Goal: Task Accomplishment & Management: Manage account settings

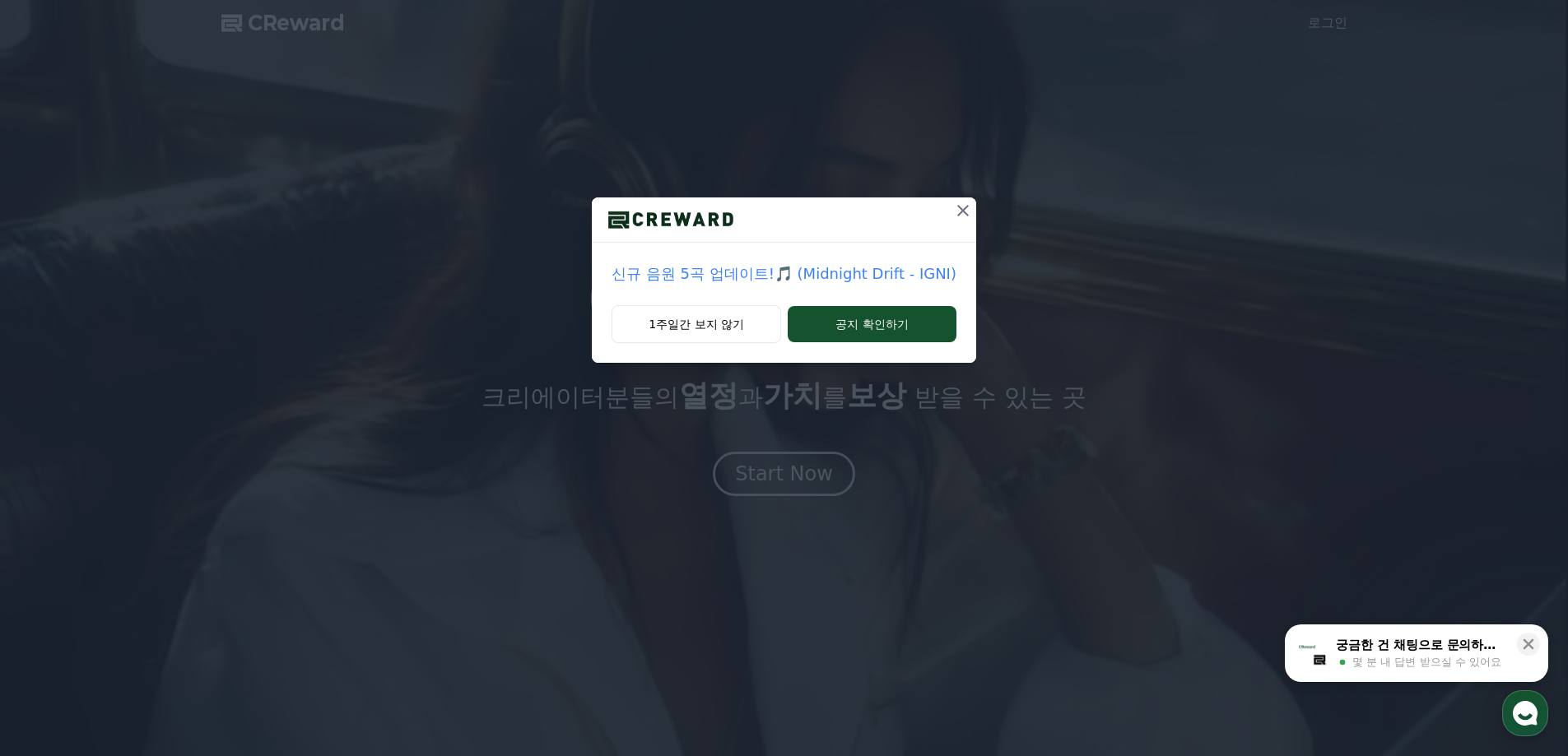
click at [959, 209] on icon at bounding box center [963, 210] width 19 height 19
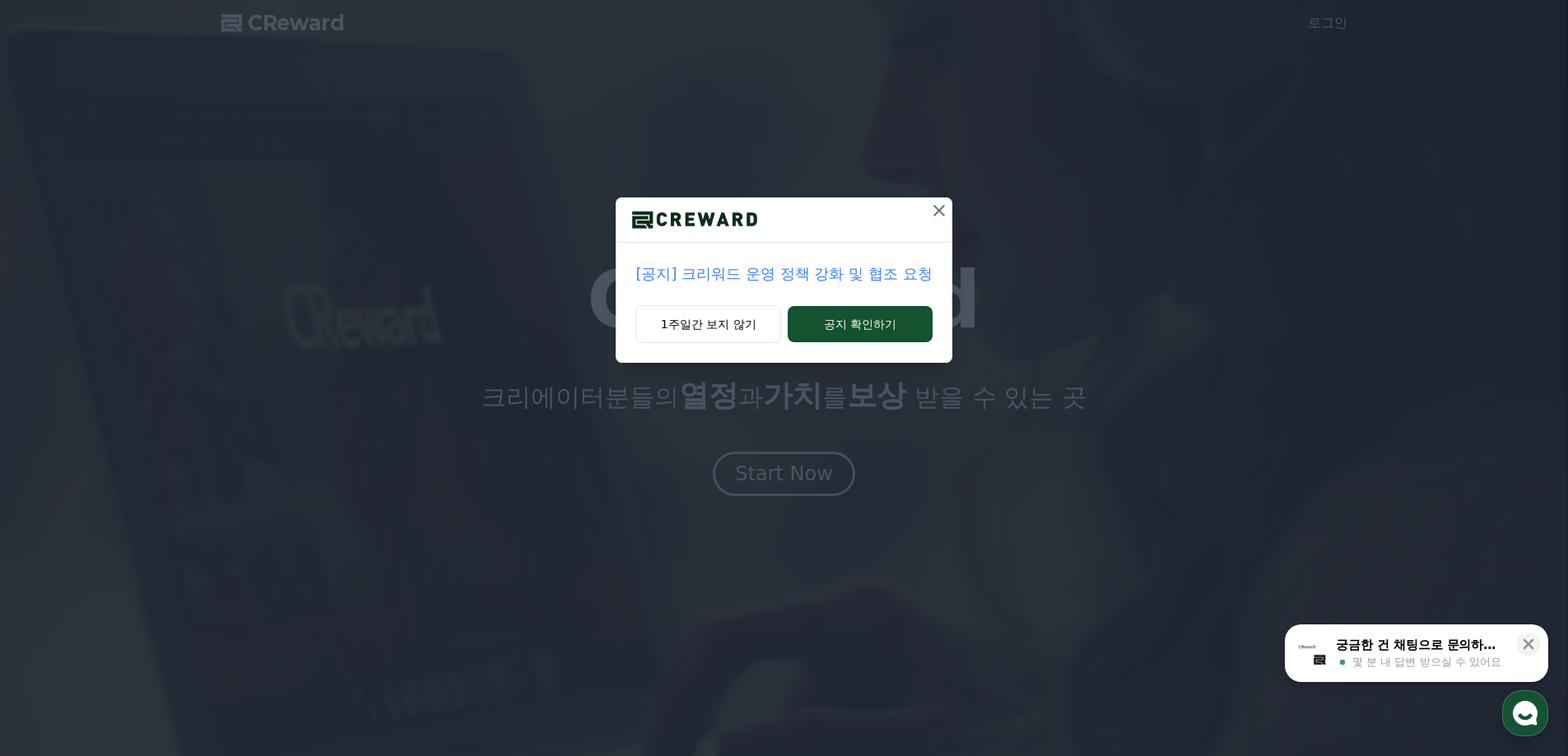
click at [907, 265] on p "[공지] 크리워드 운영 정책 강화 및 협조 요청" at bounding box center [784, 274] width 296 height 23
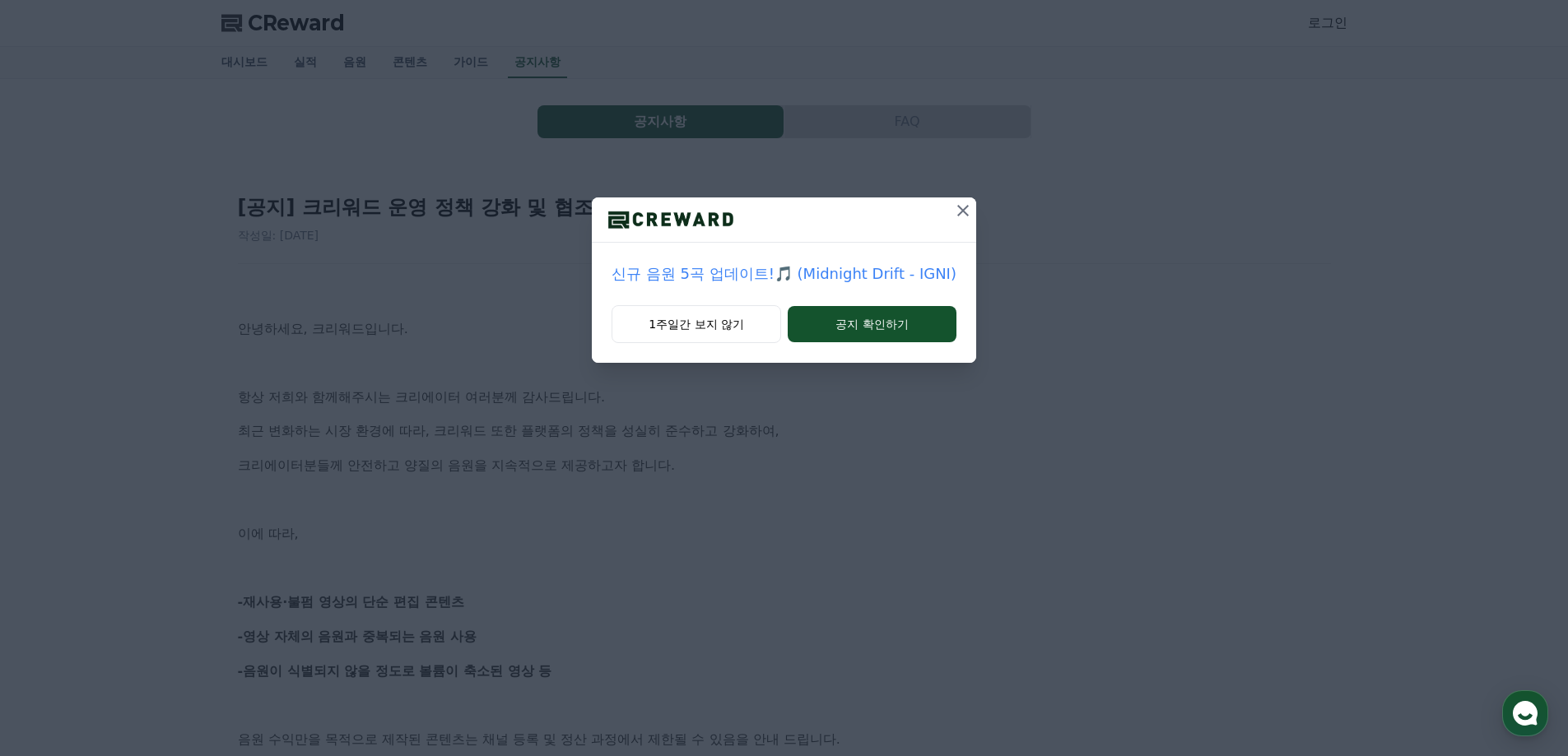
click at [966, 207] on icon at bounding box center [963, 210] width 19 height 19
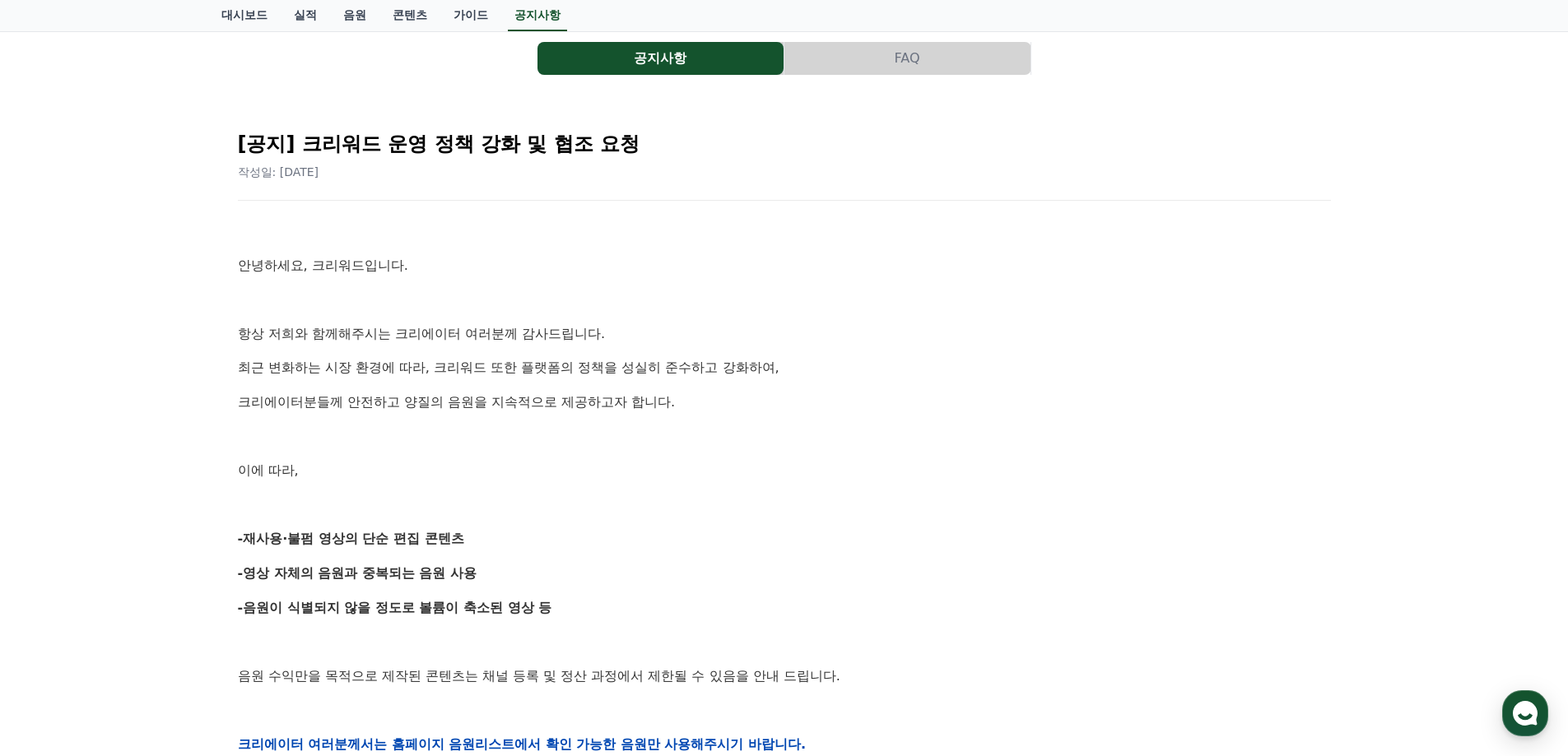
scroll to position [164, 0]
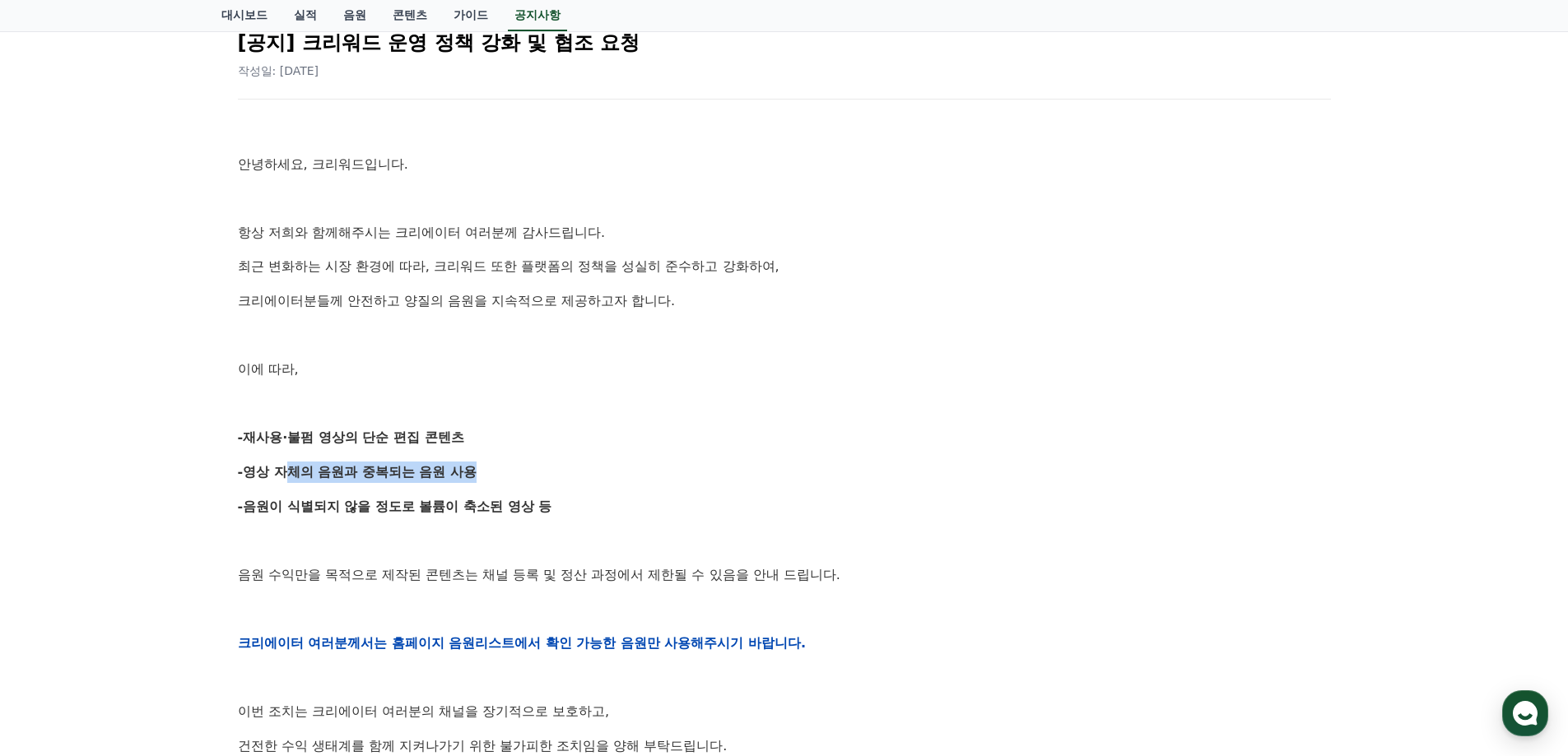
drag, startPoint x: 272, startPoint y: 472, endPoint x: 465, endPoint y: 474, distance: 193.0
click at [465, 474] on strong "-영상 자체의 음원과 중복되는 음원 사용" at bounding box center [357, 472] width 239 height 16
drag, startPoint x: 269, startPoint y: 470, endPoint x: 406, endPoint y: 472, distance: 137.0
click at [406, 472] on strong "-영상 자체의 음원과 중복되는 음원 사용" at bounding box center [357, 472] width 239 height 16
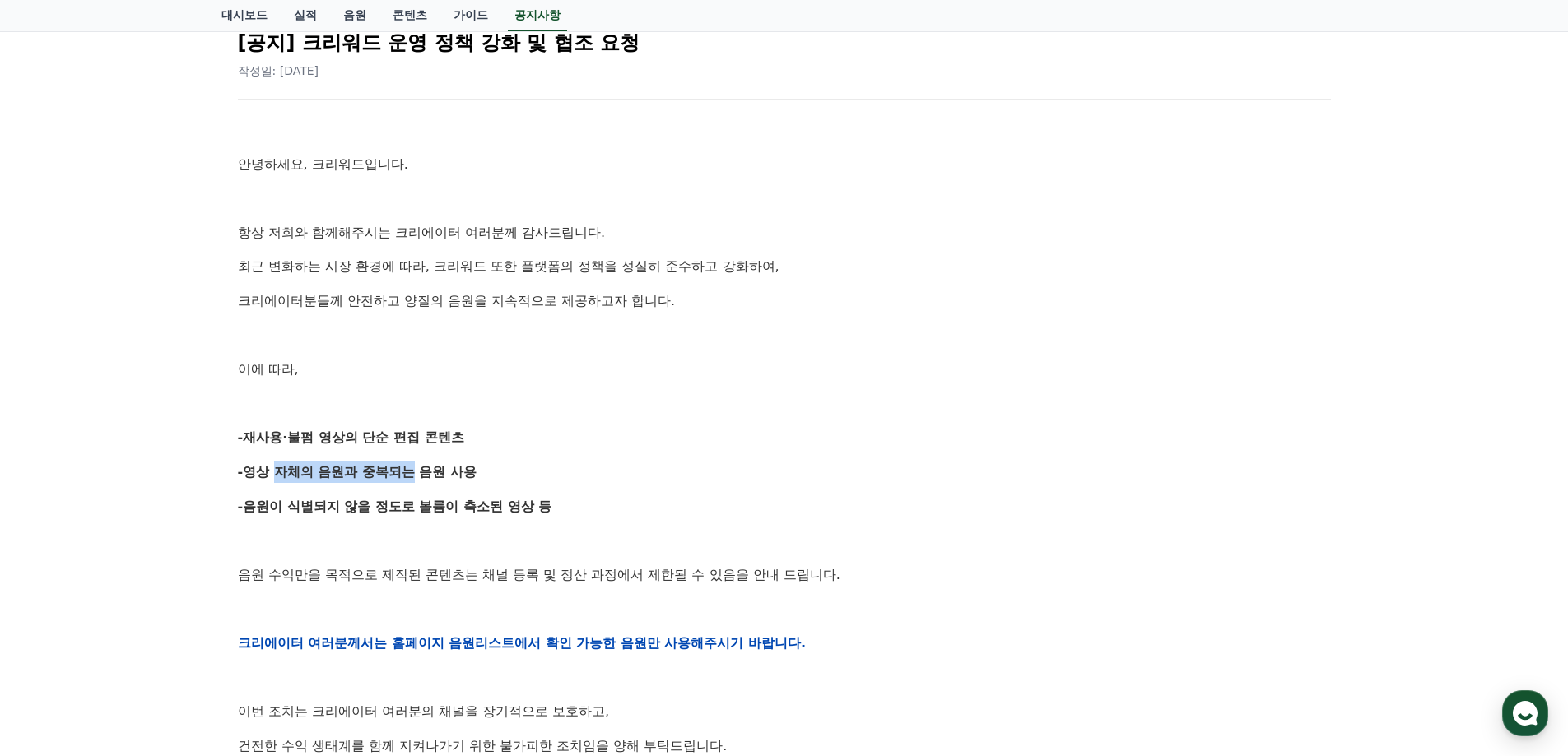
click at [406, 472] on strong "-영상 자체의 음원과 중복되는 음원 사용" at bounding box center [357, 472] width 239 height 16
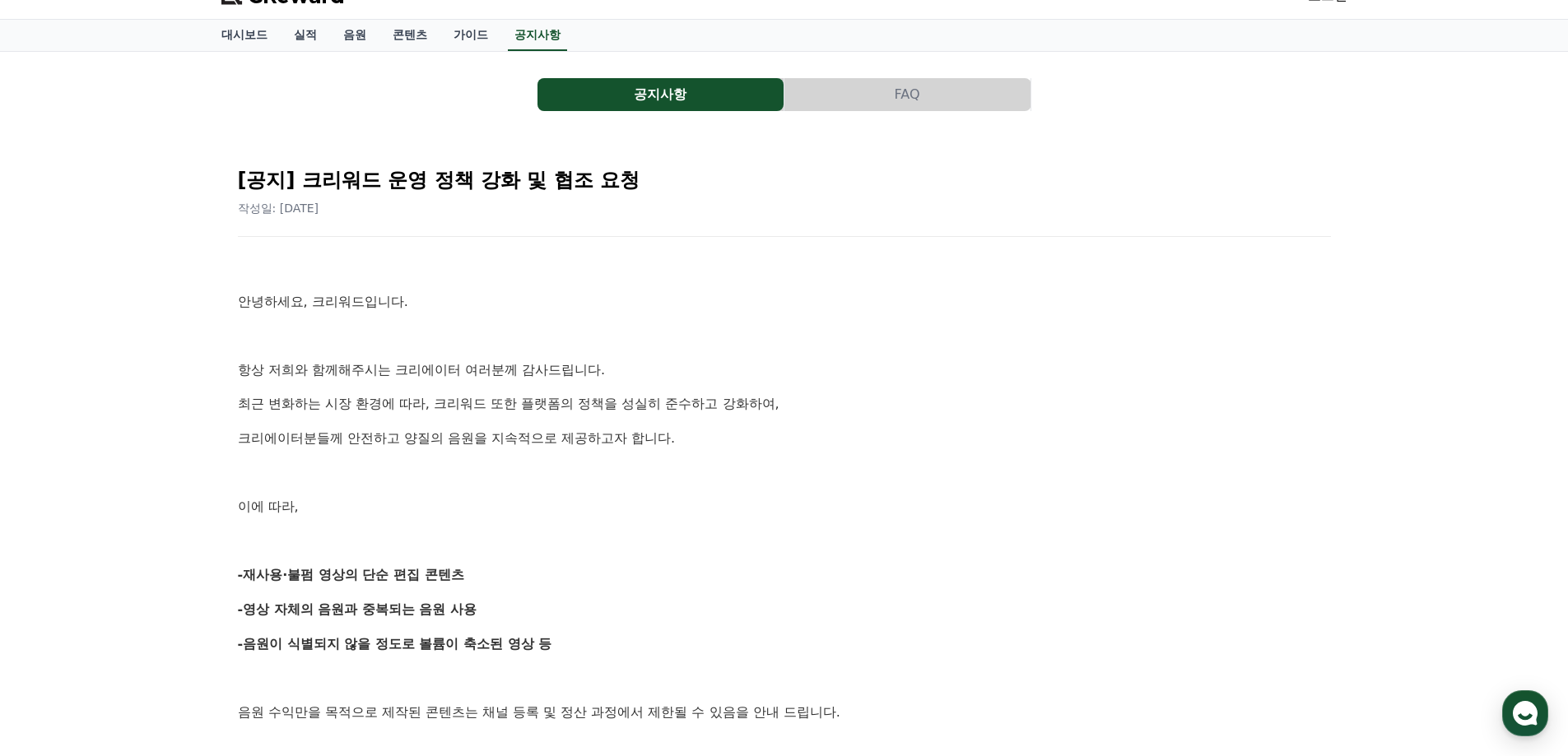
scroll to position [0, 0]
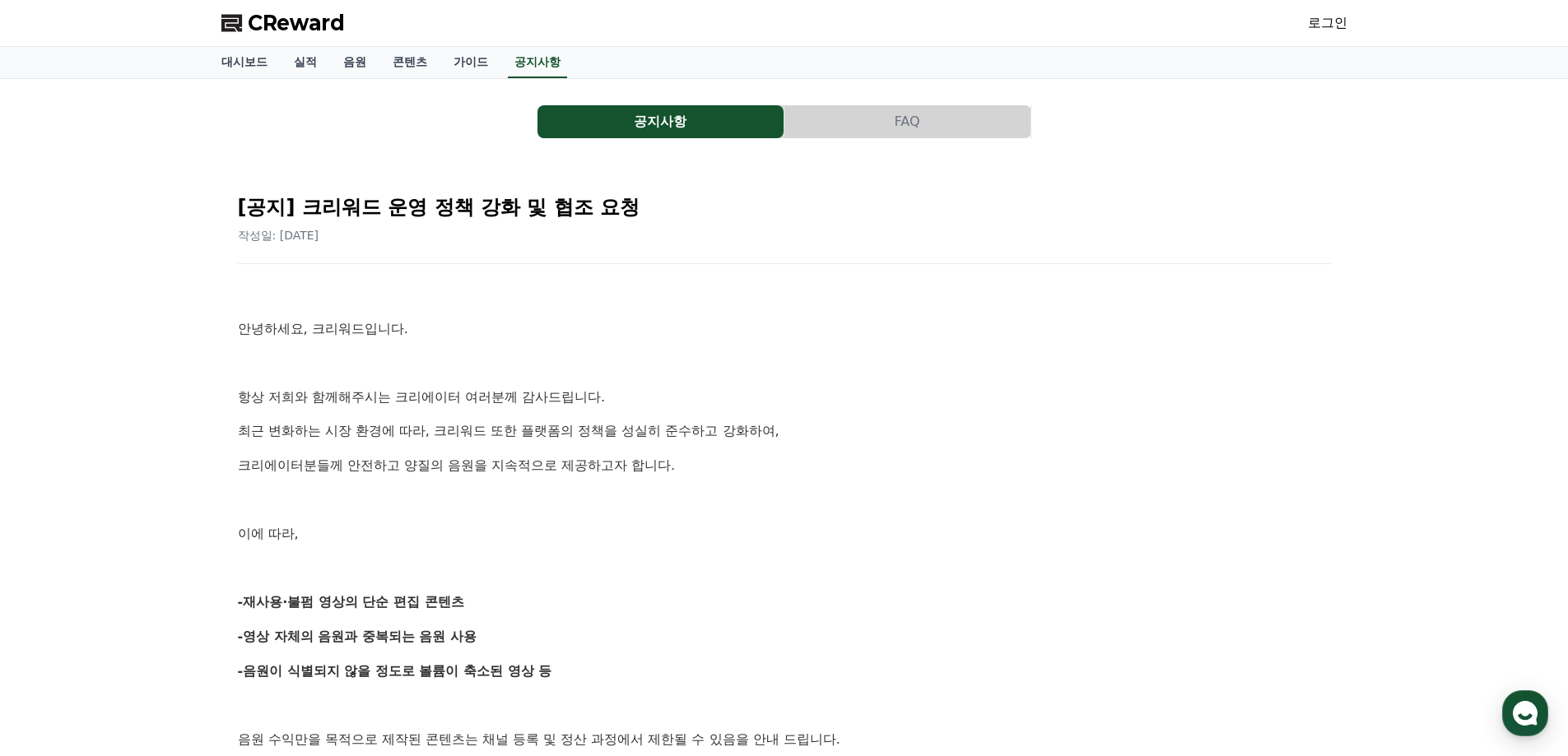
click at [280, 23] on span "CReward" at bounding box center [296, 23] width 97 height 26
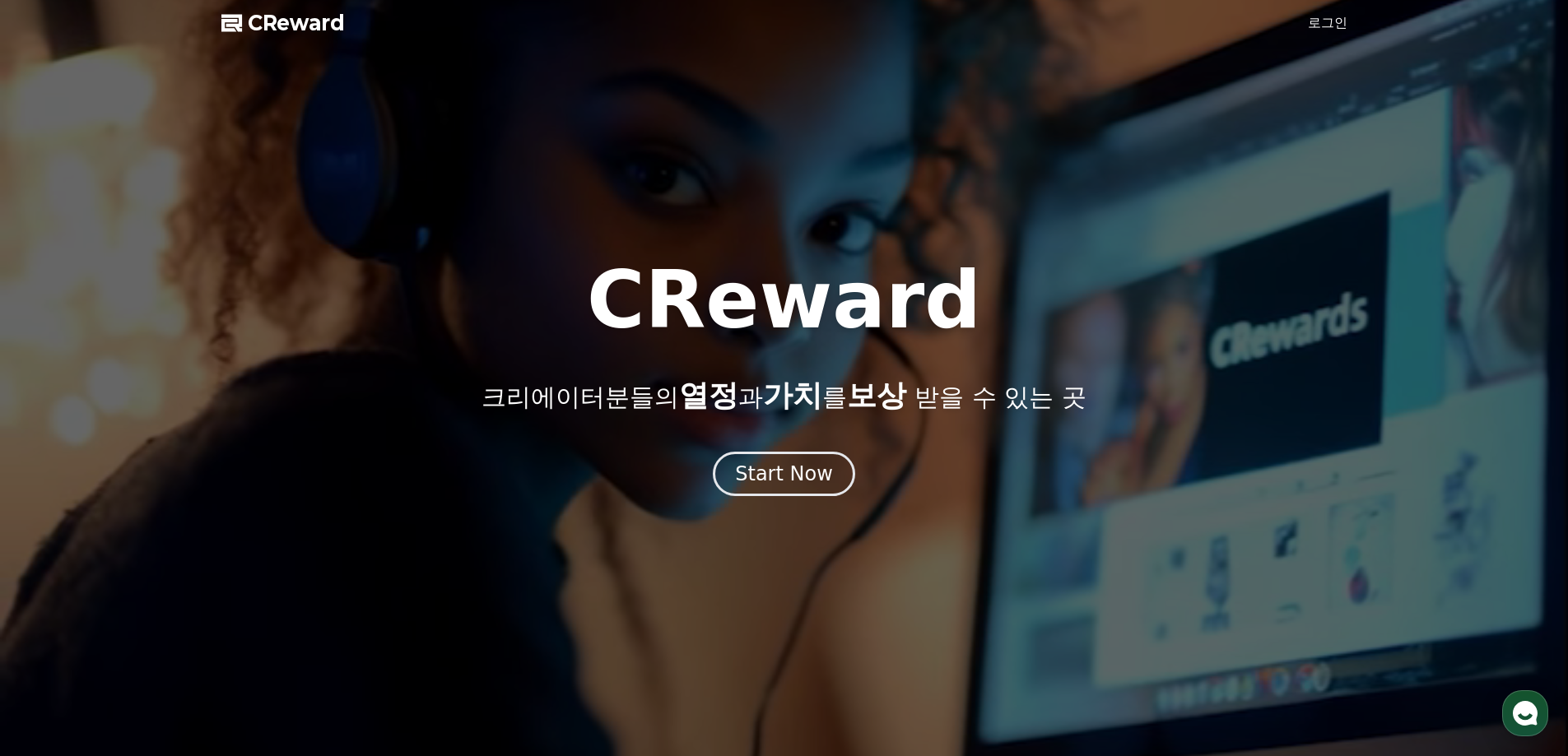
click at [1339, 32] on link "로그인" at bounding box center [1327, 23] width 40 height 19
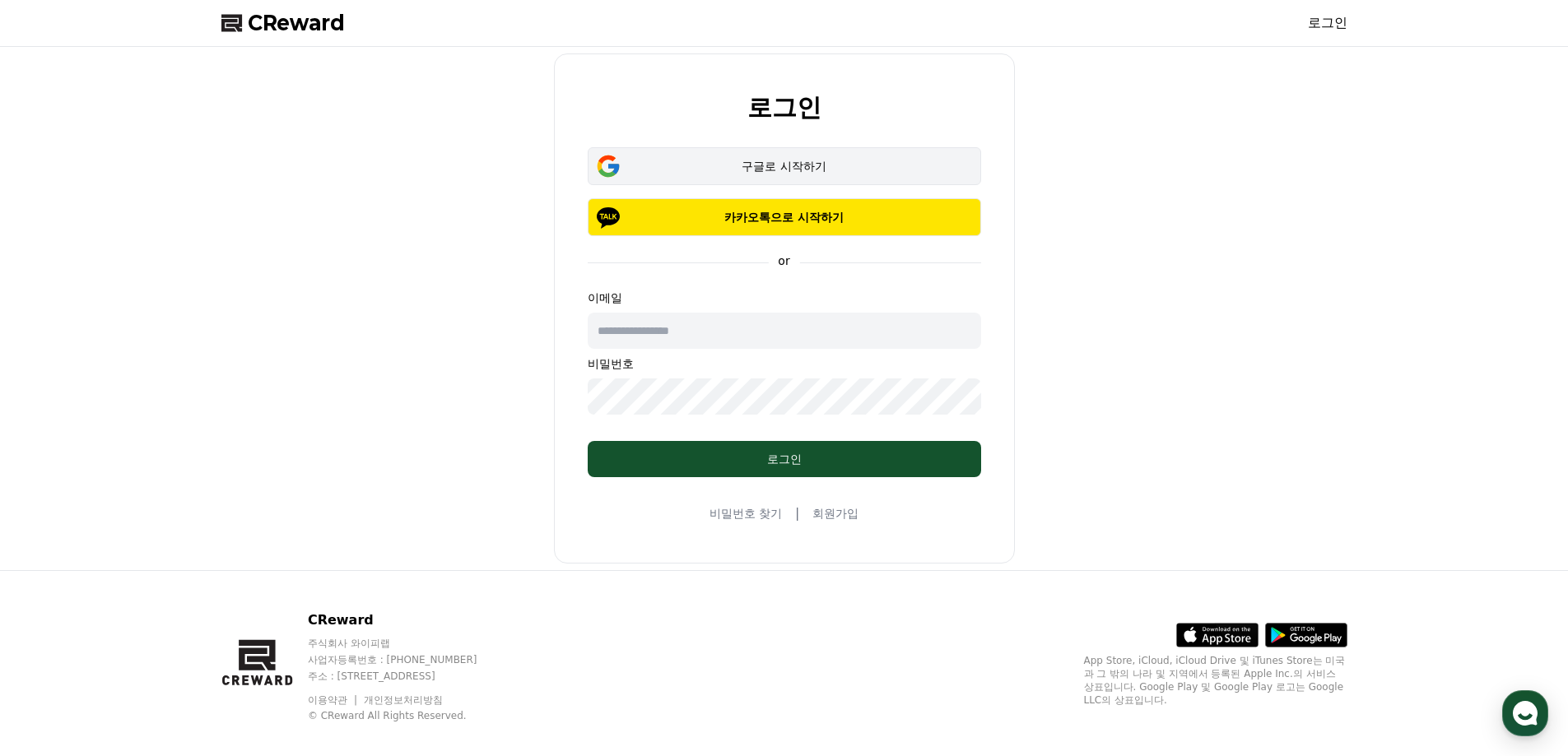
click at [774, 173] on div "구글로 시작하기" at bounding box center [784, 166] width 346 height 17
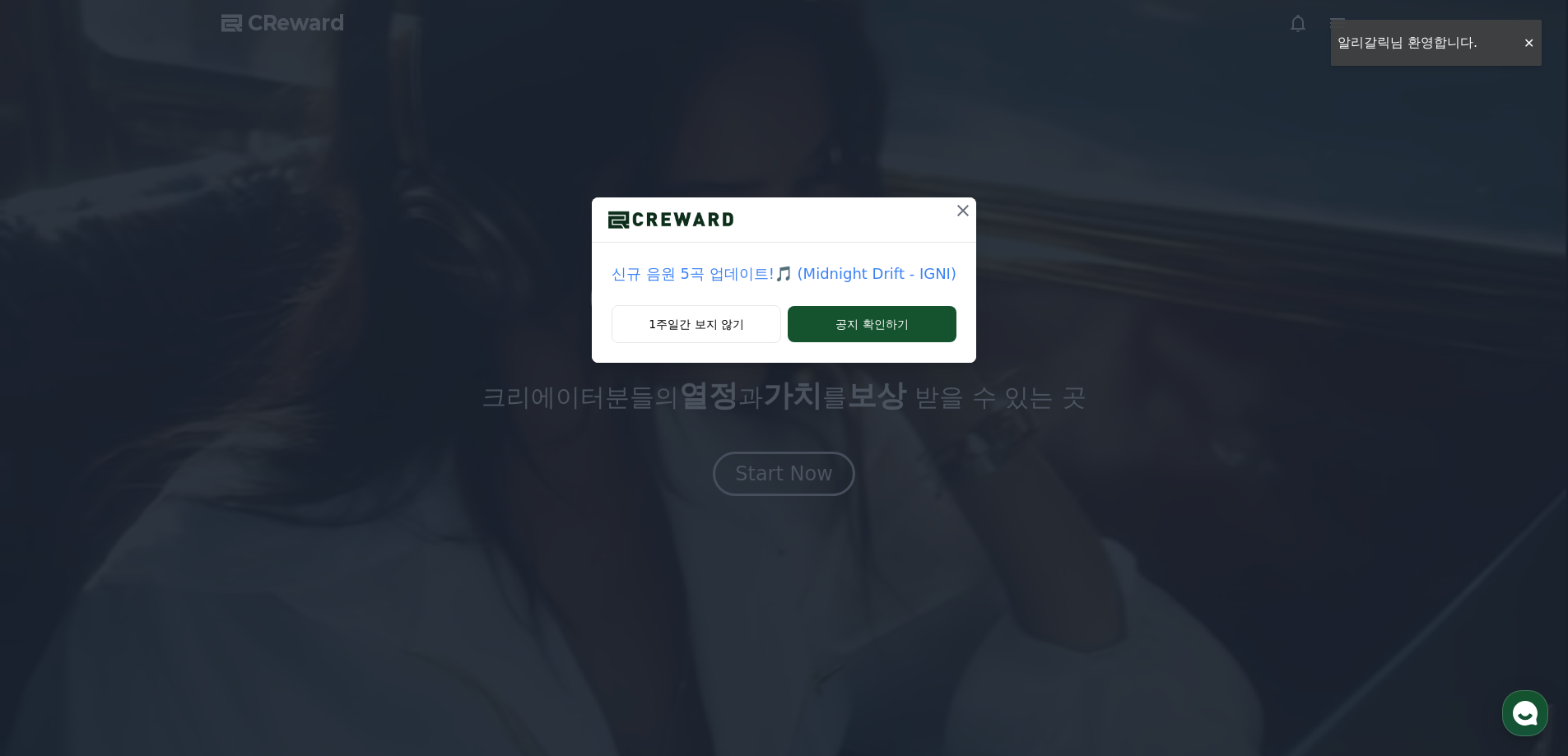
click at [962, 207] on icon at bounding box center [962, 210] width 11 height 11
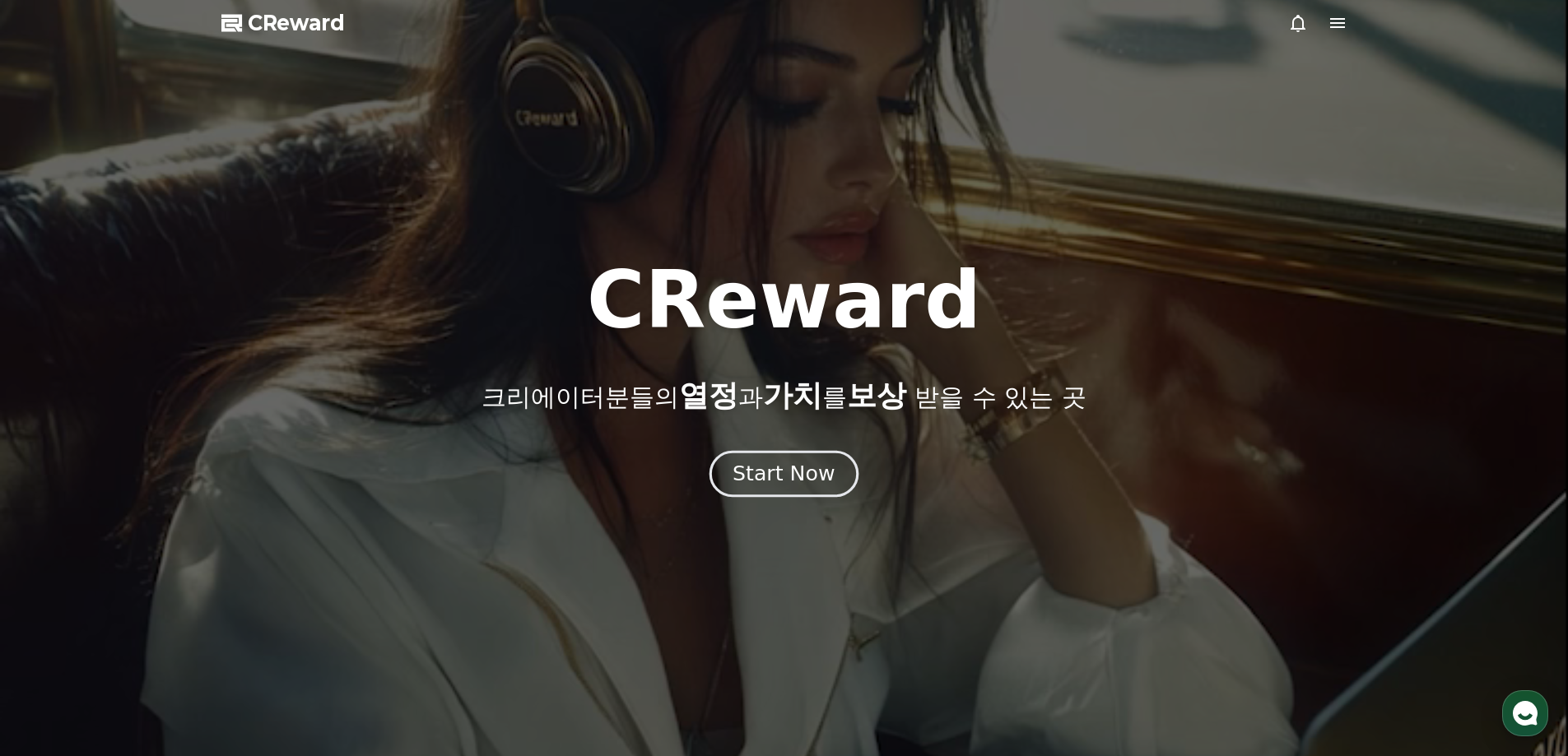
click at [784, 486] on div "Start Now" at bounding box center [784, 474] width 102 height 28
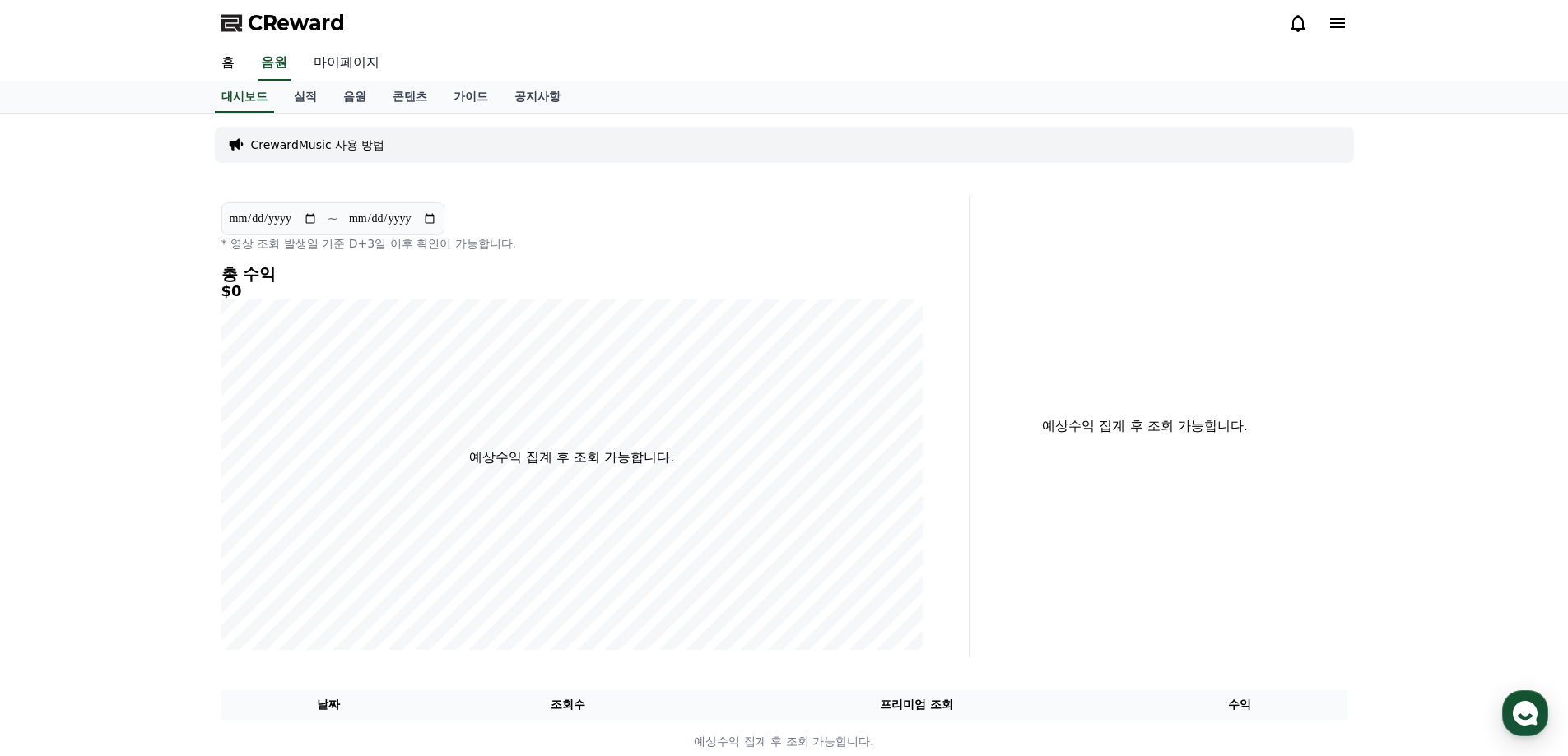
click at [334, 71] on link "마이페이지" at bounding box center [346, 62] width 92 height 34
select select "**********"
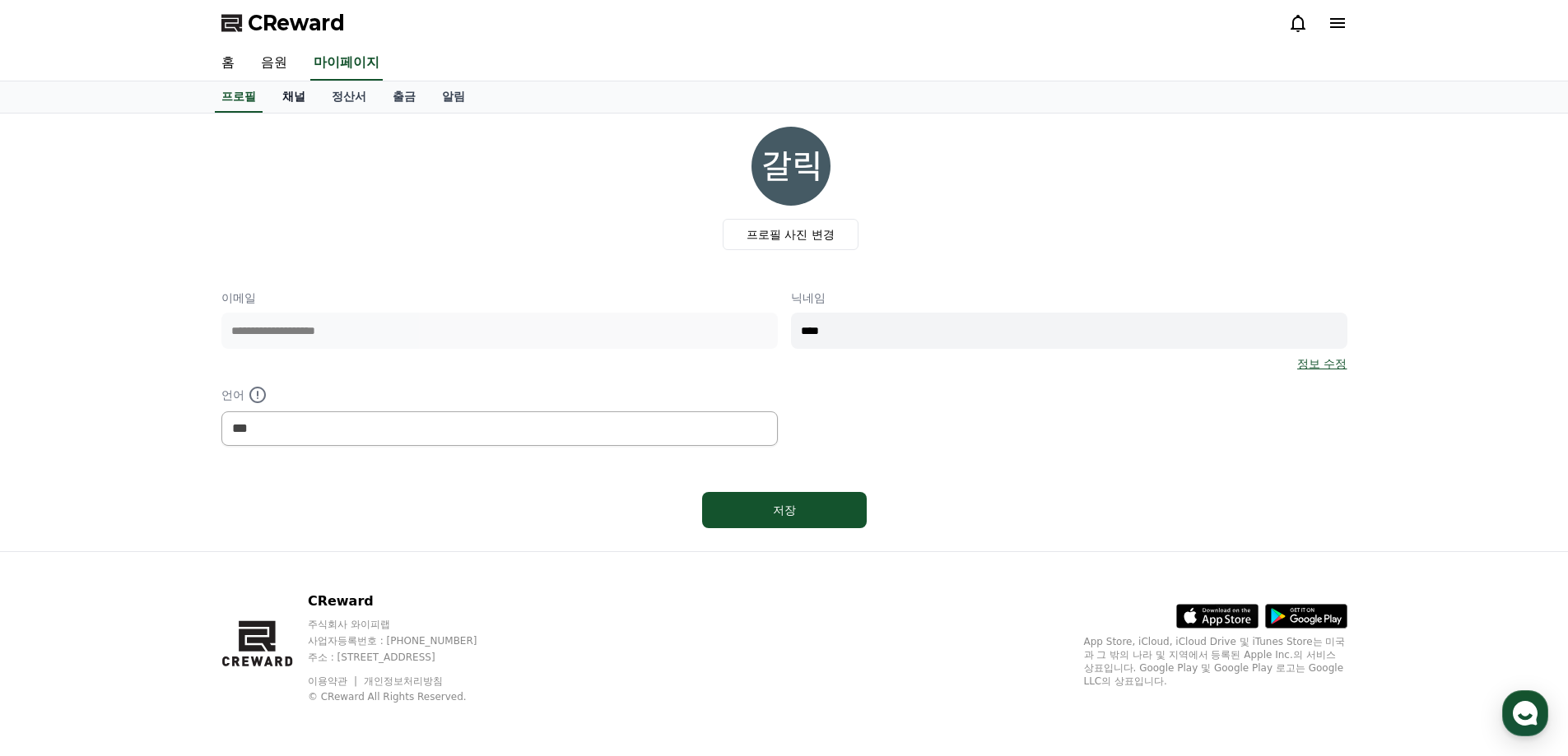
click at [294, 97] on link "채널" at bounding box center [294, 98] width 49 height 32
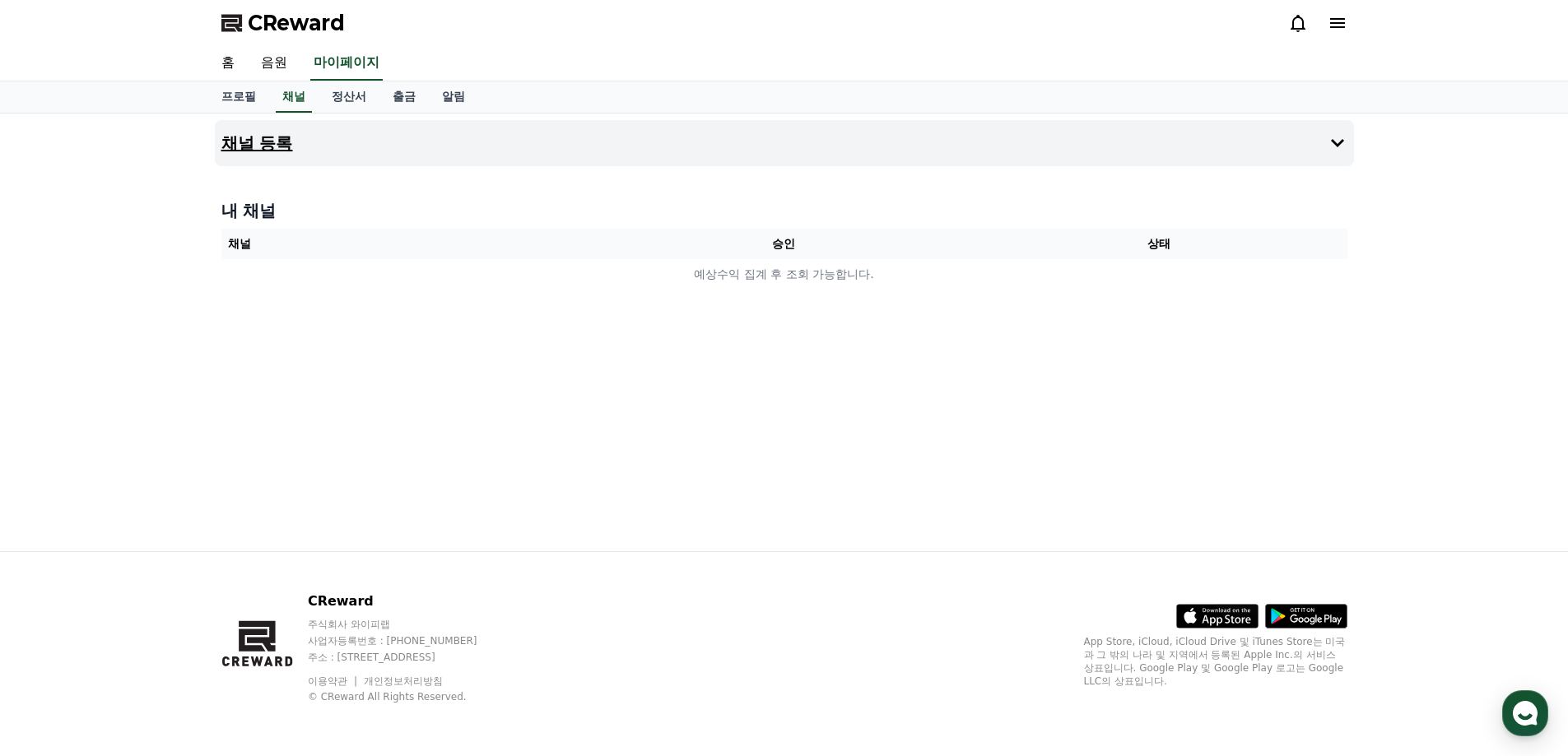
click at [396, 149] on button "채널 등록" at bounding box center [784, 143] width 1139 height 46
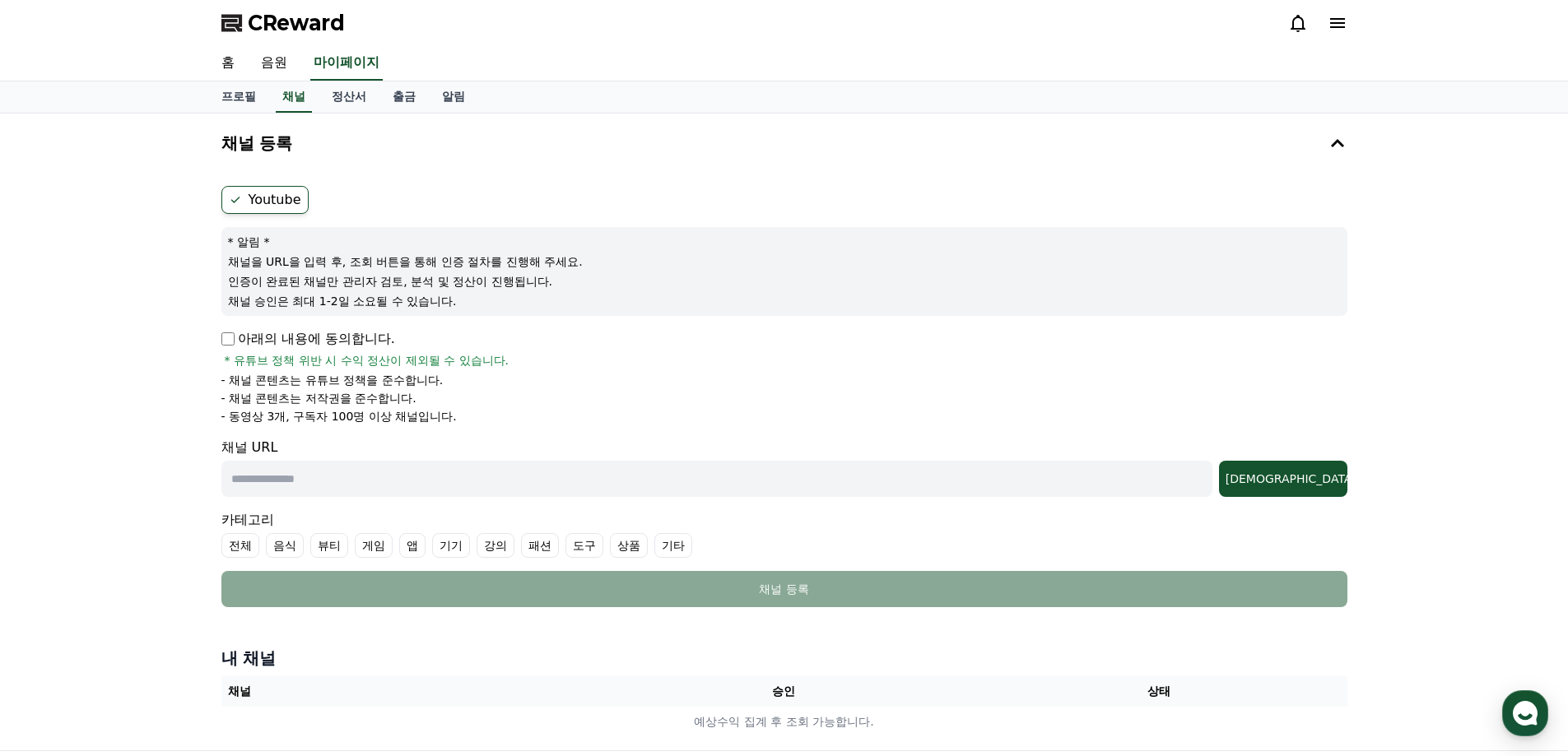
click at [264, 201] on label "Youtube" at bounding box center [265, 200] width 87 height 28
click at [289, 471] on input "text" at bounding box center [717, 478] width 991 height 36
paste input "**********"
type input "**********"
click at [1301, 482] on div "조회" at bounding box center [1283, 478] width 115 height 17
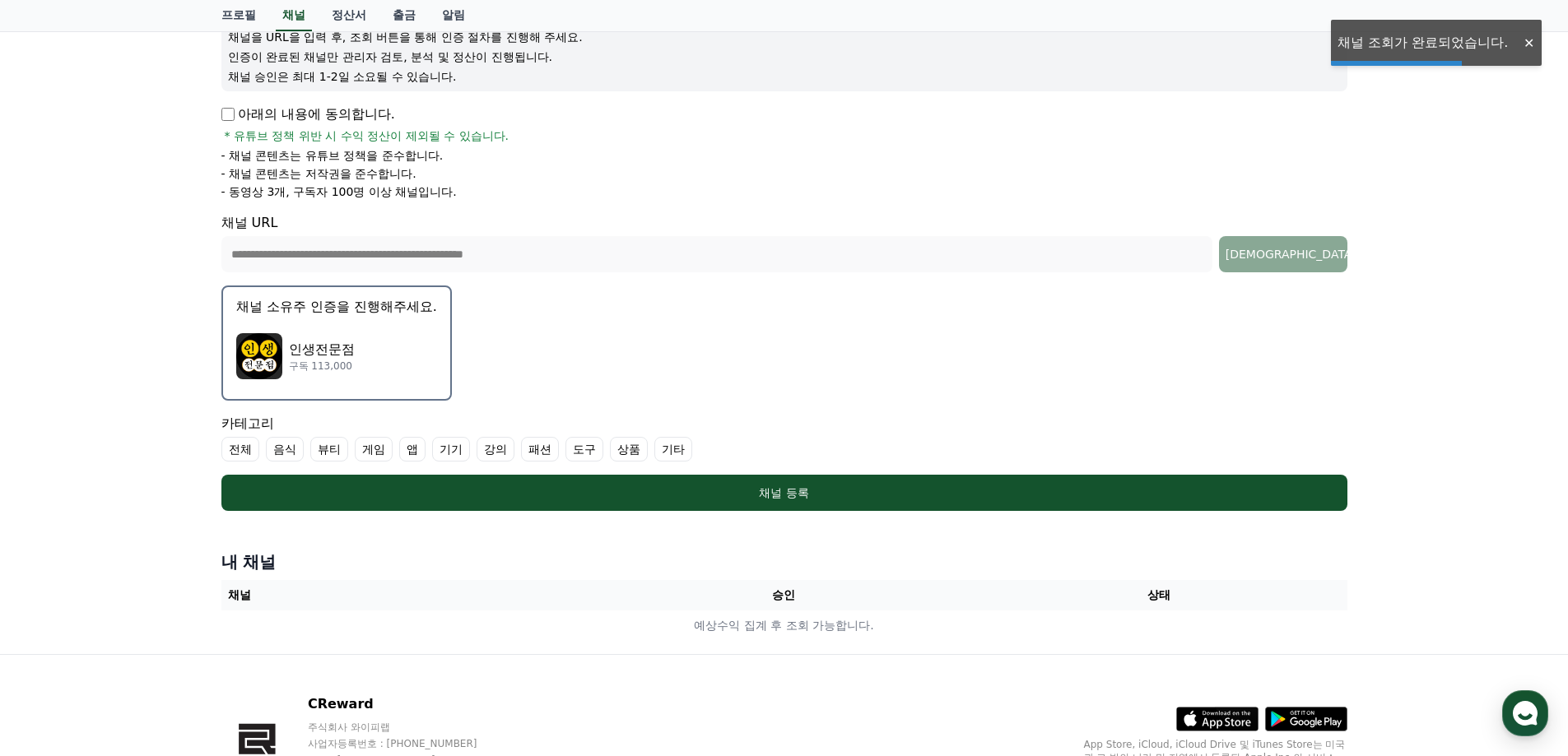
scroll to position [247, 0]
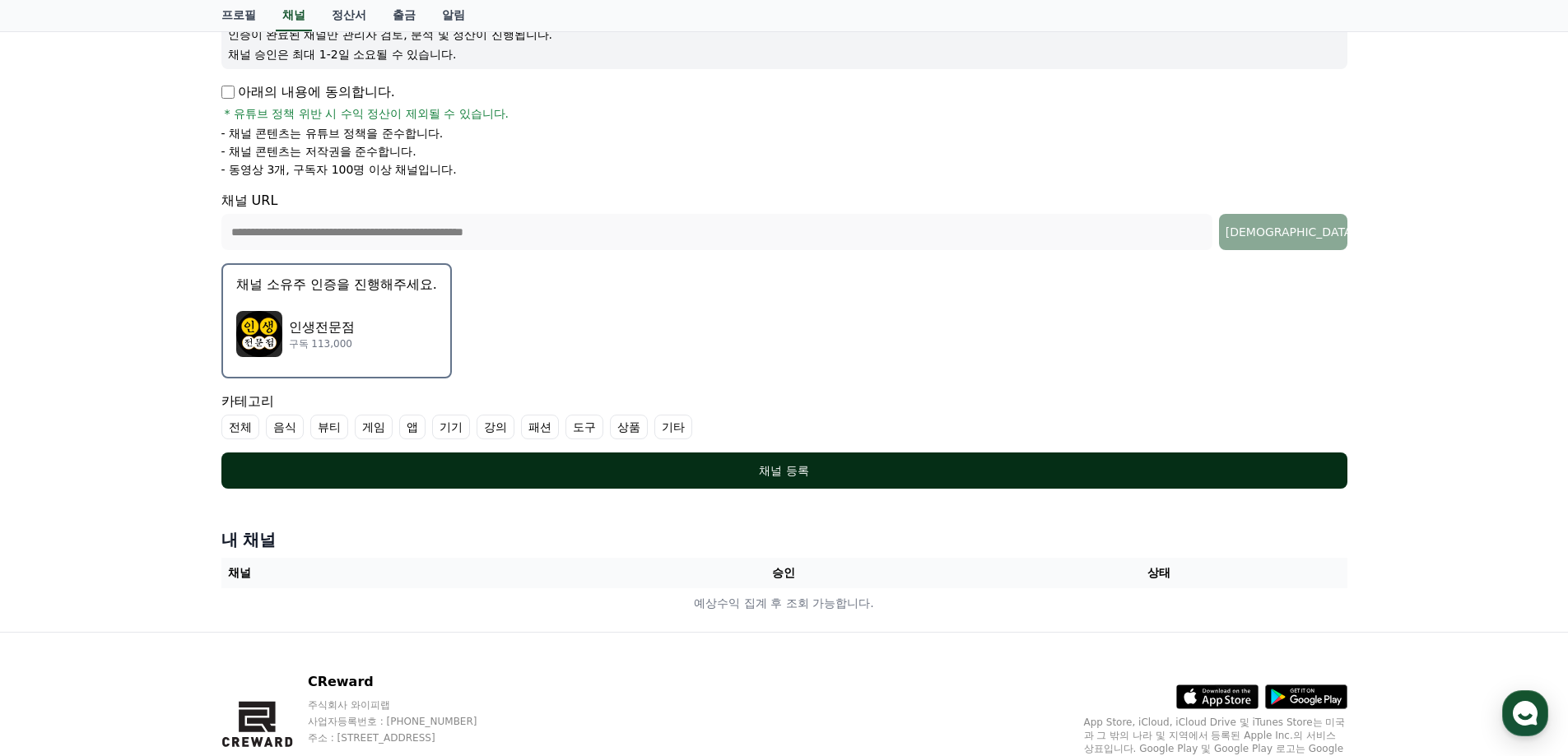
click at [747, 464] on div "채널 등록" at bounding box center [784, 470] width 1060 height 17
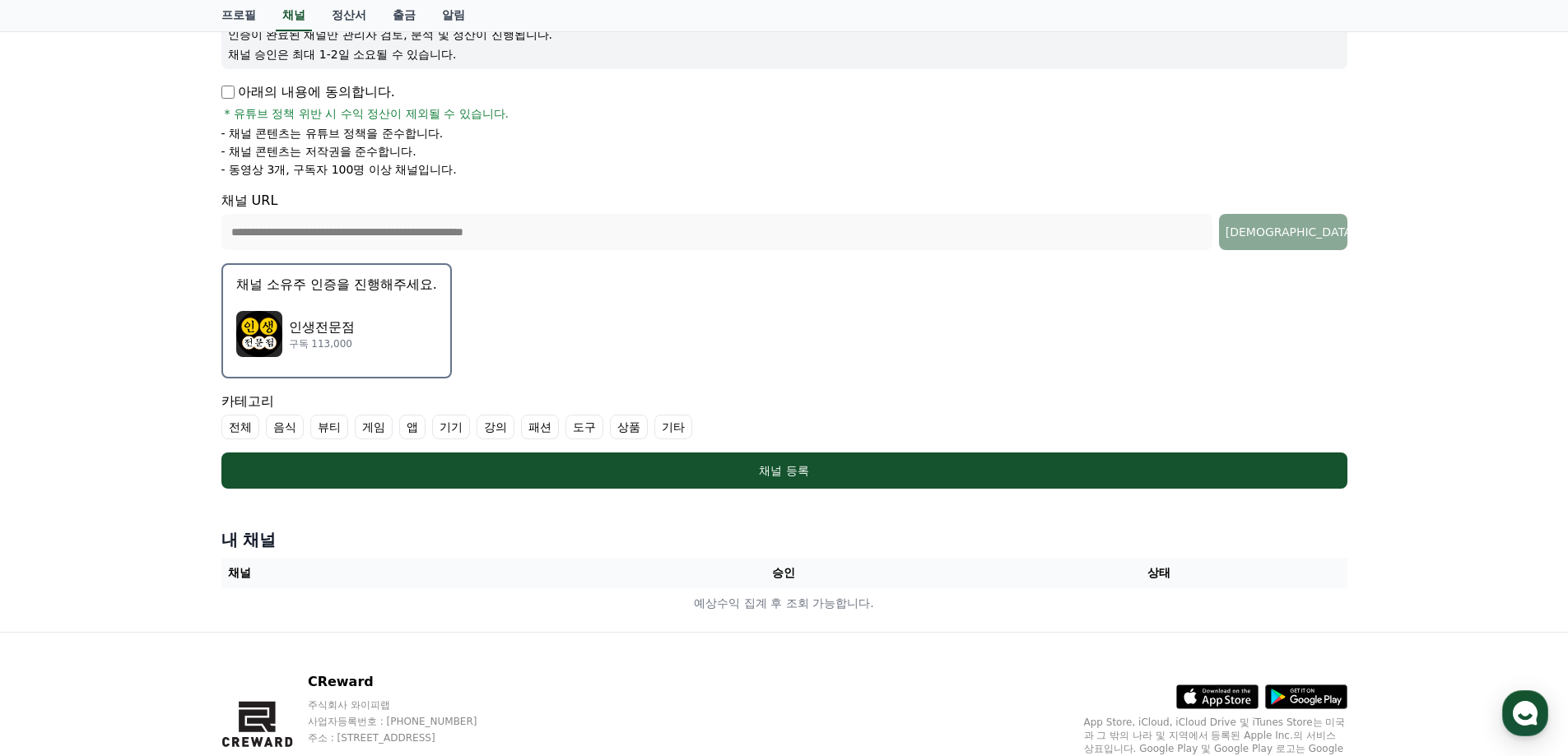
click at [671, 428] on label "기타" at bounding box center [673, 427] width 38 height 25
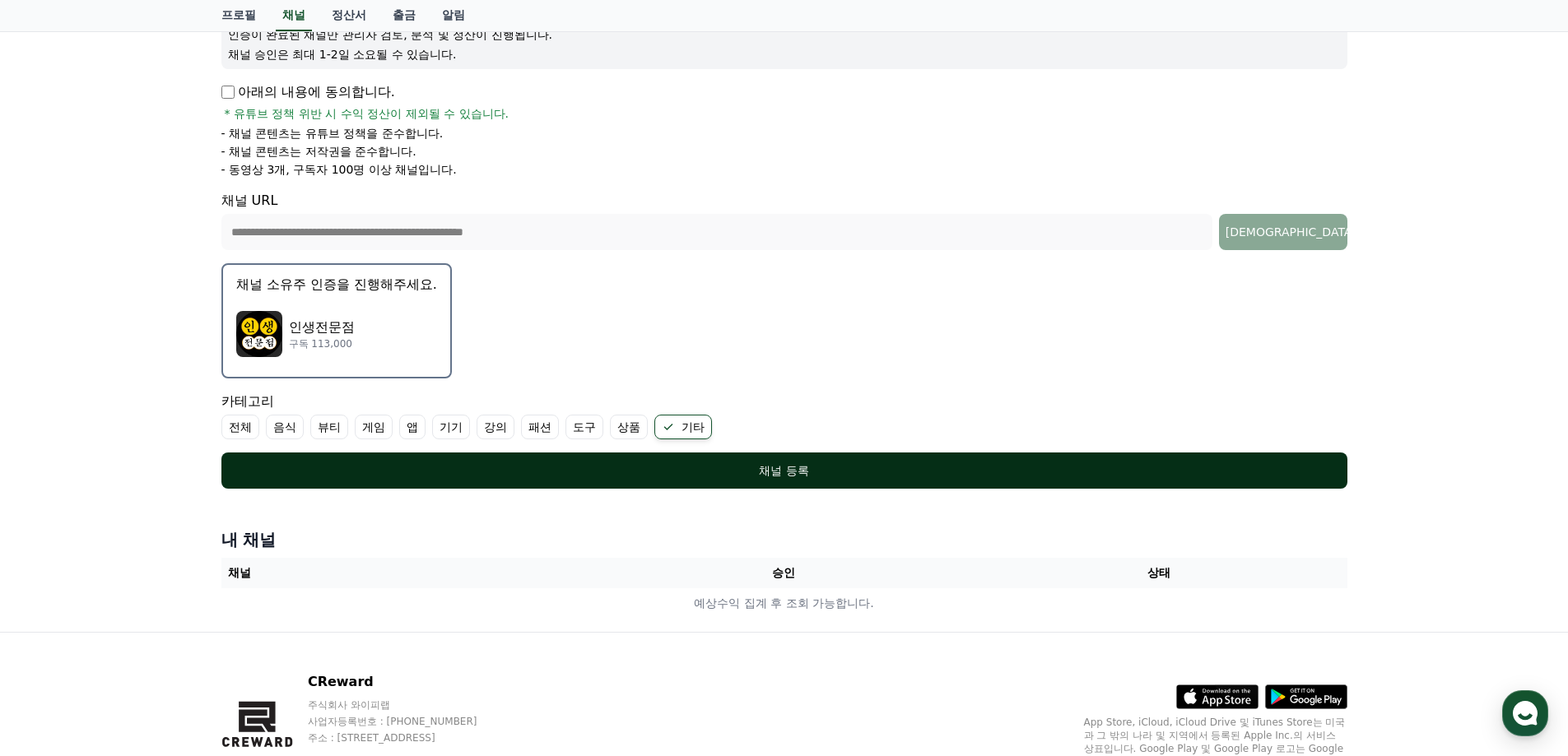
click at [813, 462] on button "채널 등록" at bounding box center [784, 470] width 1126 height 36
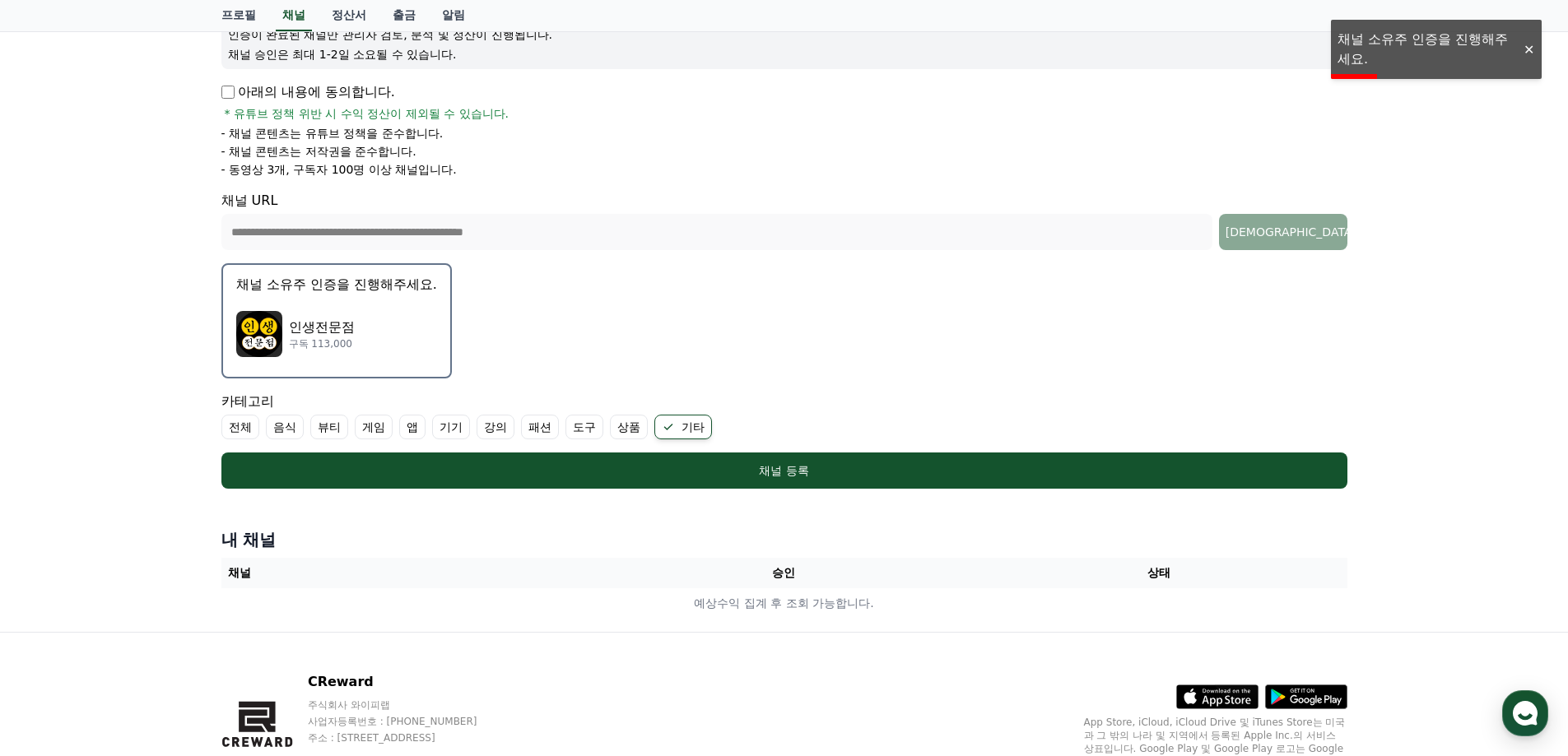
click at [339, 335] on p "인생전문점" at bounding box center [322, 327] width 66 height 19
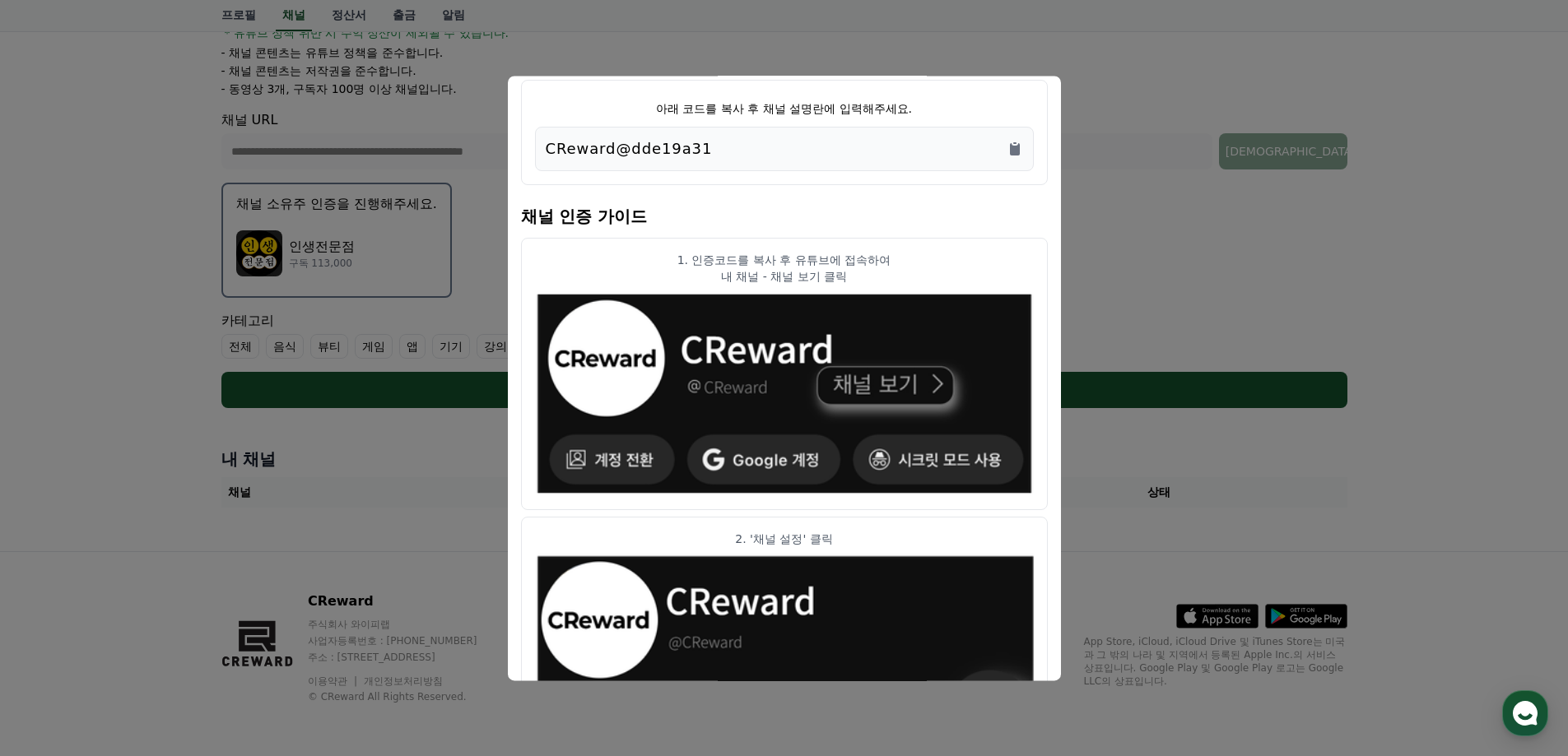
scroll to position [0, 0]
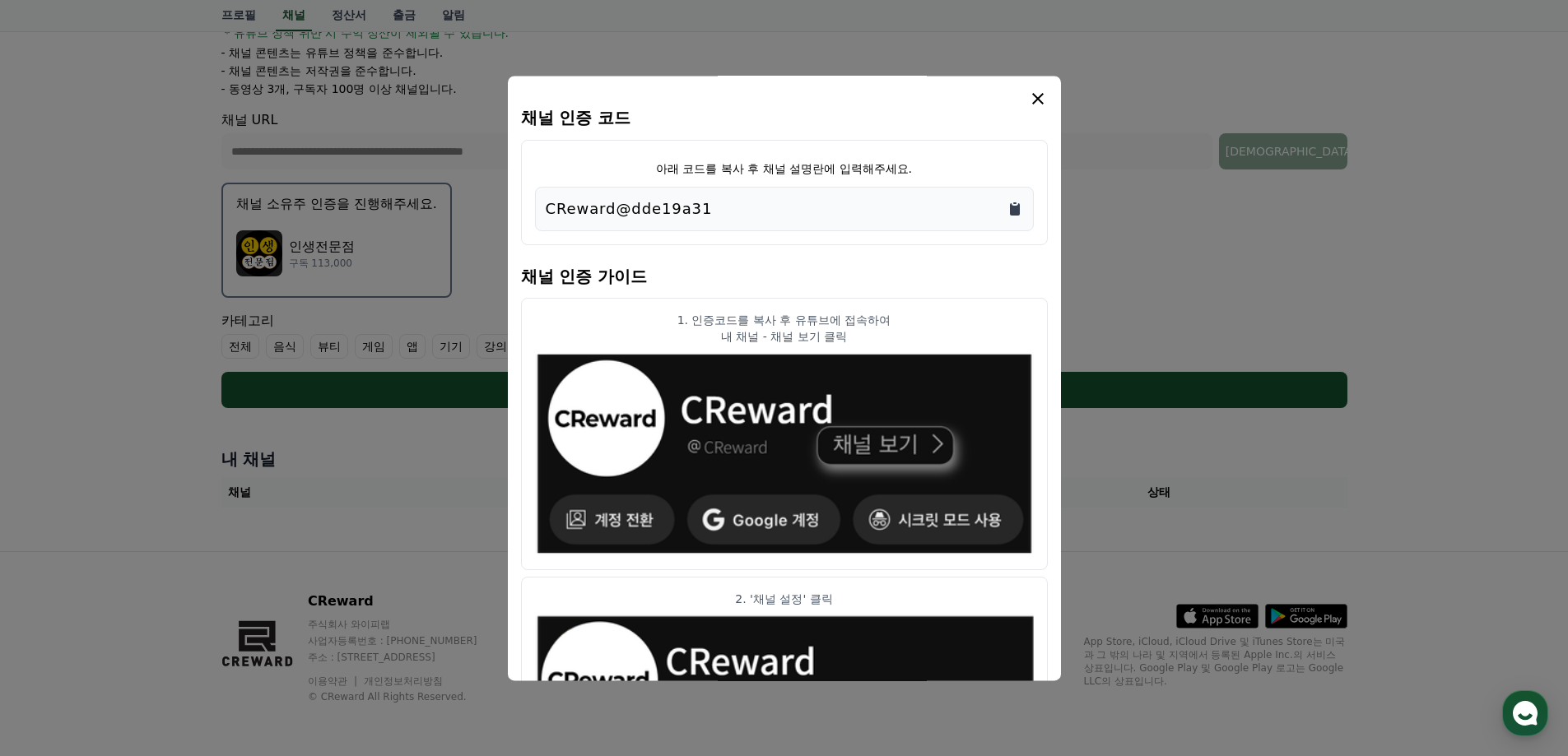
click at [1010, 207] on icon "Copy to clipboard" at bounding box center [1014, 209] width 10 height 12
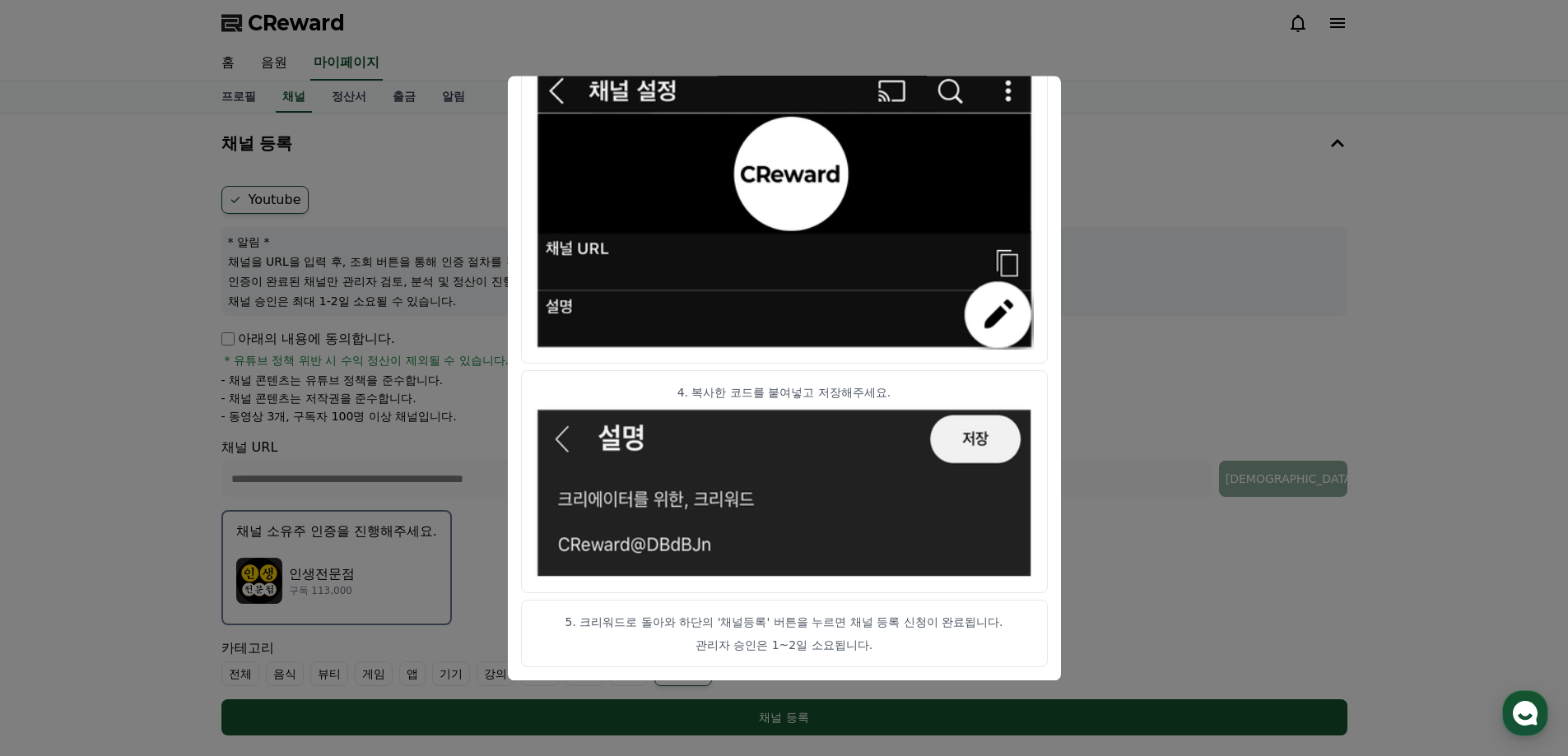
click at [11, 379] on button "close modal" at bounding box center [784, 378] width 1568 height 756
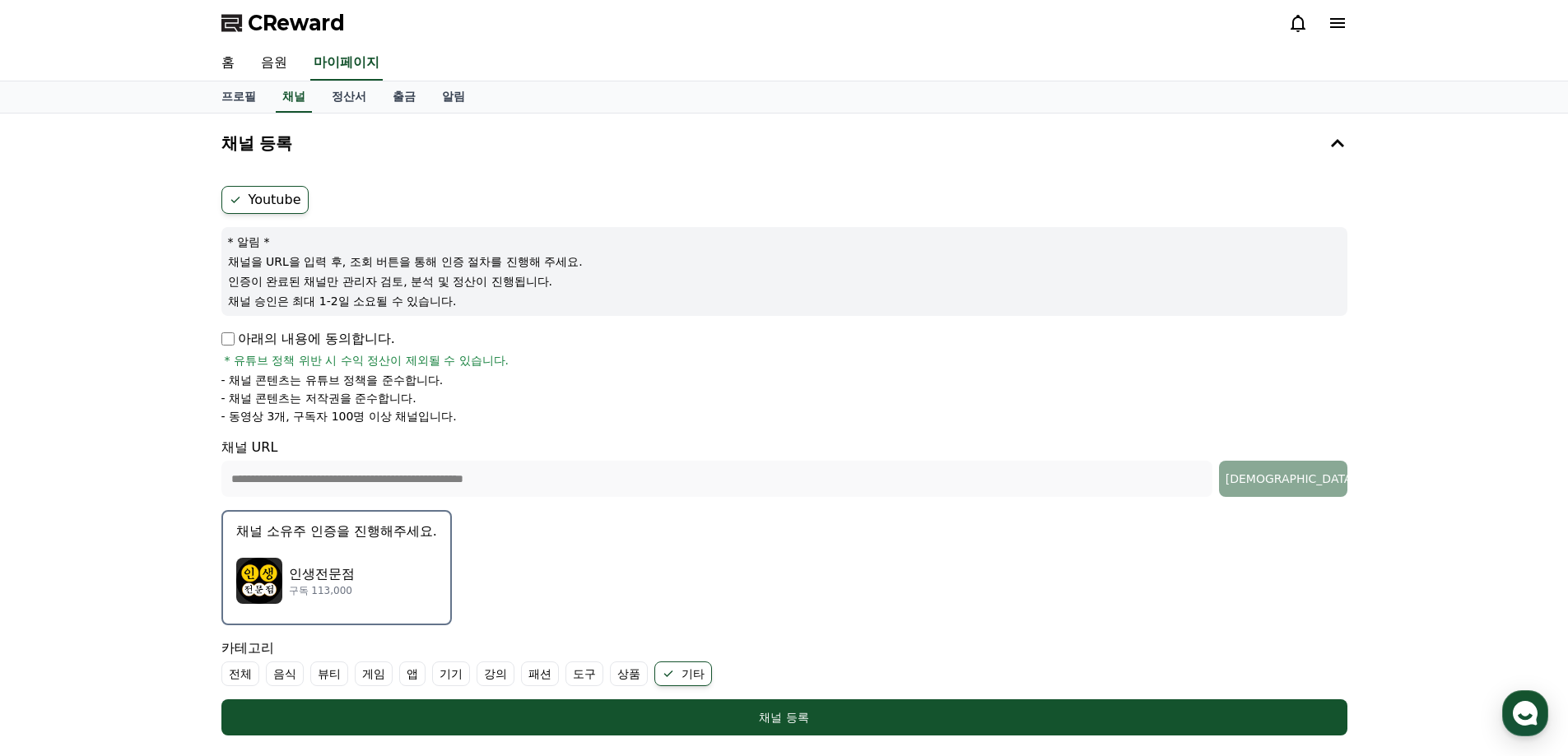
click at [171, 363] on div "**********" at bounding box center [784, 496] width 1568 height 765
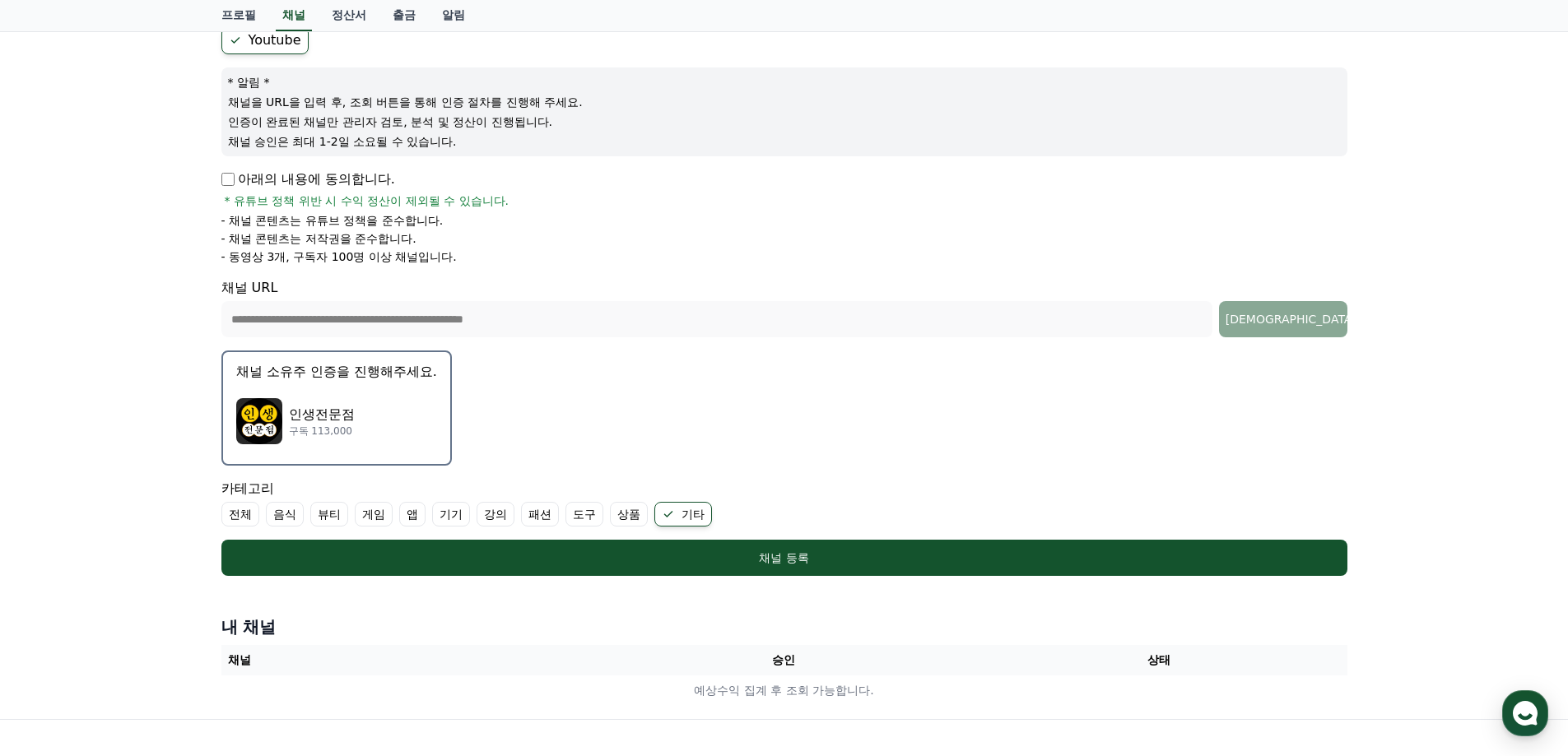
scroll to position [164, 0]
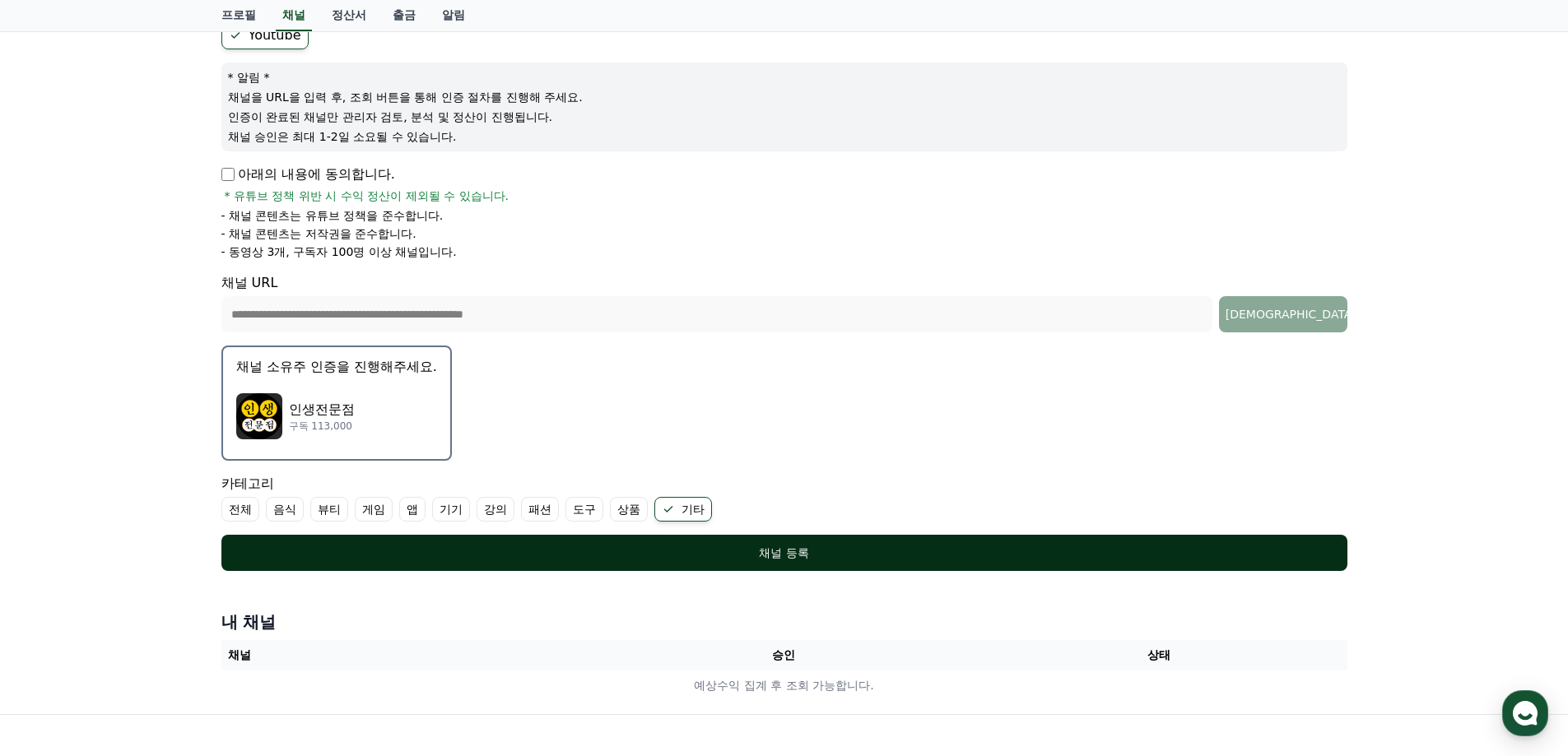
click at [800, 560] on div "채널 등록" at bounding box center [784, 553] width 1060 height 17
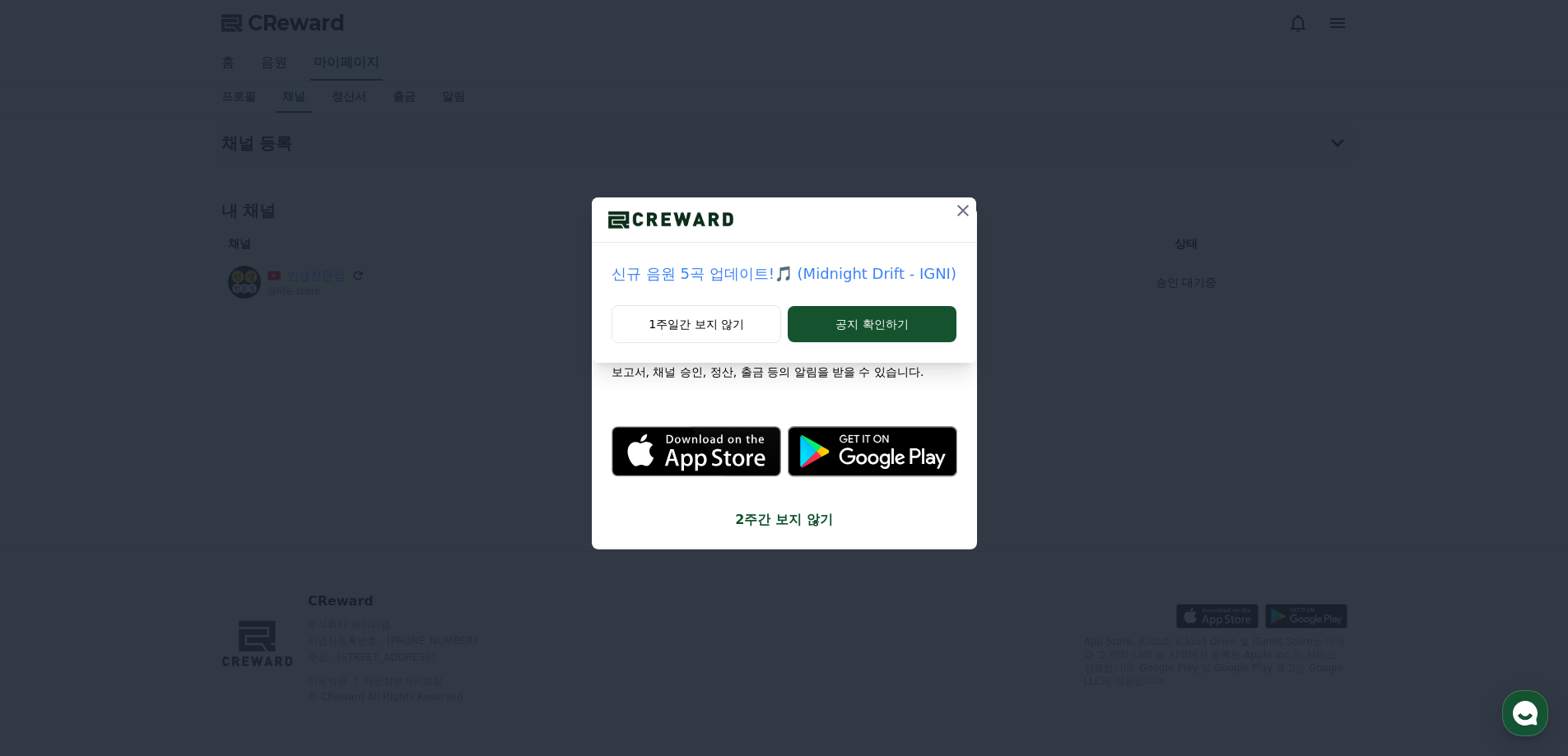
click at [964, 211] on icon at bounding box center [963, 210] width 19 height 19
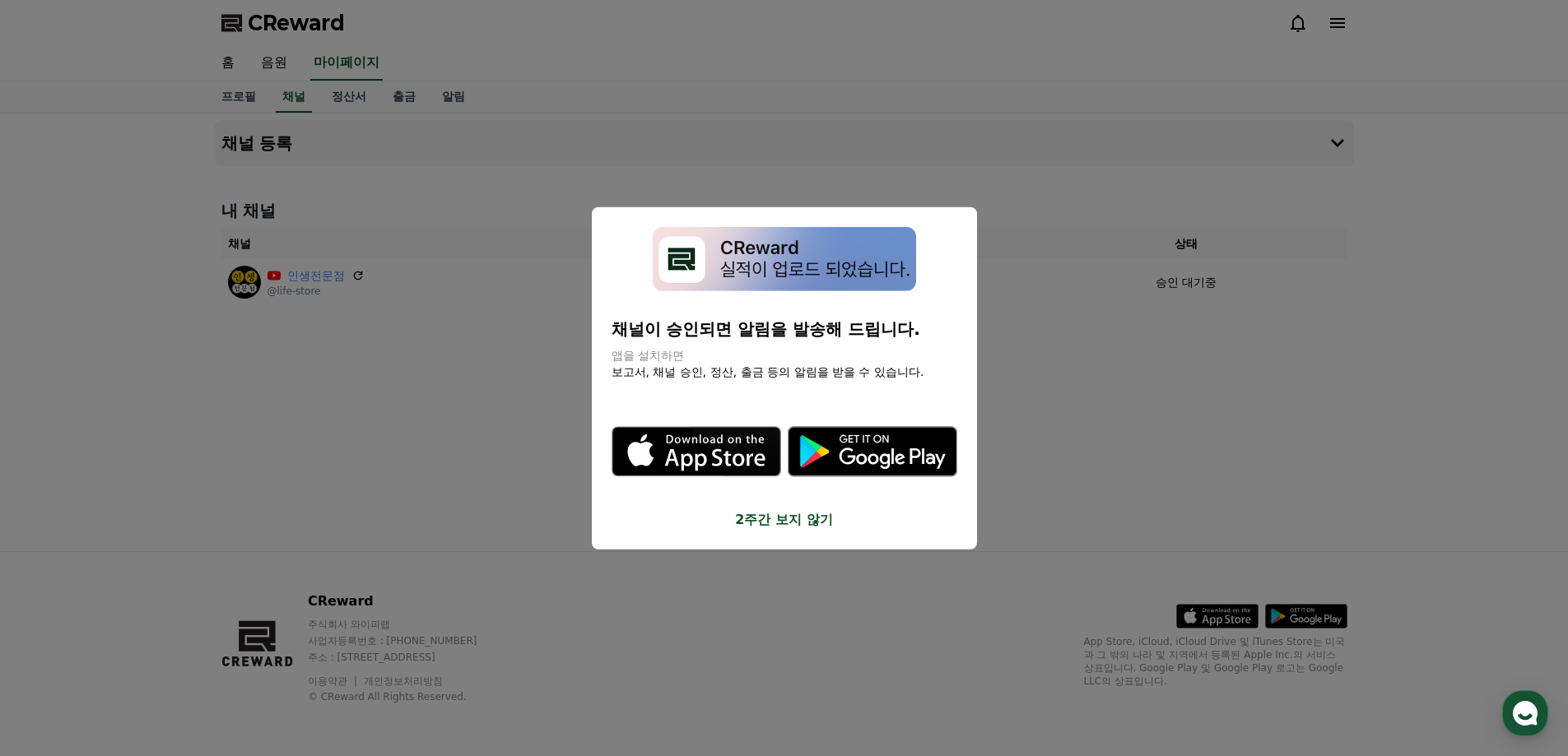
click at [412, 357] on button "close modal" at bounding box center [784, 378] width 1568 height 756
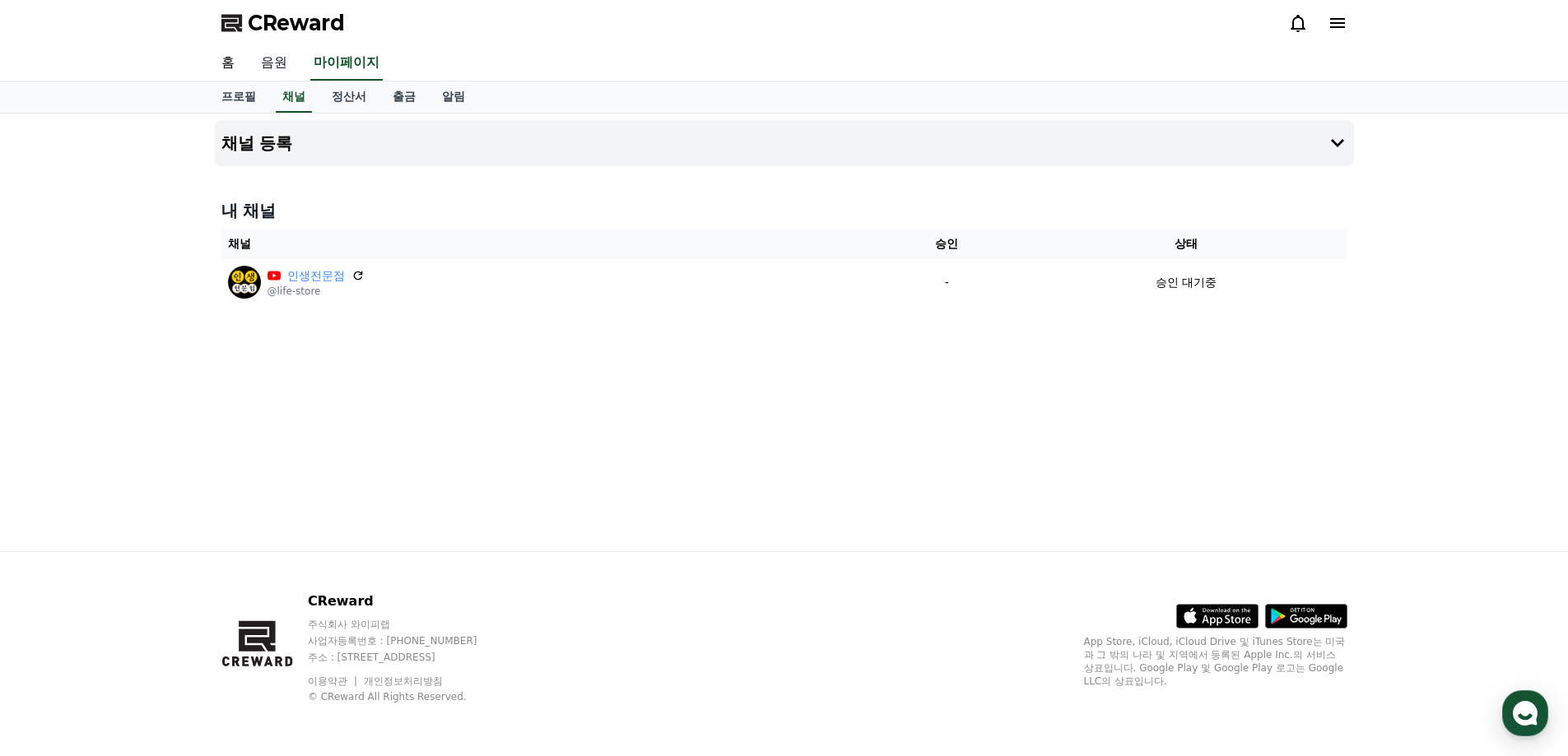
click at [266, 70] on link "음원" at bounding box center [274, 62] width 53 height 34
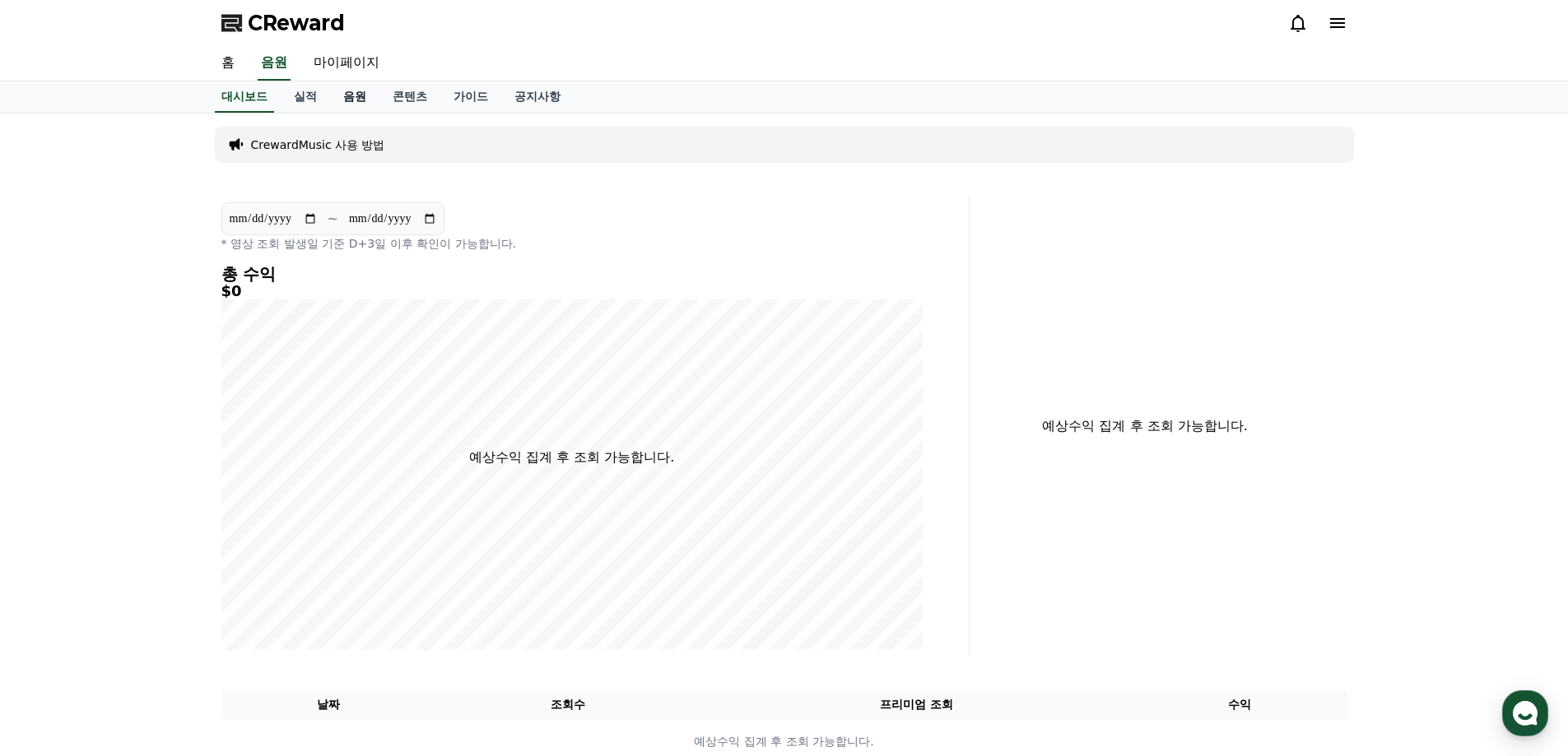
click at [341, 95] on link "음원" at bounding box center [354, 98] width 49 height 32
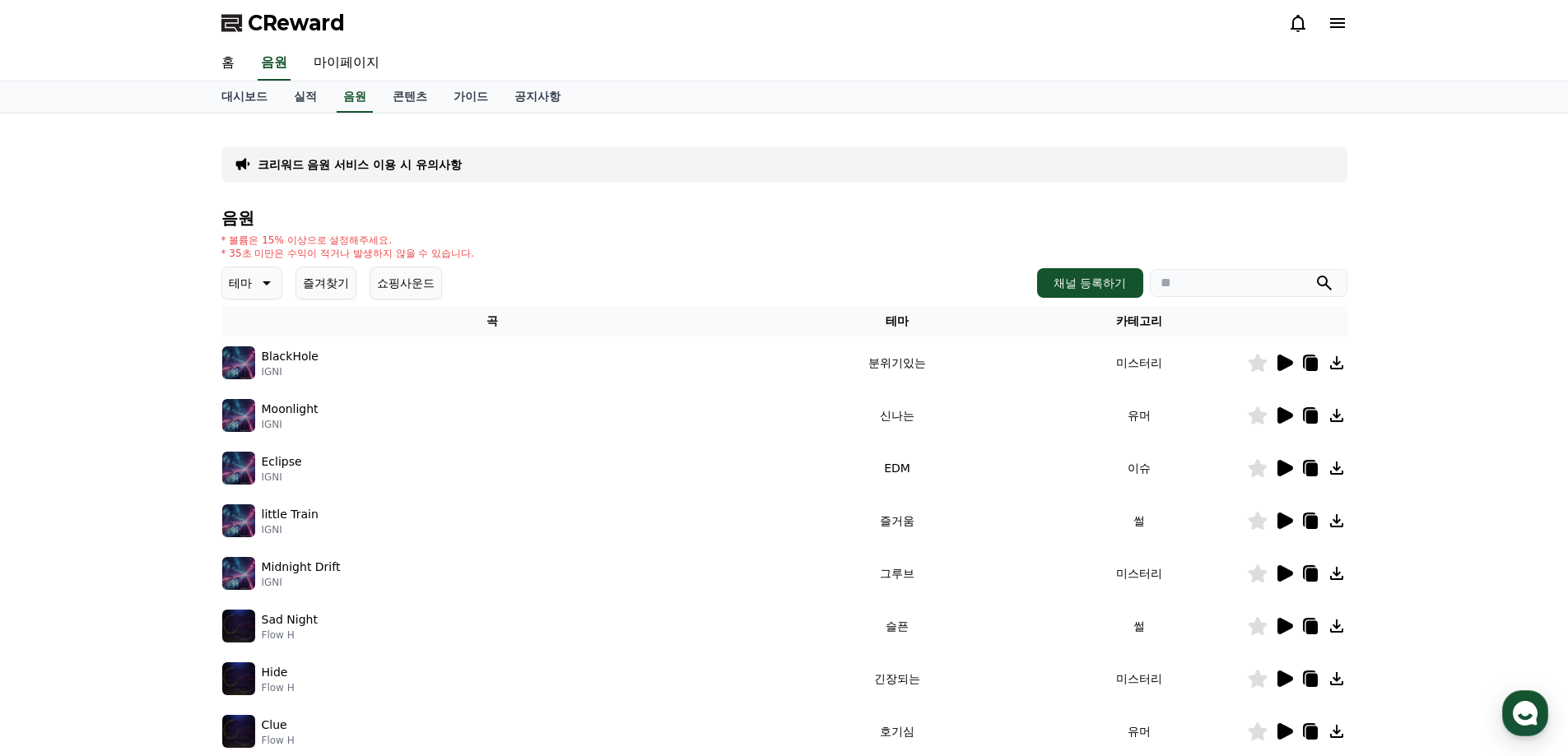
click at [1285, 357] on icon at bounding box center [1284, 363] width 19 height 19
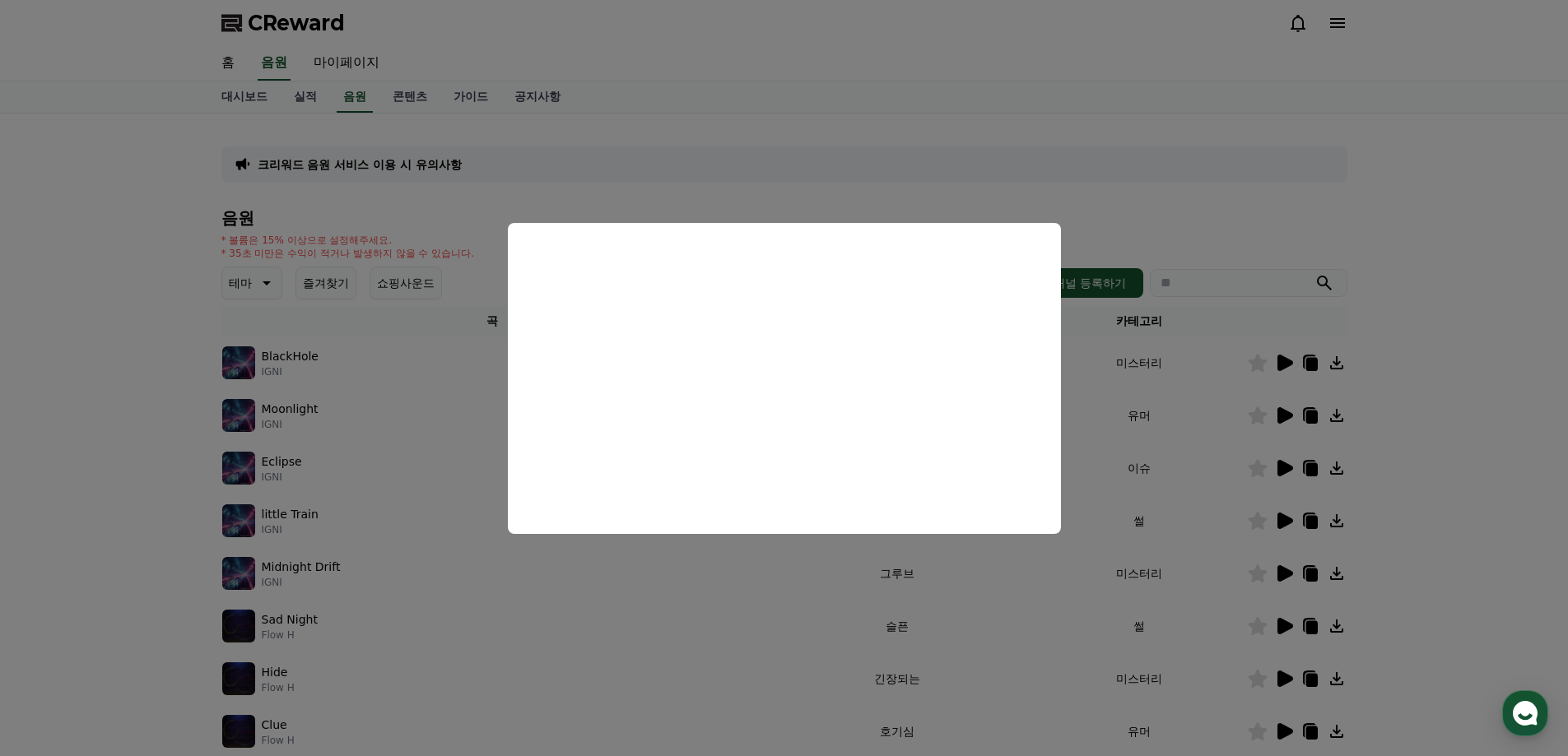
click at [133, 421] on button "close modal" at bounding box center [784, 378] width 1568 height 756
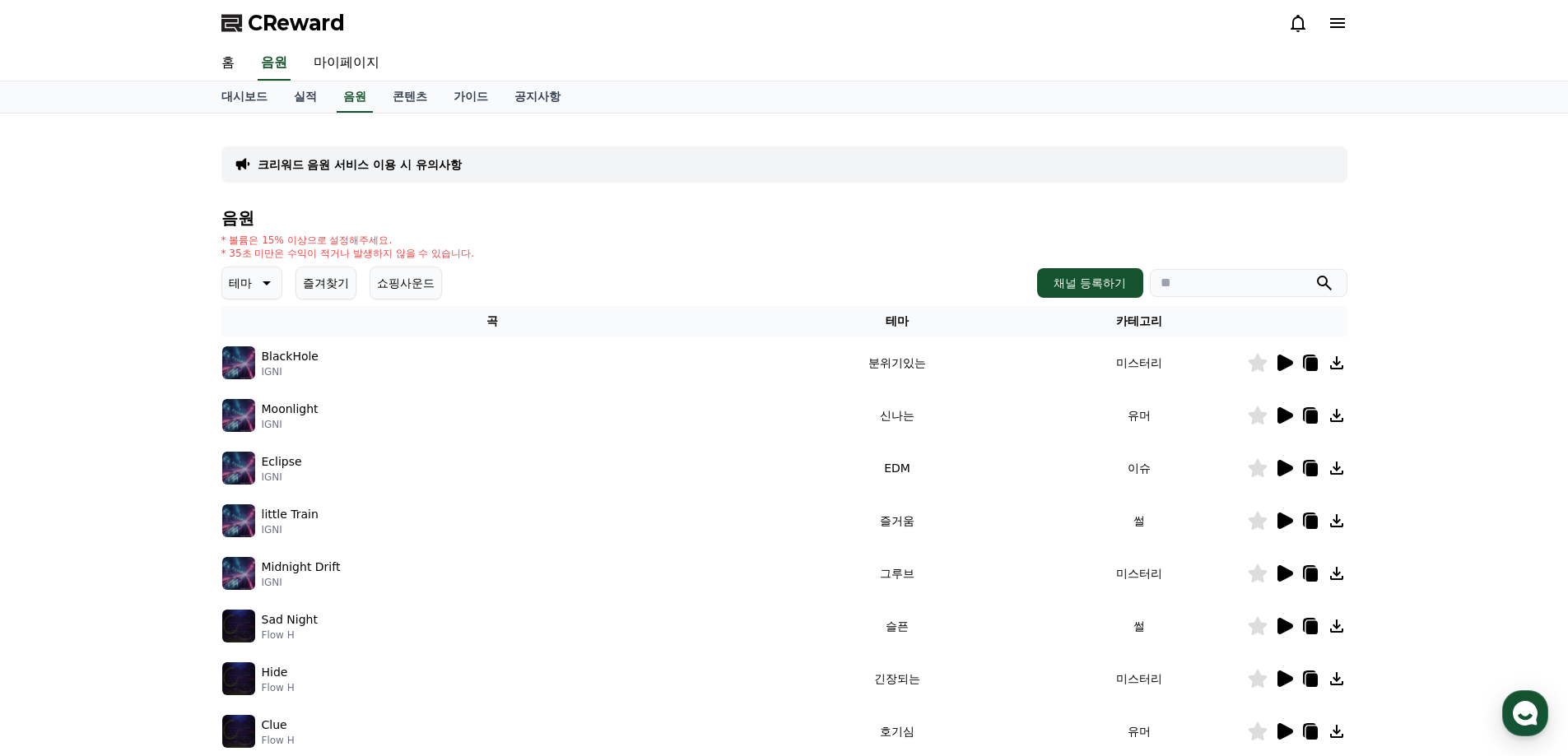
click at [413, 279] on button "쇼핑사운드" at bounding box center [405, 282] width 72 height 33
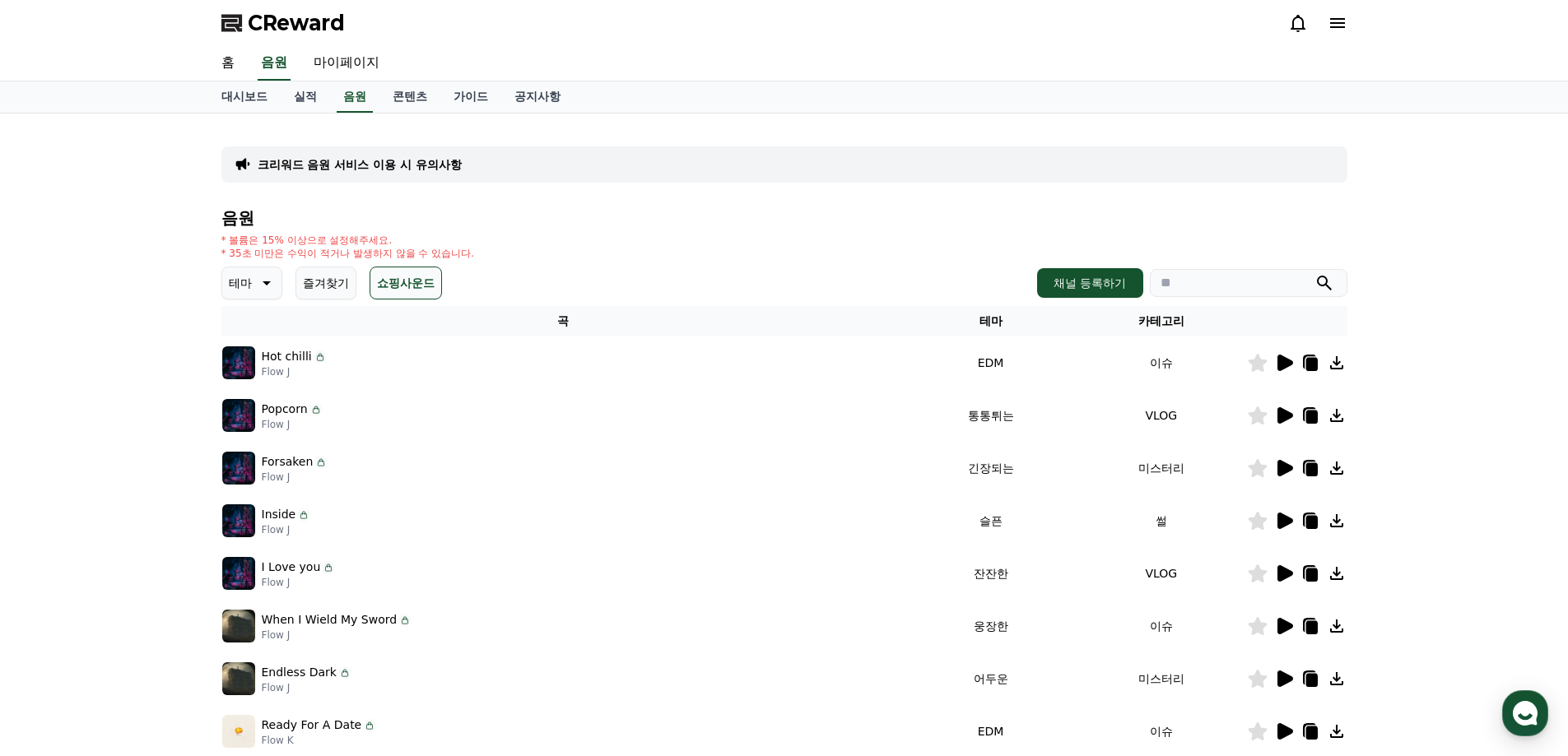
click at [1289, 366] on icon at bounding box center [1286, 362] width 16 height 17
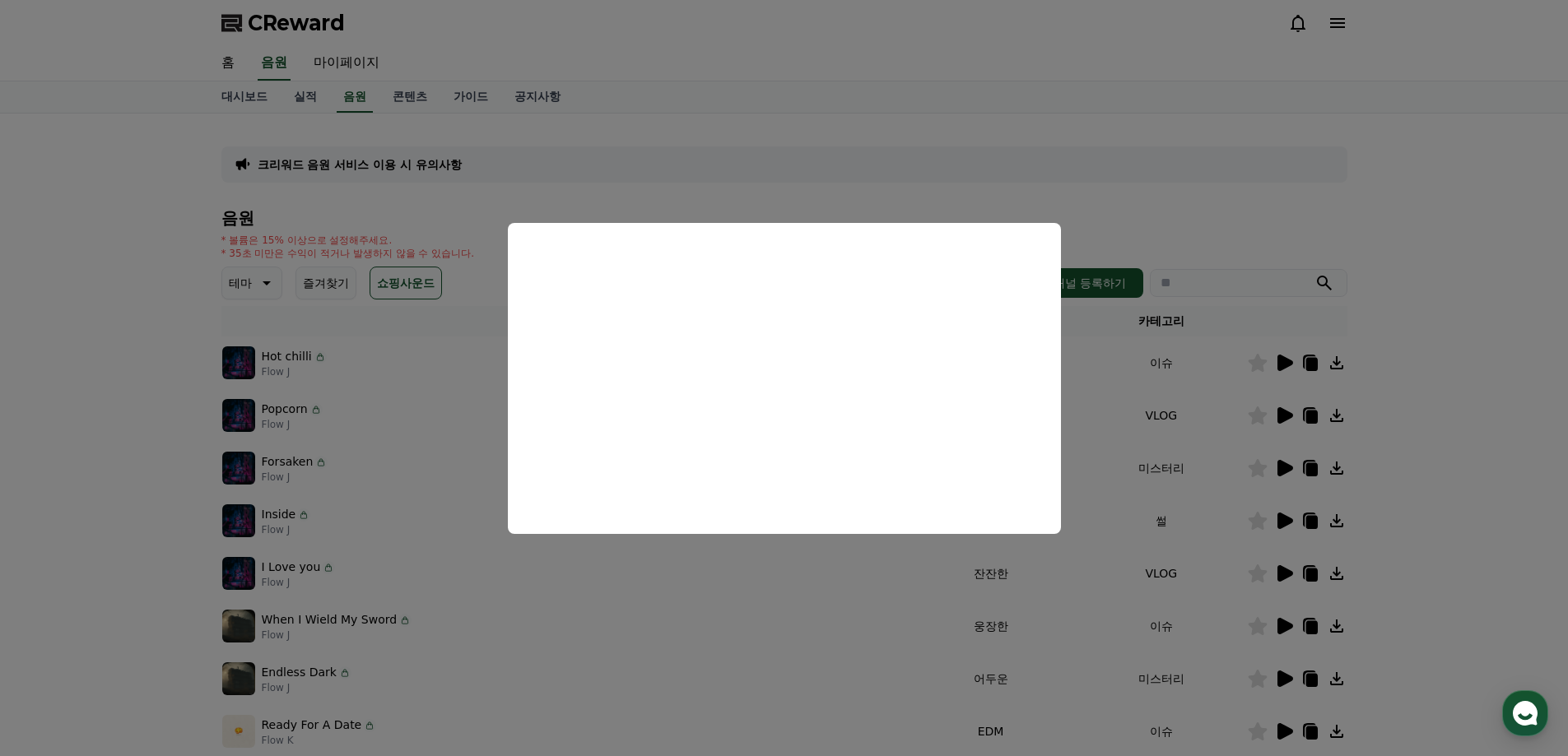
click at [55, 391] on button "close modal" at bounding box center [784, 378] width 1568 height 756
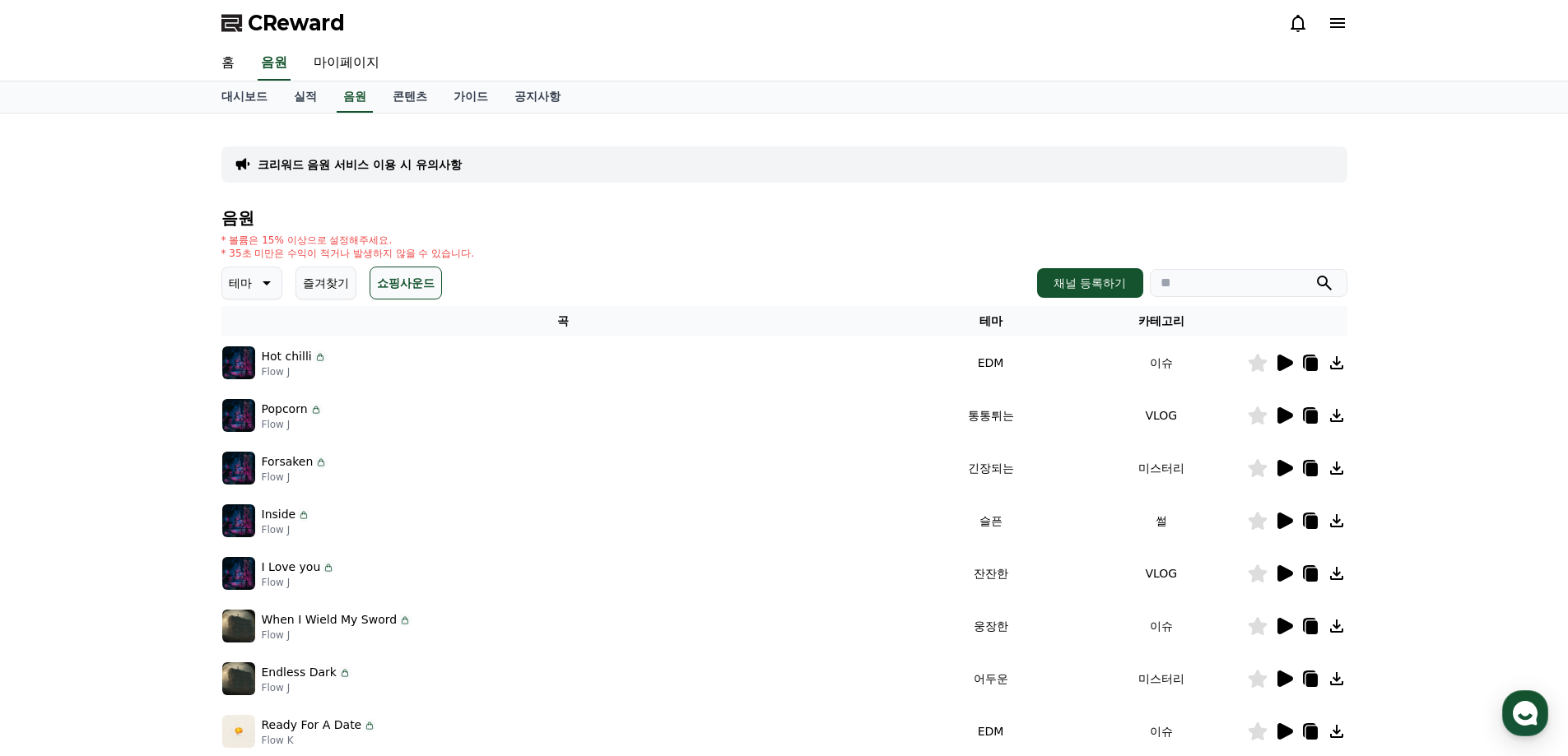
click at [255, 287] on icon at bounding box center [265, 283] width 19 height 19
click at [239, 460] on button "코믹한" at bounding box center [248, 461] width 47 height 36
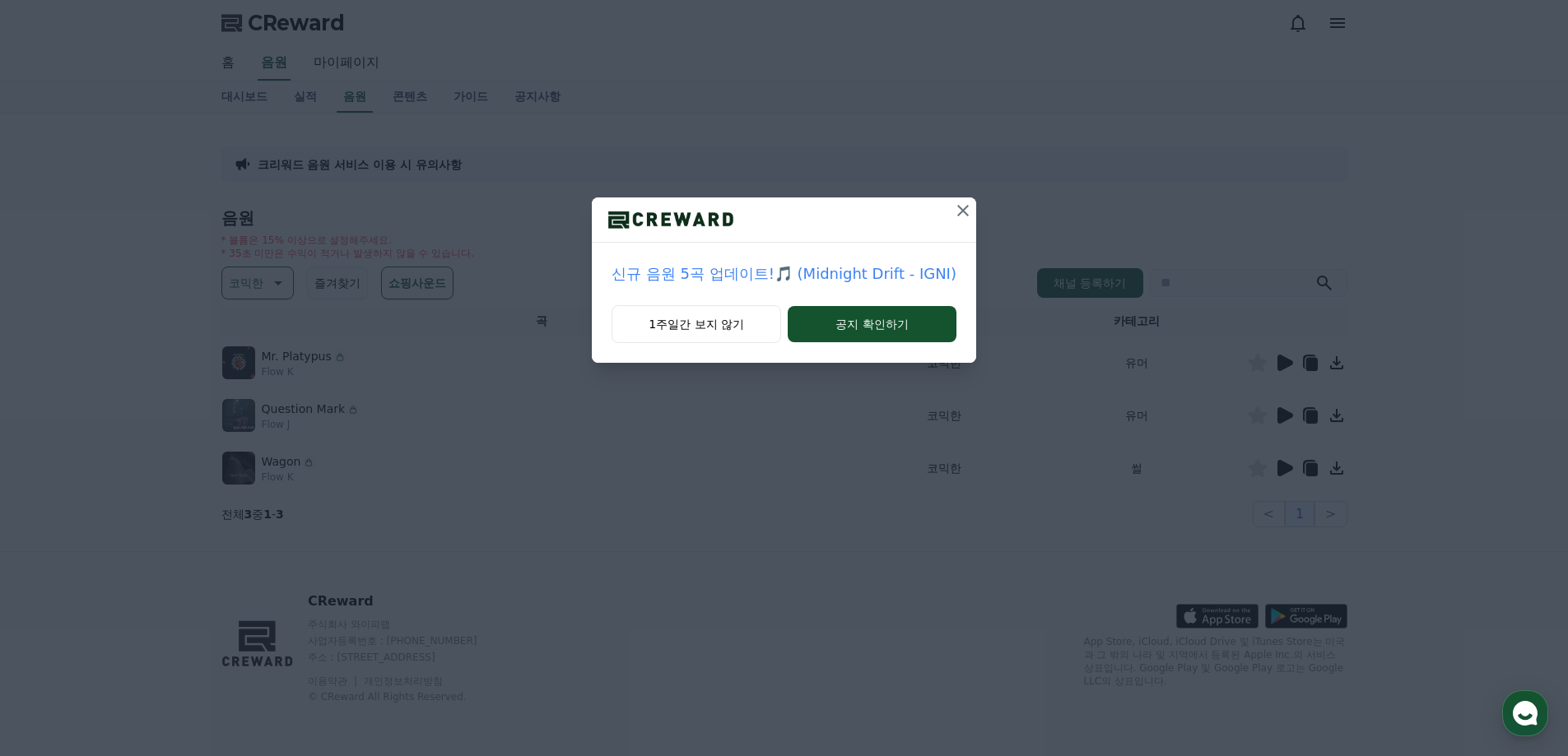
click at [958, 212] on icon at bounding box center [962, 210] width 11 height 11
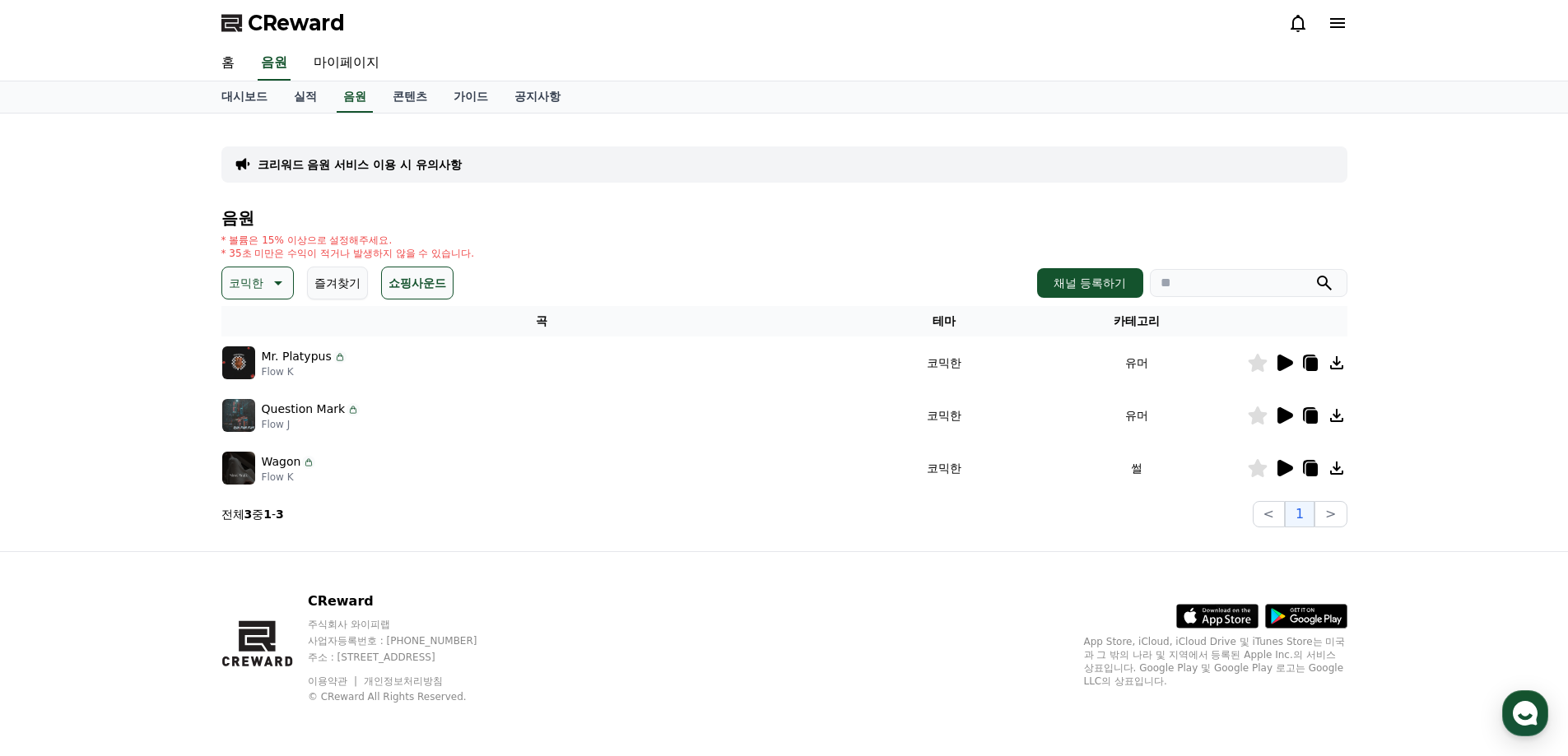
click at [1287, 358] on icon at bounding box center [1284, 363] width 19 height 19
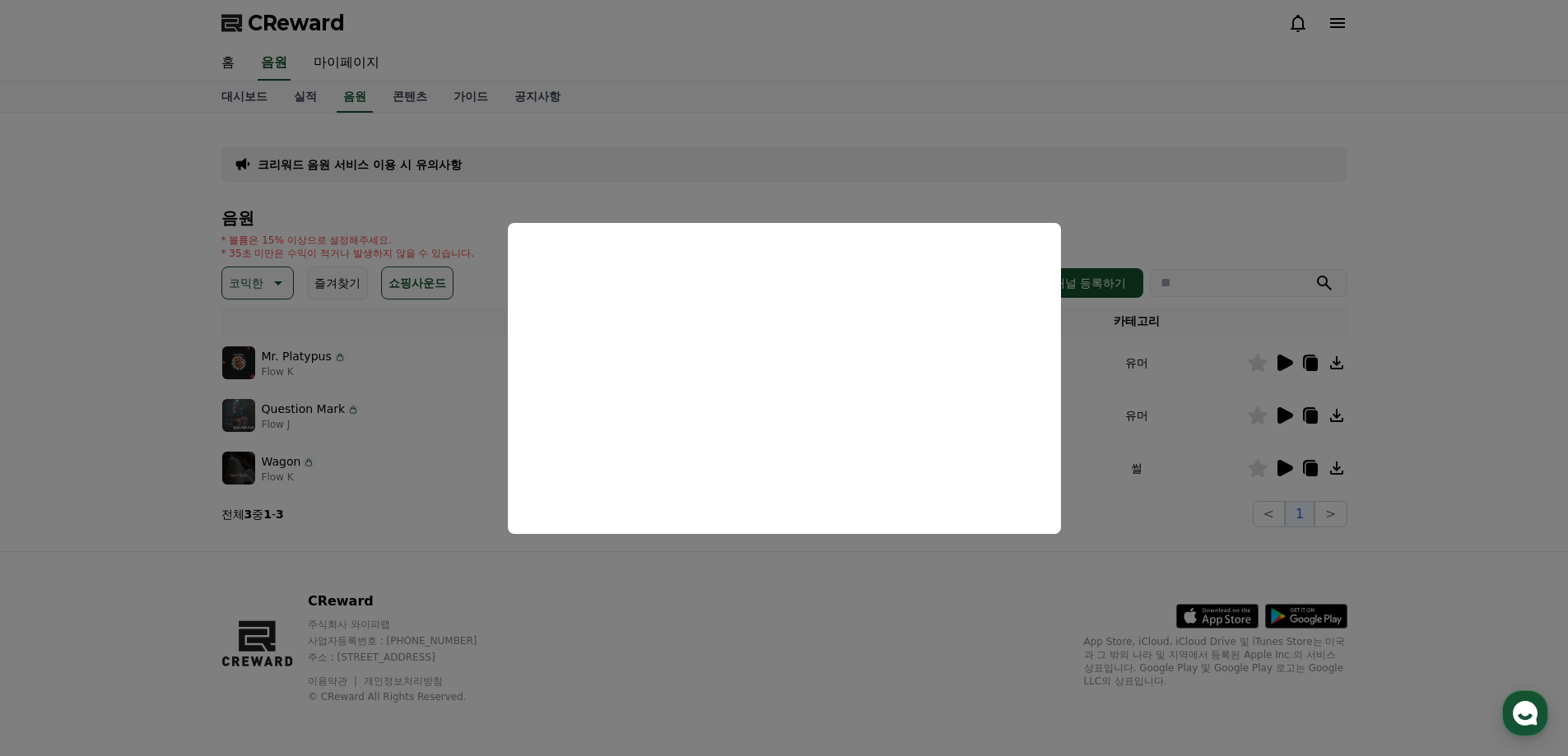
click at [94, 370] on button "close modal" at bounding box center [784, 378] width 1568 height 756
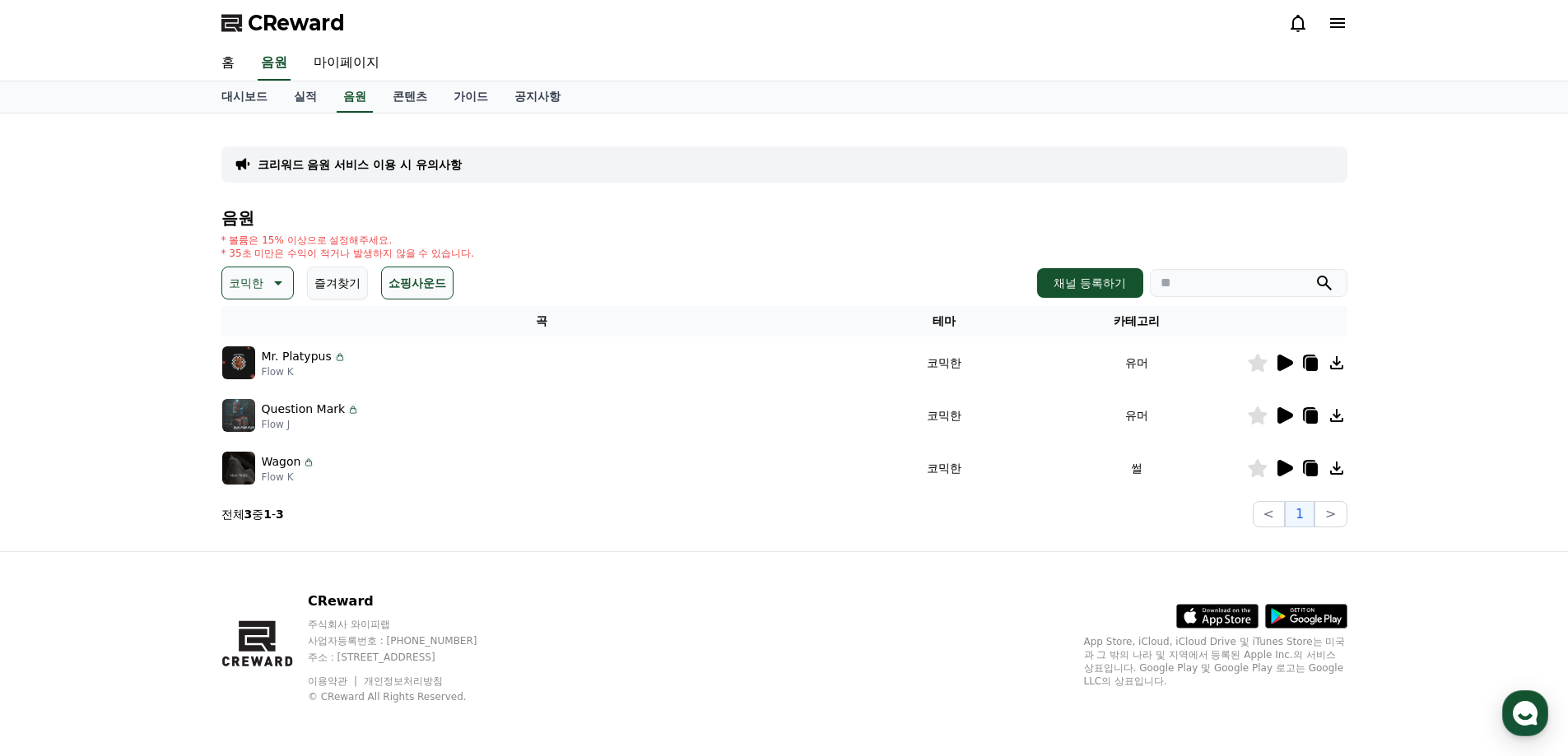
click at [1302, 414] on icon at bounding box center [1310, 415] width 19 height 19
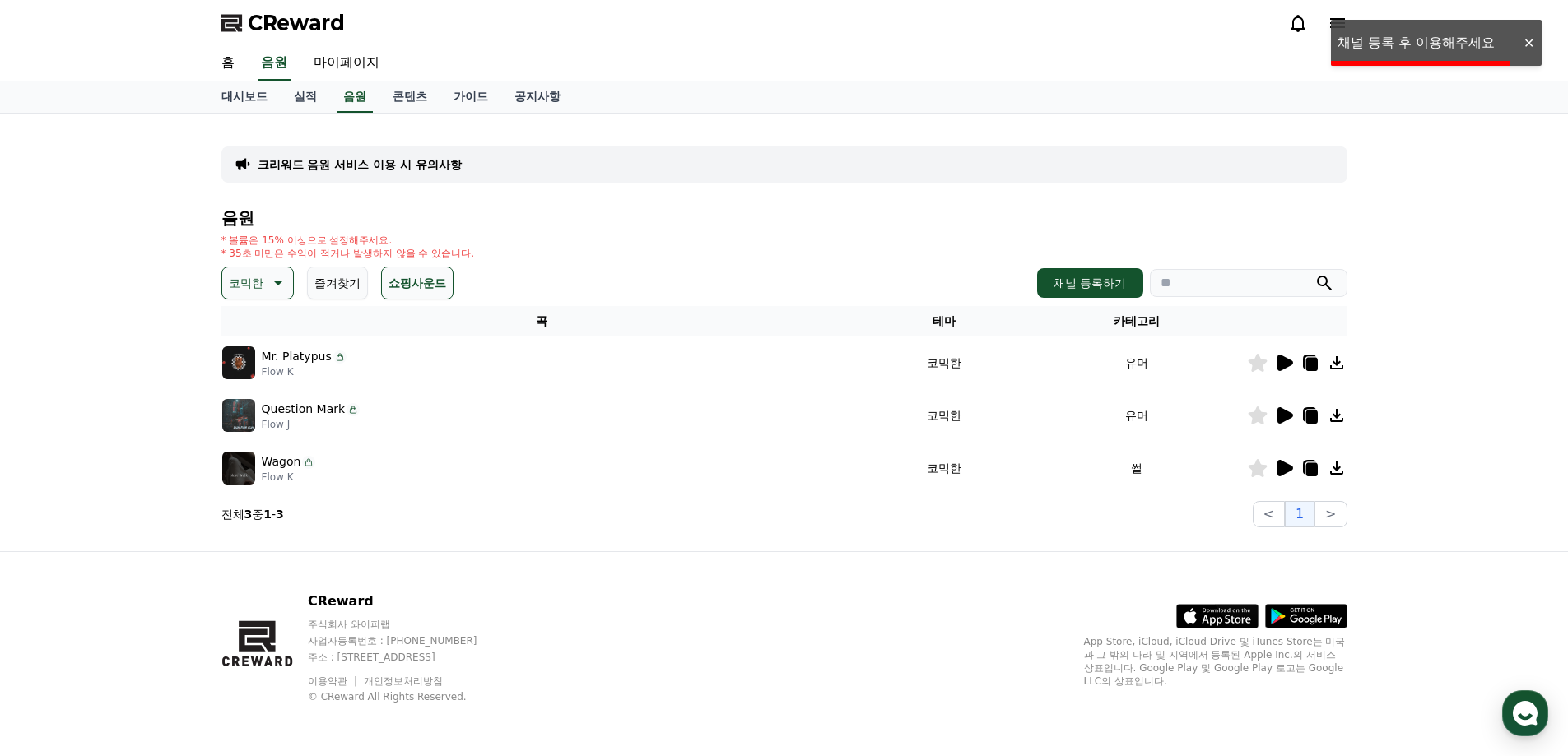
click at [1290, 416] on icon at bounding box center [1286, 415] width 16 height 17
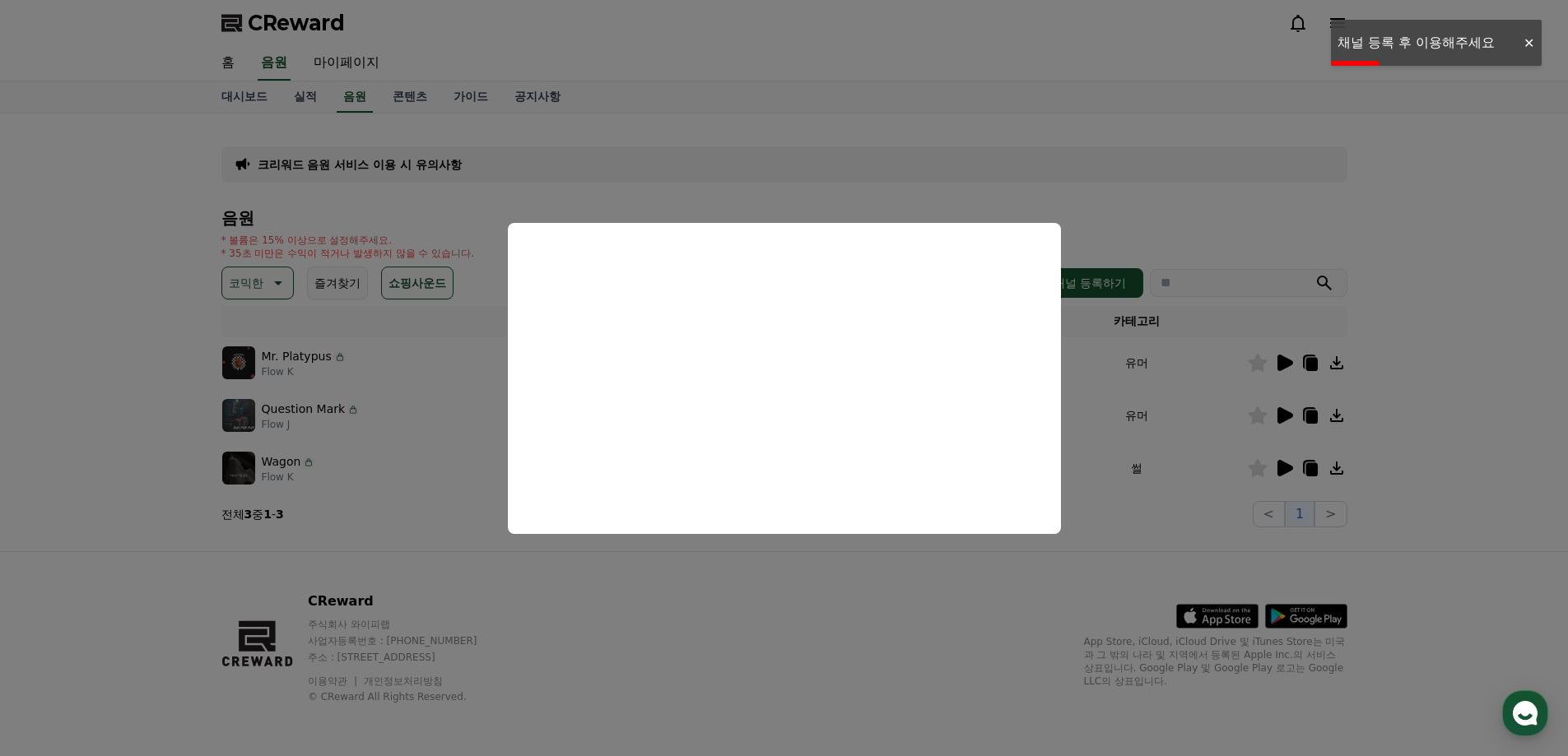
click at [0, 374] on button "close modal" at bounding box center [784, 378] width 1568 height 756
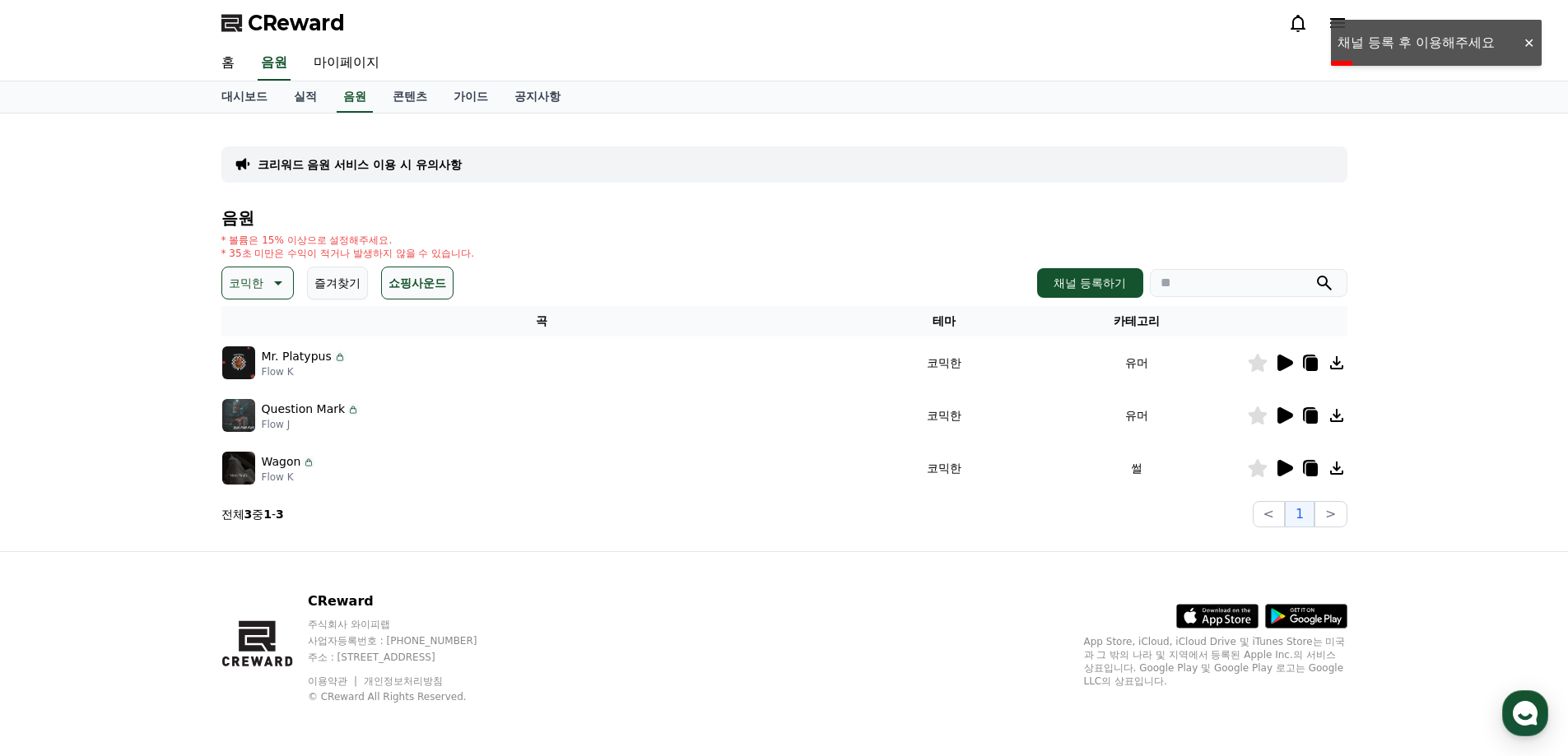
click at [35, 368] on div "크리워드 음원 서비스 이용 시 유의사항 음원 * 볼륨은 15% 이상으로 설정해주세요. * 35초 미만은 수익이 적거나 발생하지 않을 수 있습니…" at bounding box center [784, 332] width 1568 height 438
click at [1278, 467] on icon at bounding box center [1286, 468] width 16 height 17
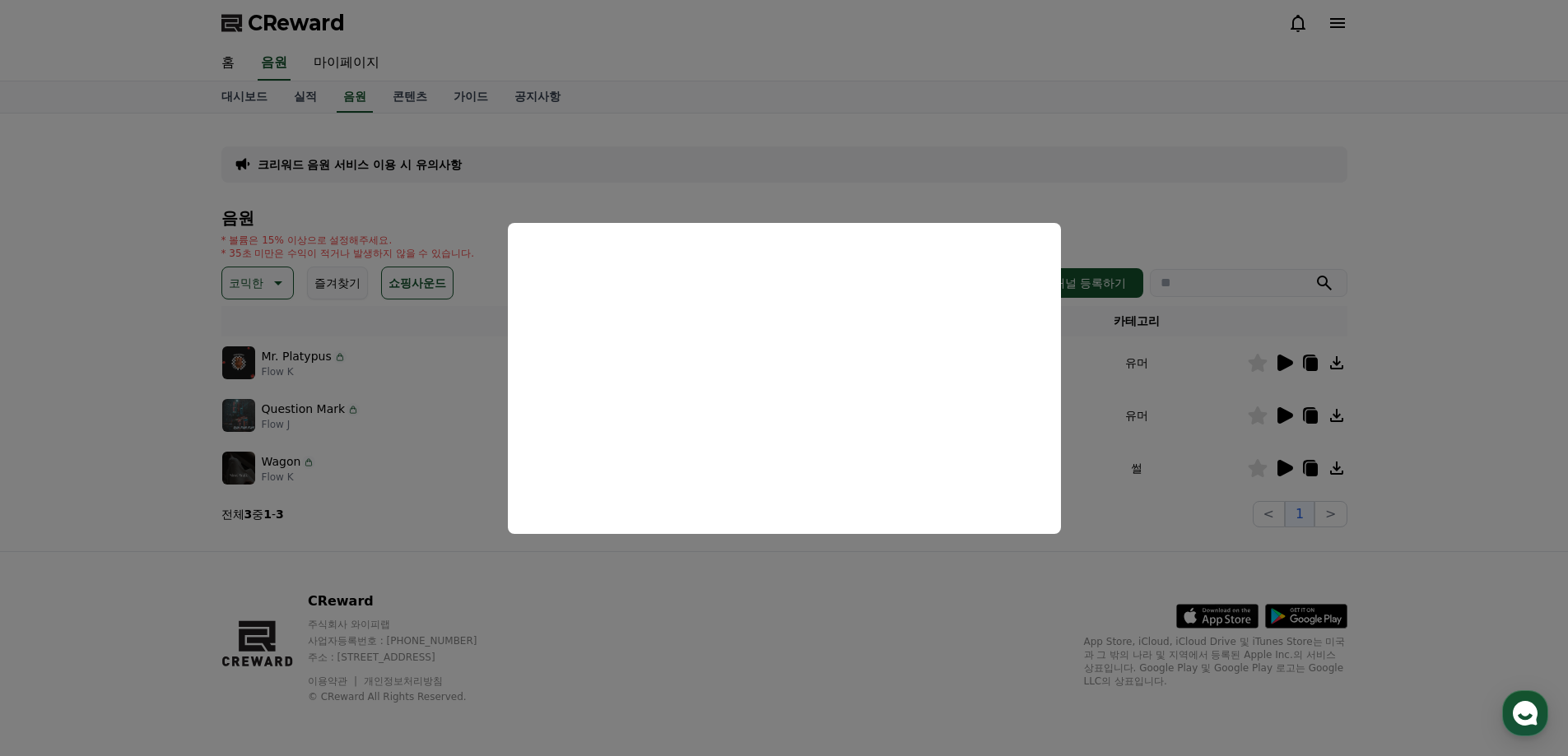
click at [1441, 224] on button "close modal" at bounding box center [784, 378] width 1568 height 756
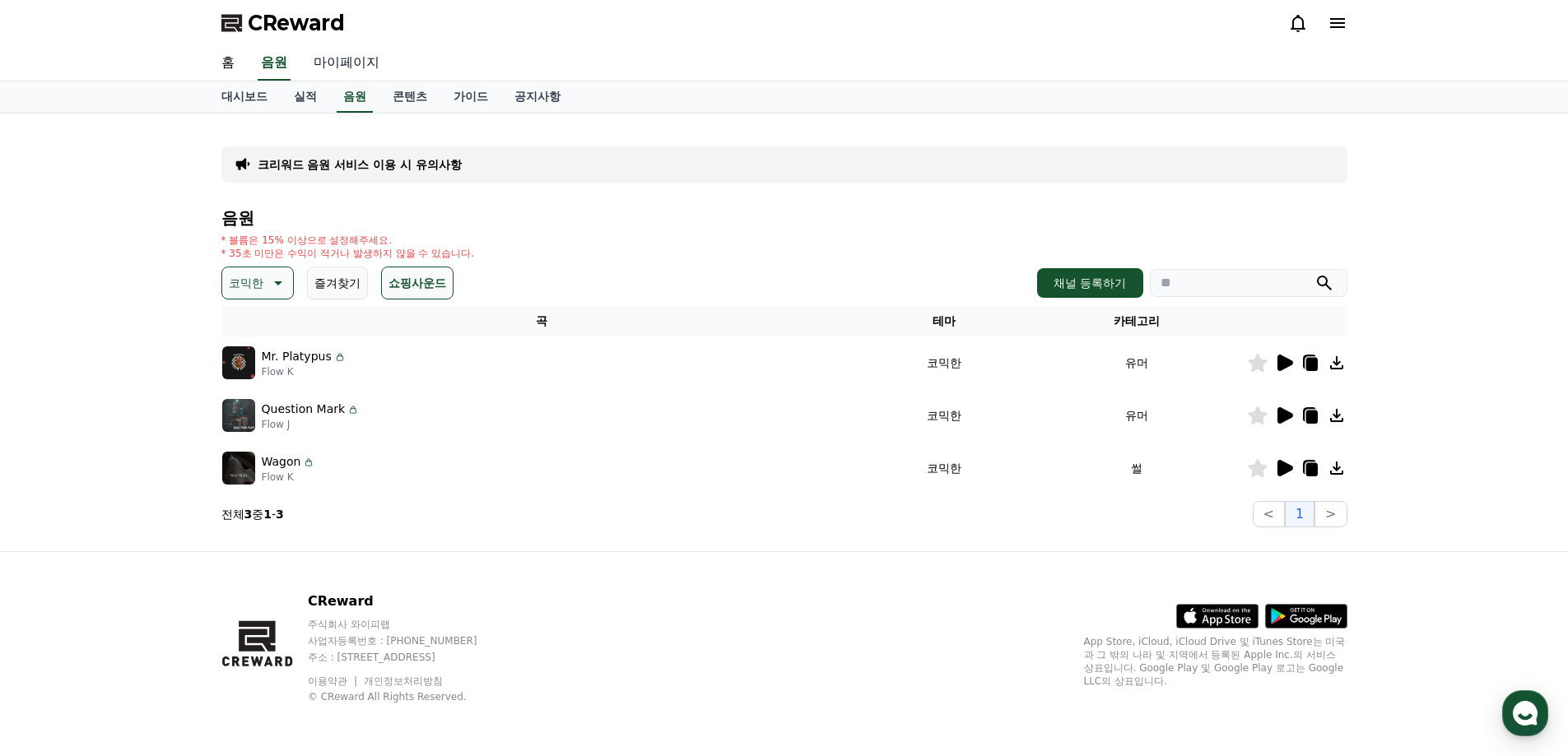
click at [380, 63] on link "마이페이지" at bounding box center [346, 62] width 92 height 34
select select "**********"
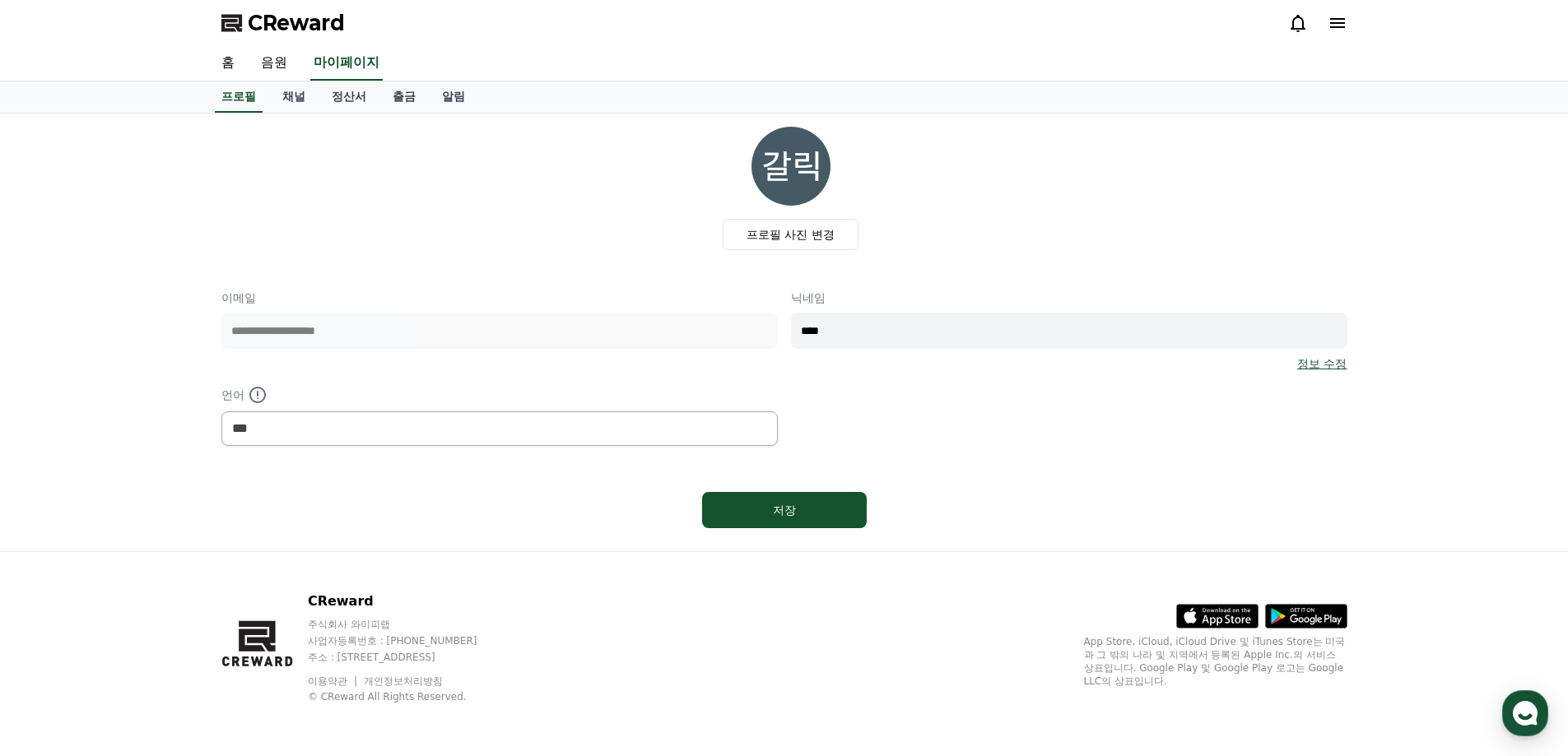
click at [938, 337] on input "****" at bounding box center [1068, 331] width 557 height 36
click at [336, 98] on link "정산서" at bounding box center [348, 98] width 61 height 32
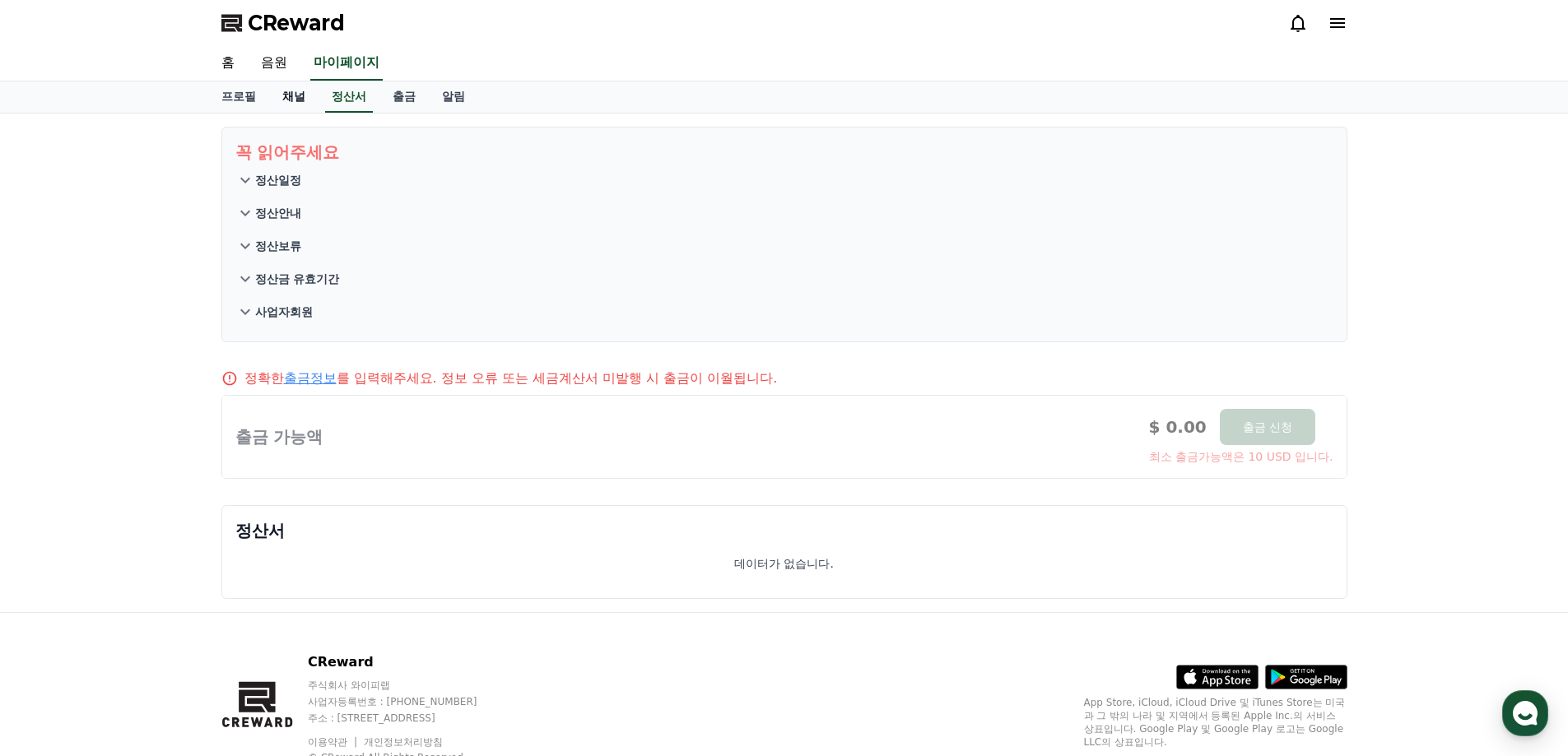
click at [296, 97] on link "채널" at bounding box center [294, 98] width 49 height 32
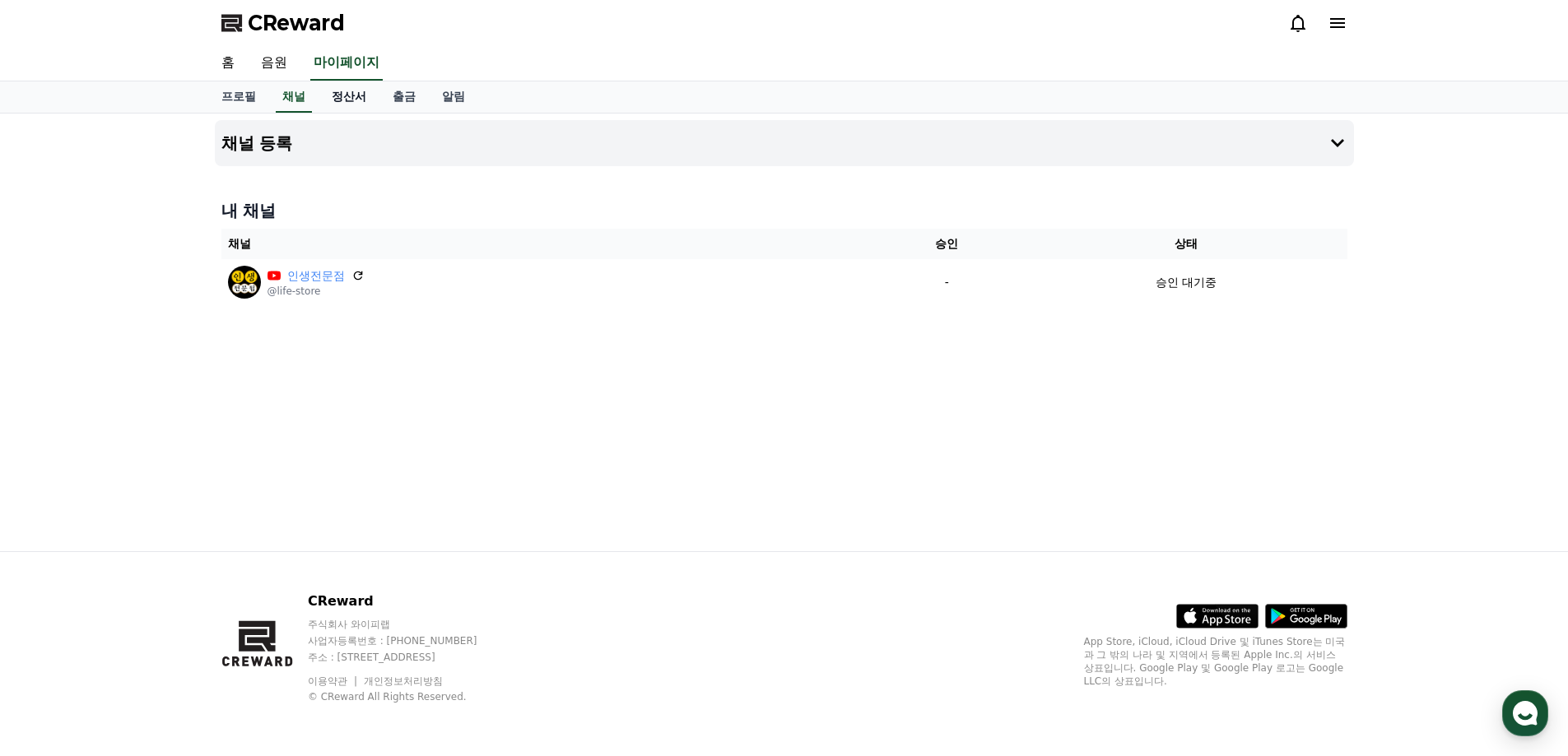
click at [354, 97] on link "정산서" at bounding box center [348, 98] width 61 height 32
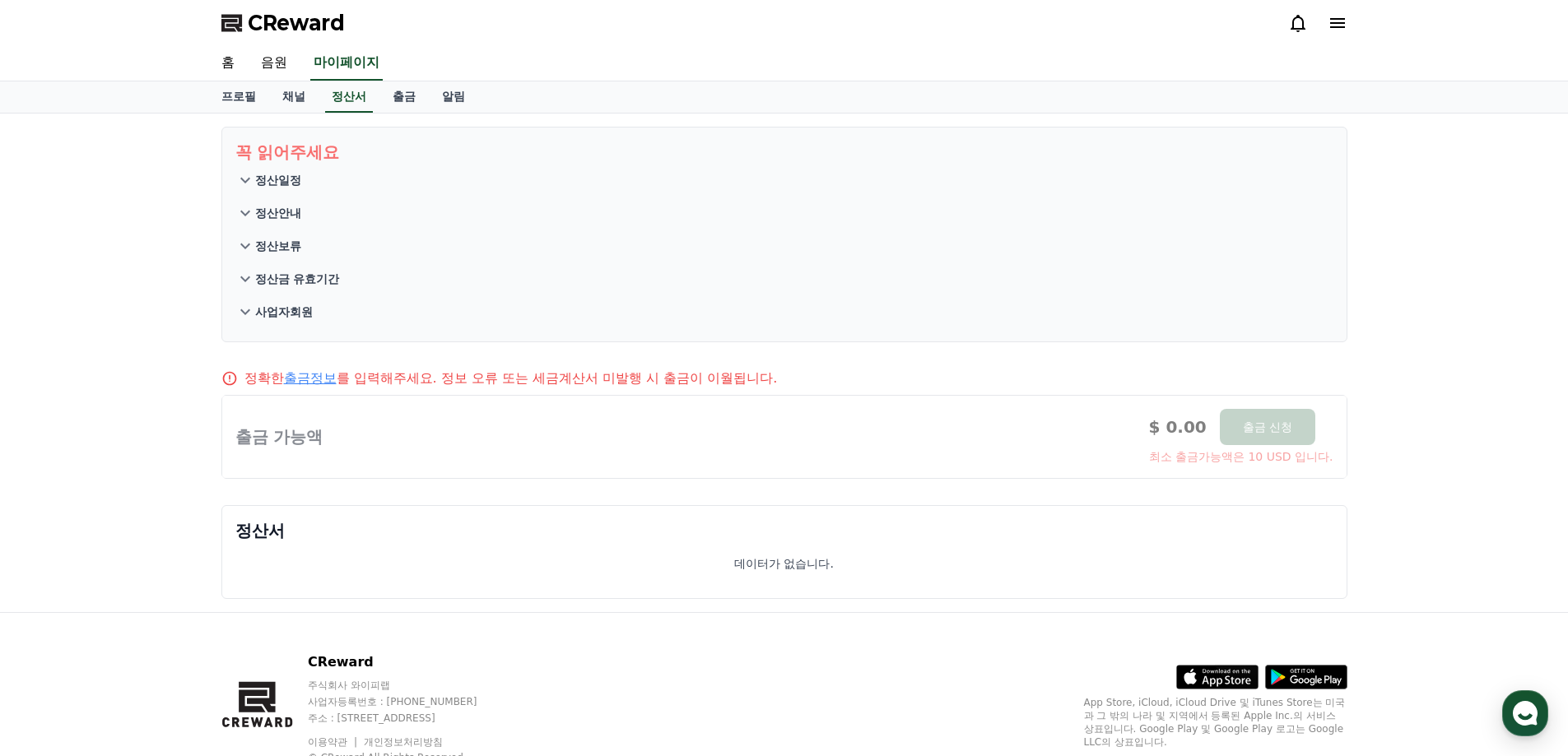
click at [276, 190] on button "정산일정" at bounding box center [784, 179] width 1098 height 33
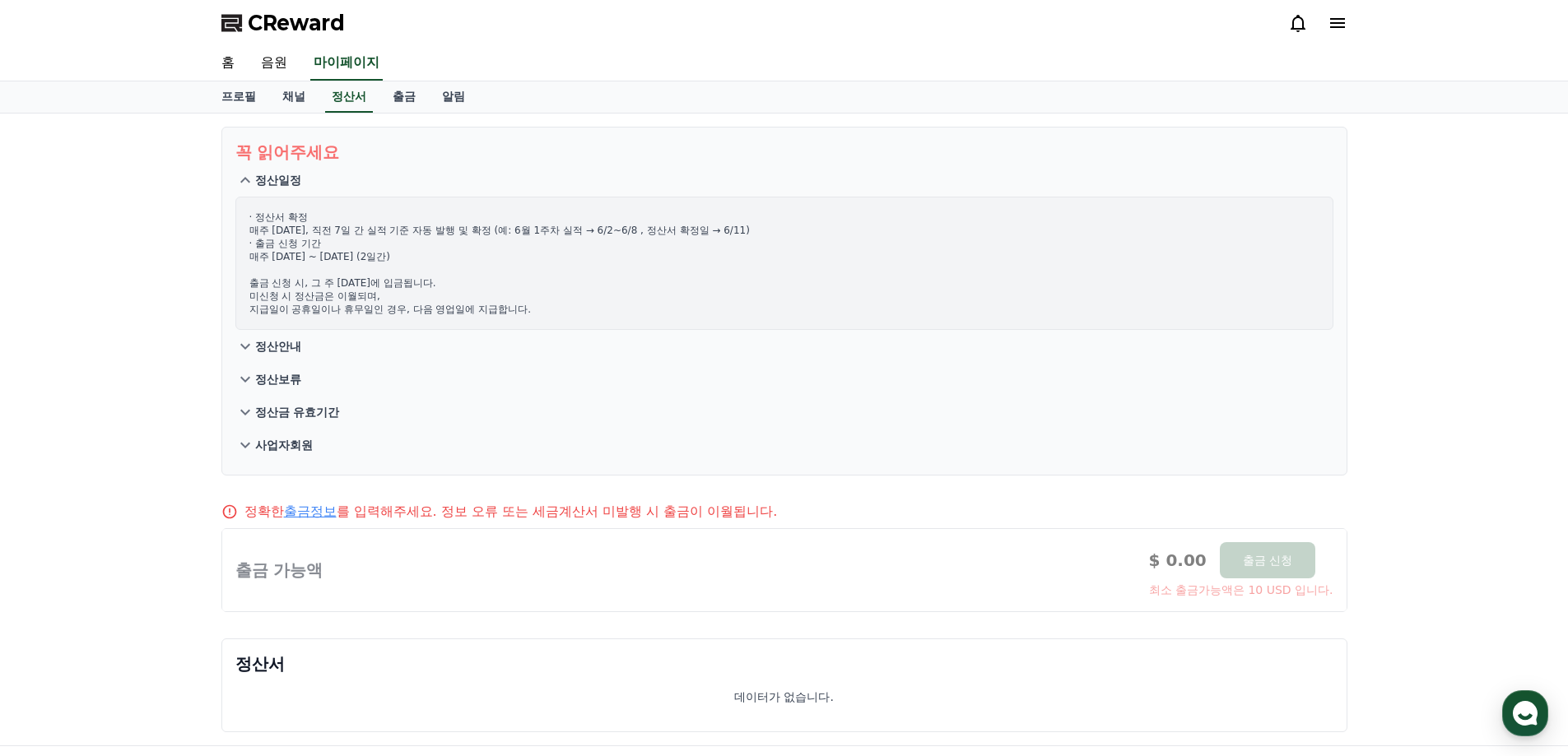
click at [273, 184] on p "정산일정" at bounding box center [278, 180] width 46 height 17
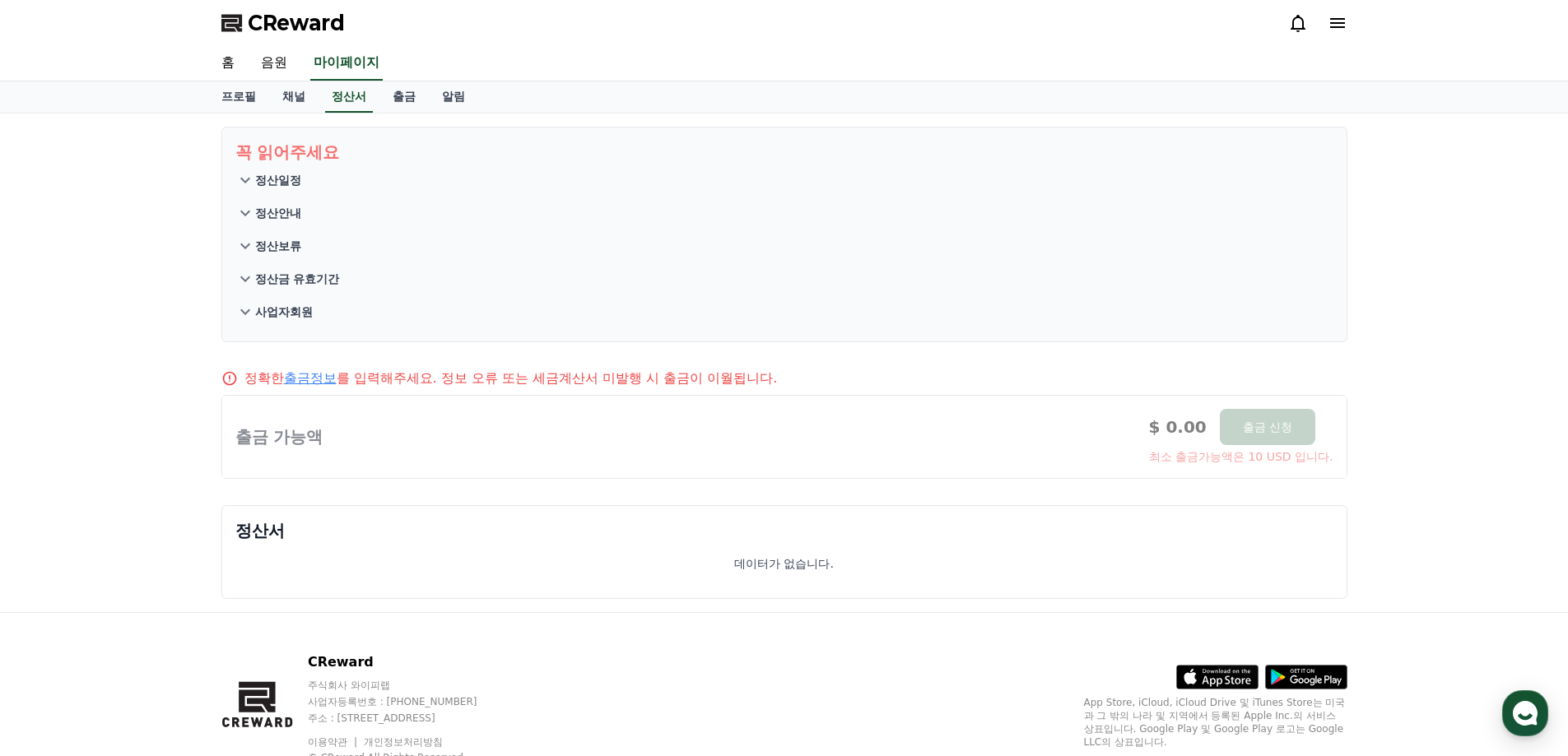
click at [278, 210] on p "정산안내" at bounding box center [278, 213] width 46 height 17
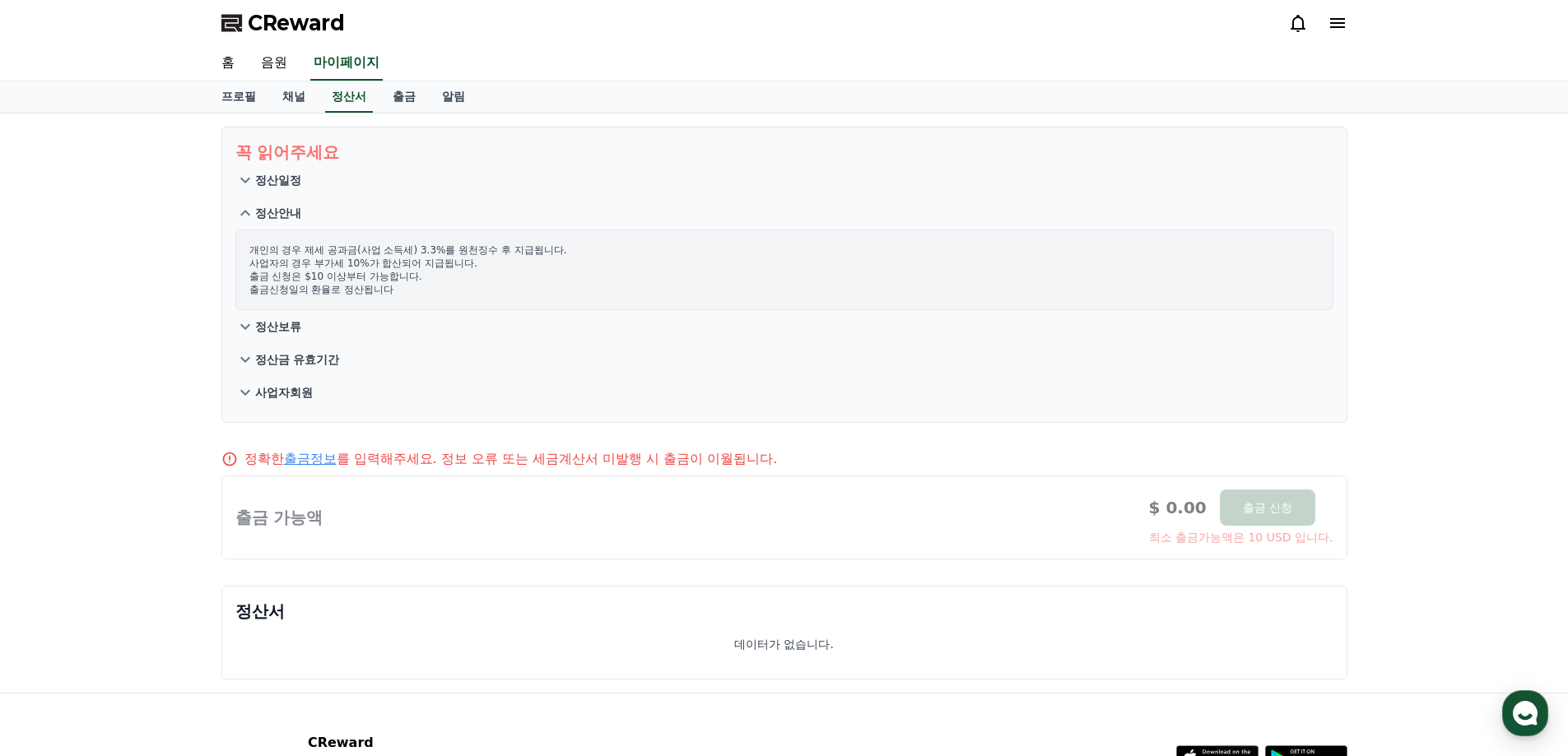
drag, startPoint x: 313, startPoint y: 265, endPoint x: 458, endPoint y: 264, distance: 145.0
click at [458, 264] on p "개인의 경우 제세 공과금(사업 소득세) 3.3%를 원천징수 후 지급됩니다. 사업자의 경우 부가세 10%가 합산되어 지급됩니다. 출금 신청은 $…" at bounding box center [784, 270] width 1070 height 53
click at [288, 322] on p "정산보류" at bounding box center [278, 326] width 46 height 17
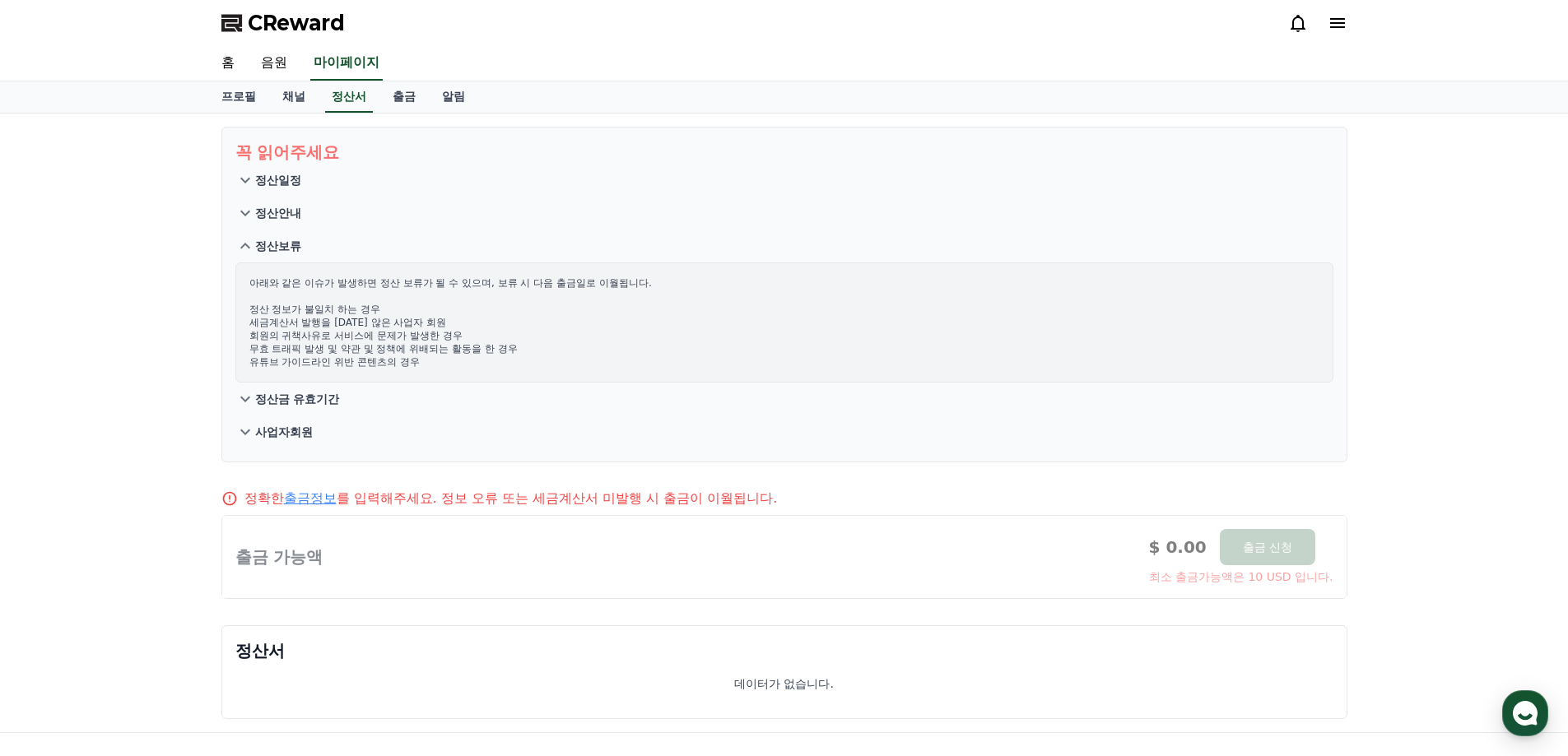
click at [291, 251] on p "정산보류" at bounding box center [278, 245] width 46 height 17
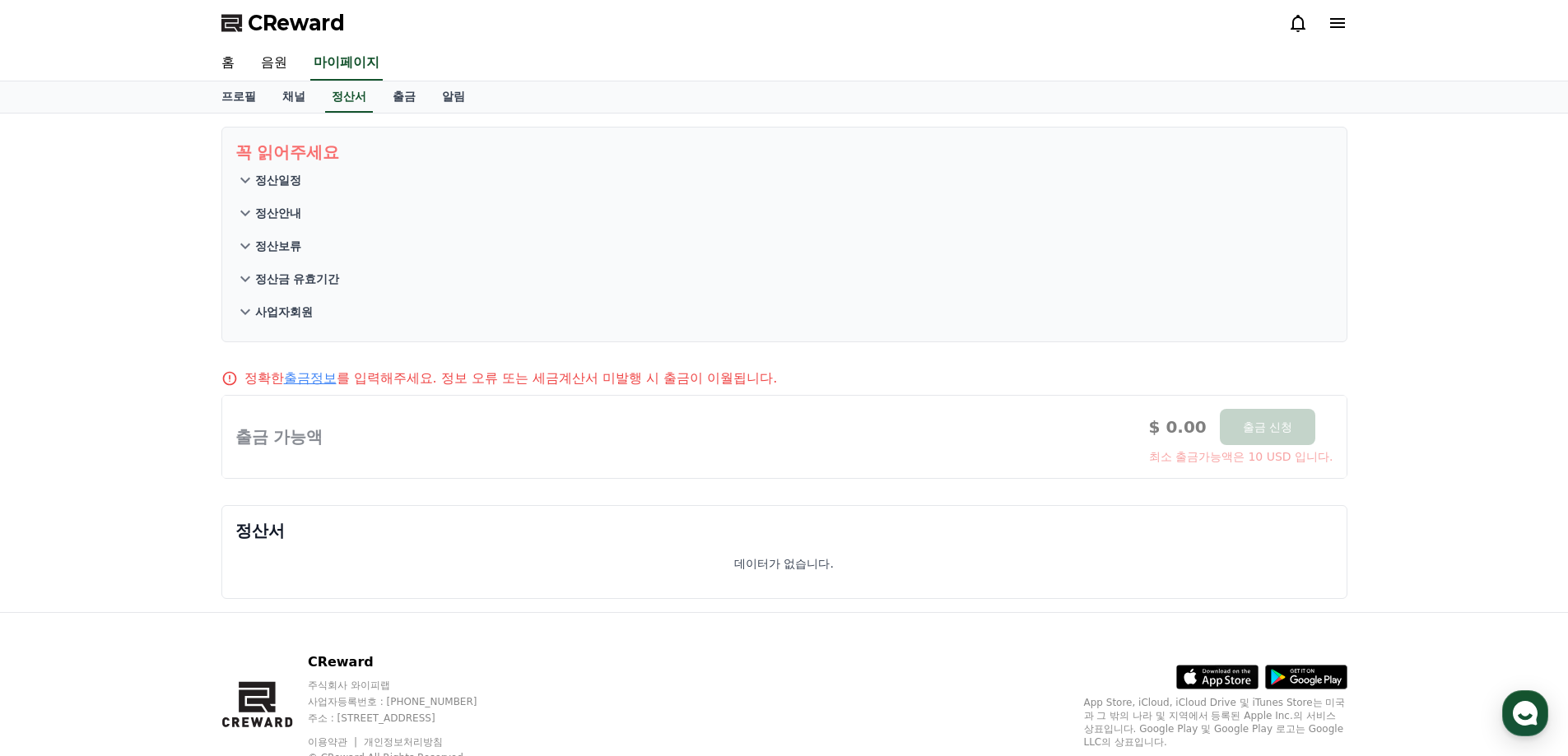
click at [301, 305] on p "사업자회원" at bounding box center [284, 311] width 58 height 17
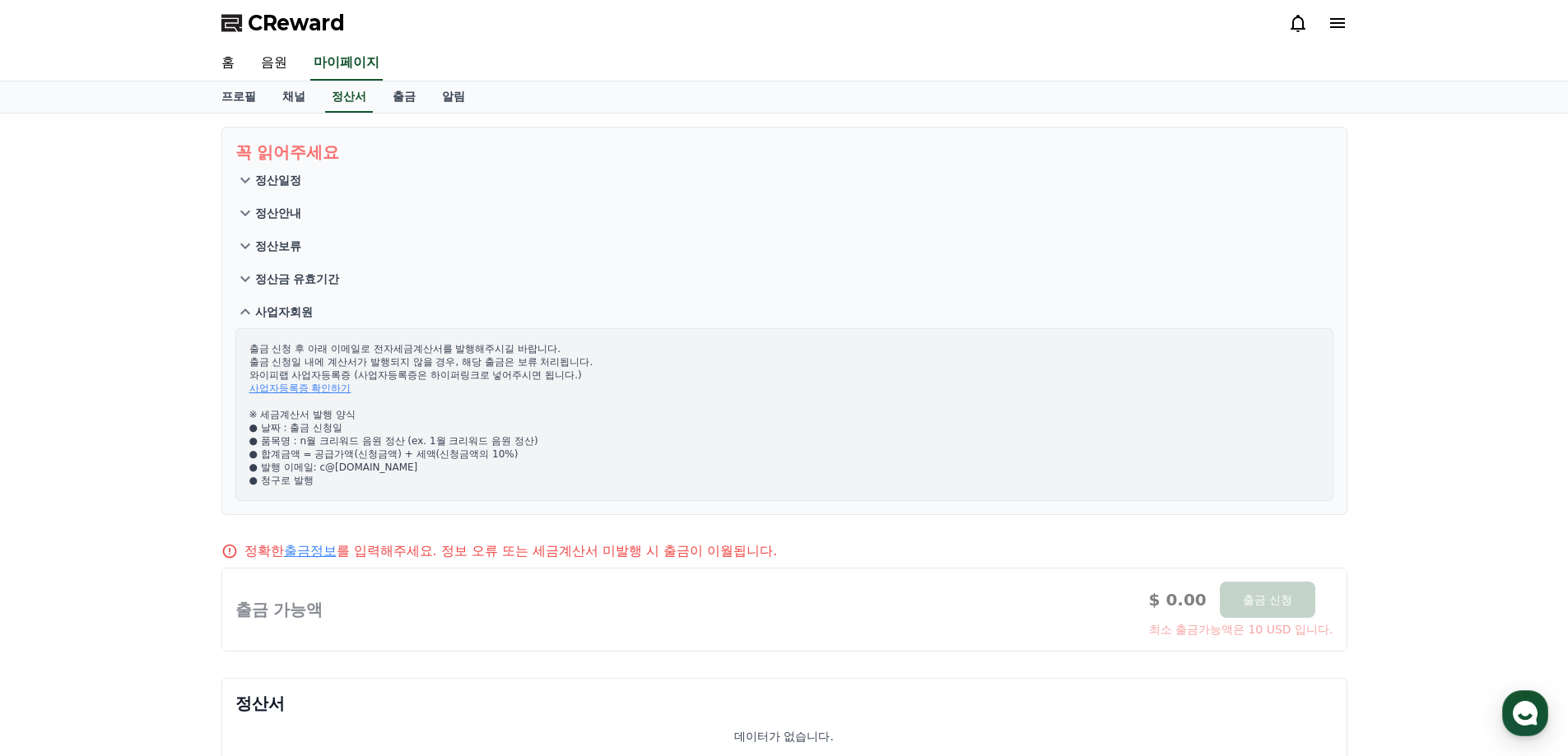
click at [297, 315] on p "사업자회원" at bounding box center [284, 311] width 58 height 17
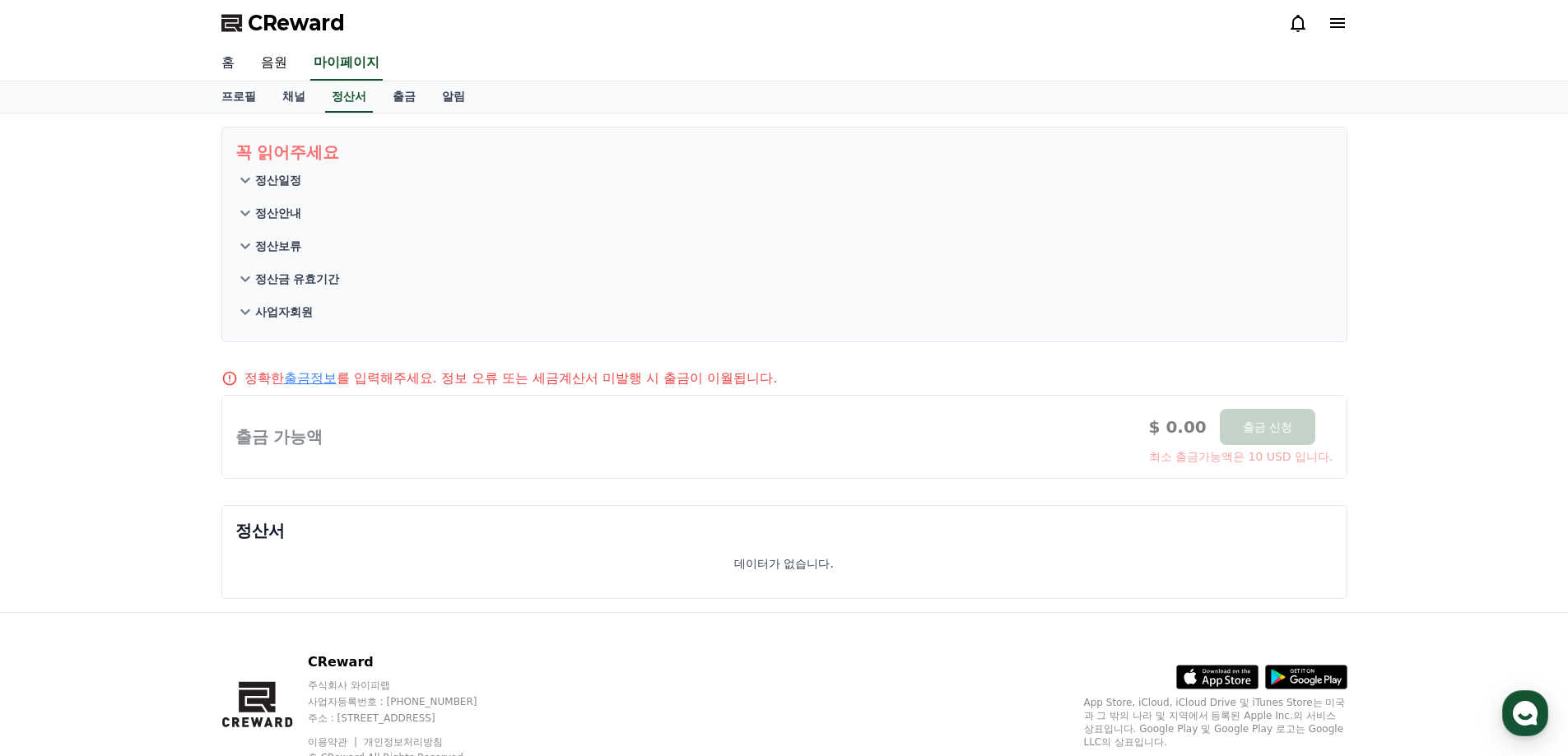
click at [224, 62] on link "홈" at bounding box center [228, 62] width 40 height 34
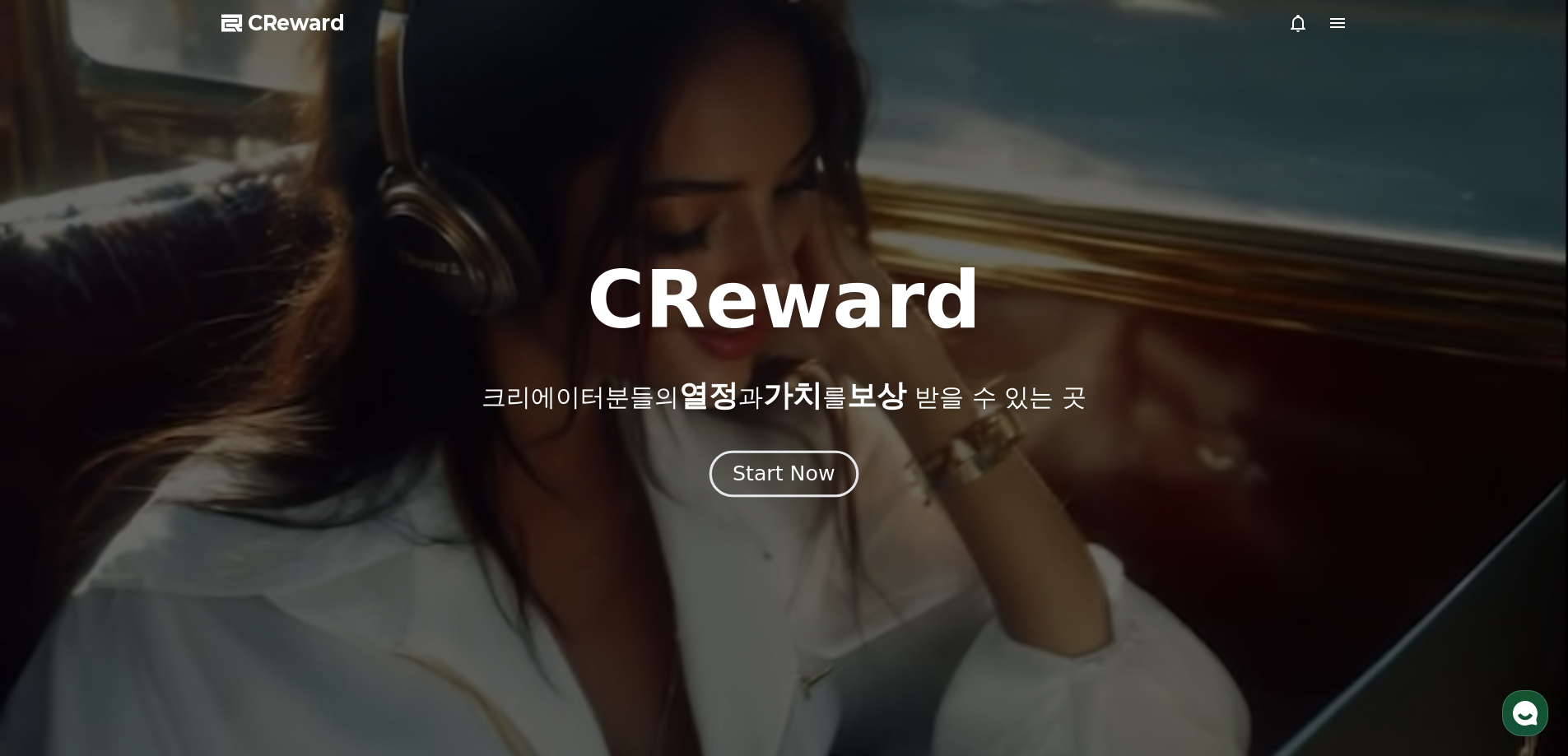
click at [748, 483] on div "Start Now" at bounding box center [784, 474] width 102 height 28
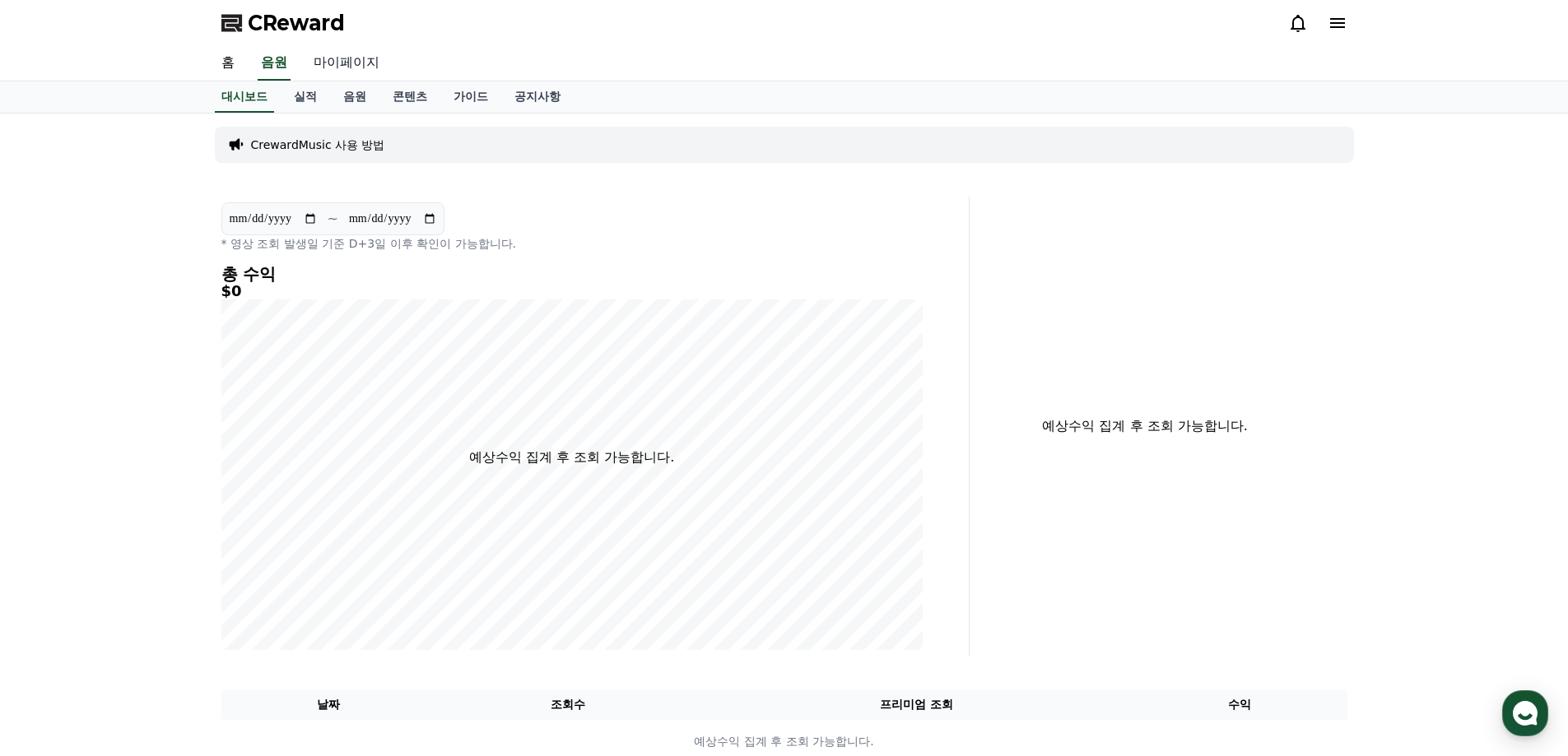
click at [339, 65] on link "마이페이지" at bounding box center [346, 62] width 92 height 34
select select "**********"
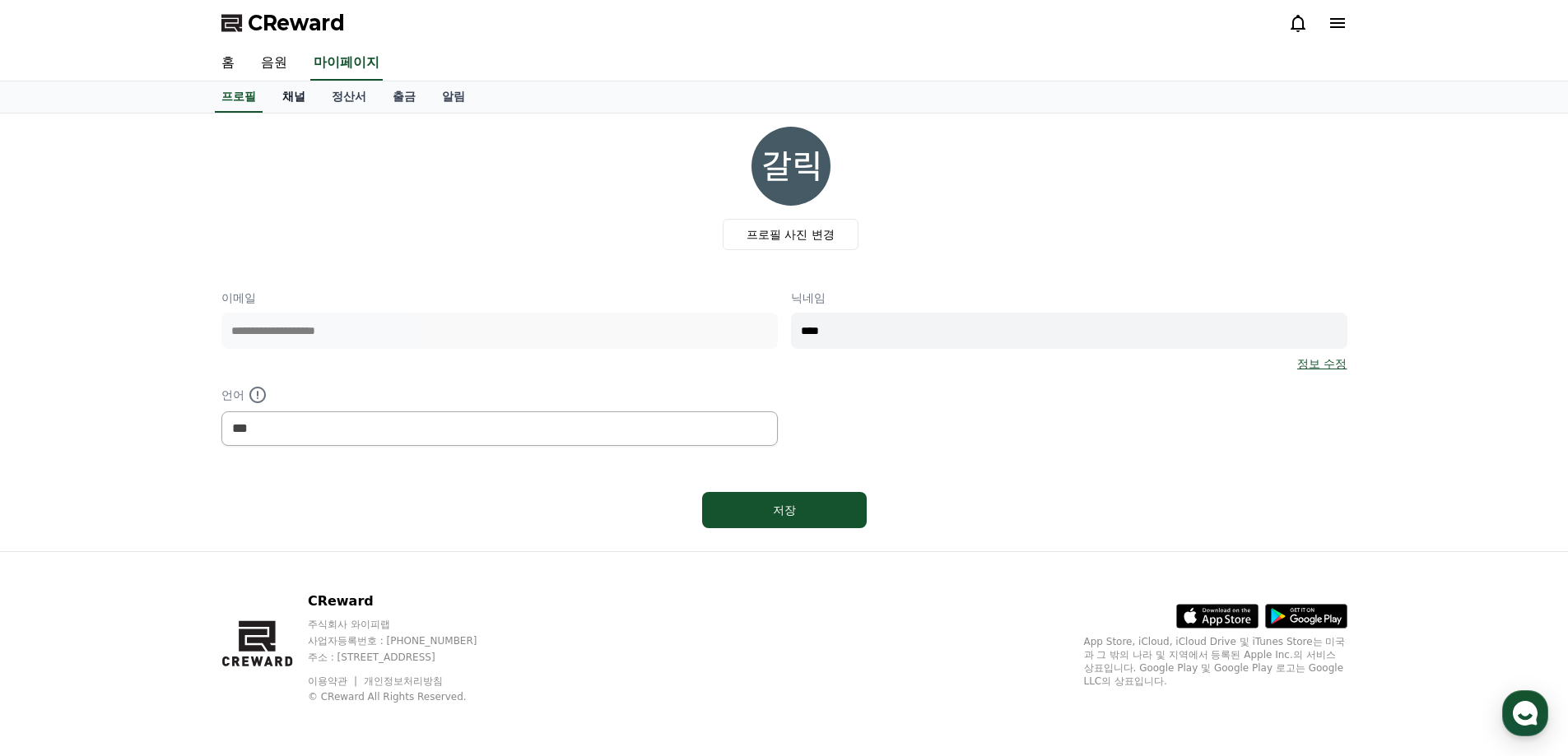
click at [291, 96] on link "채널" at bounding box center [294, 98] width 49 height 32
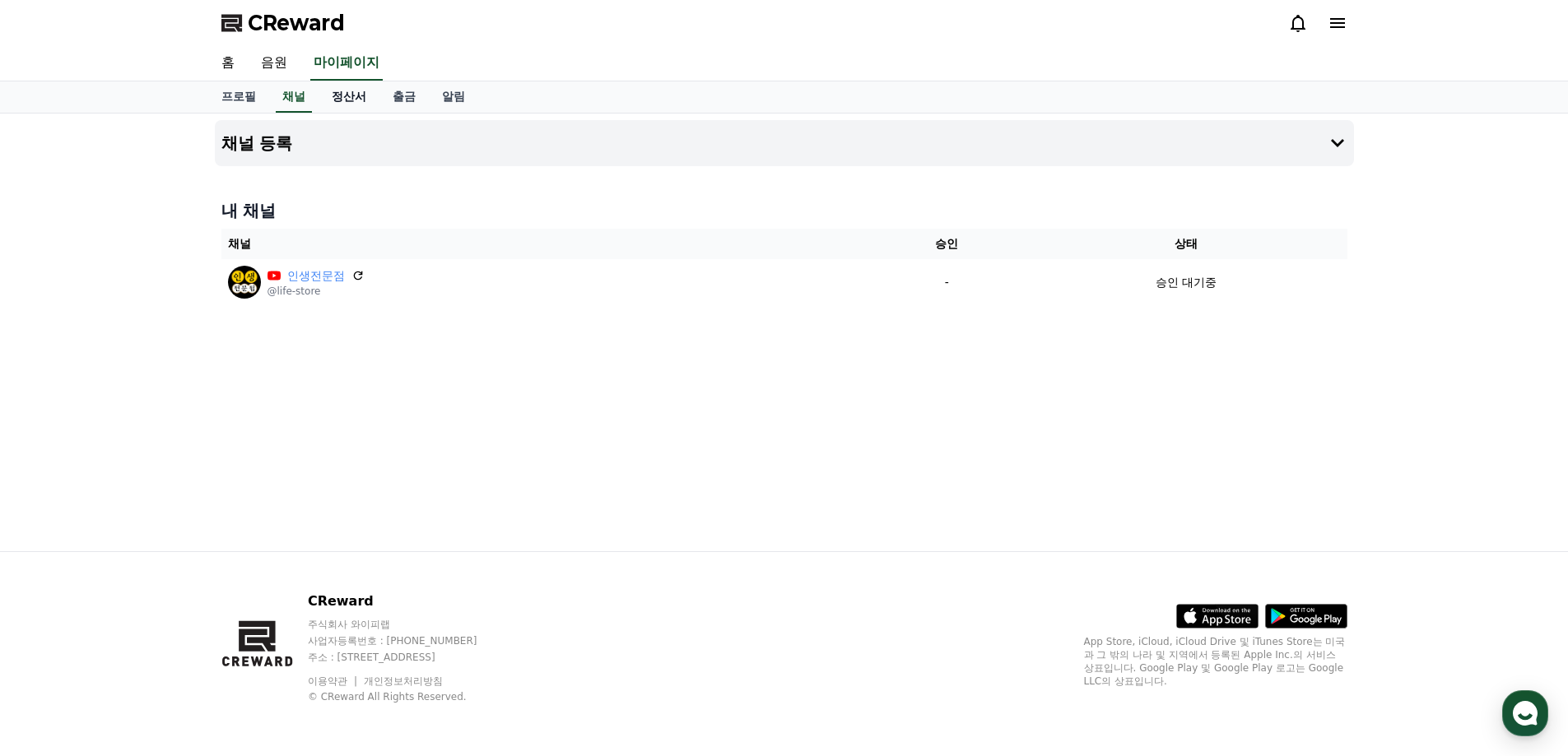
click at [339, 99] on link "정산서" at bounding box center [348, 98] width 61 height 32
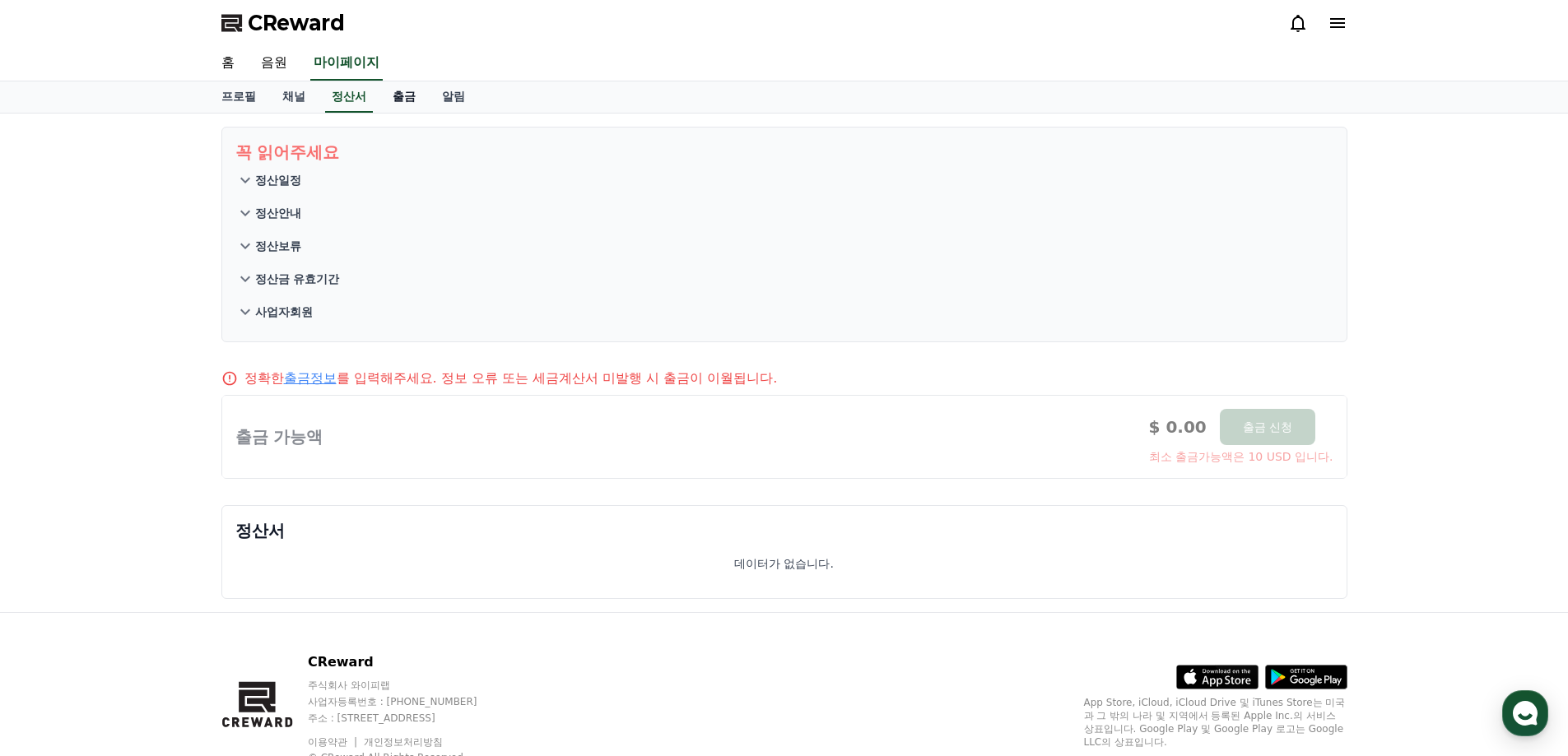
click at [412, 97] on link "출금" at bounding box center [404, 98] width 49 height 32
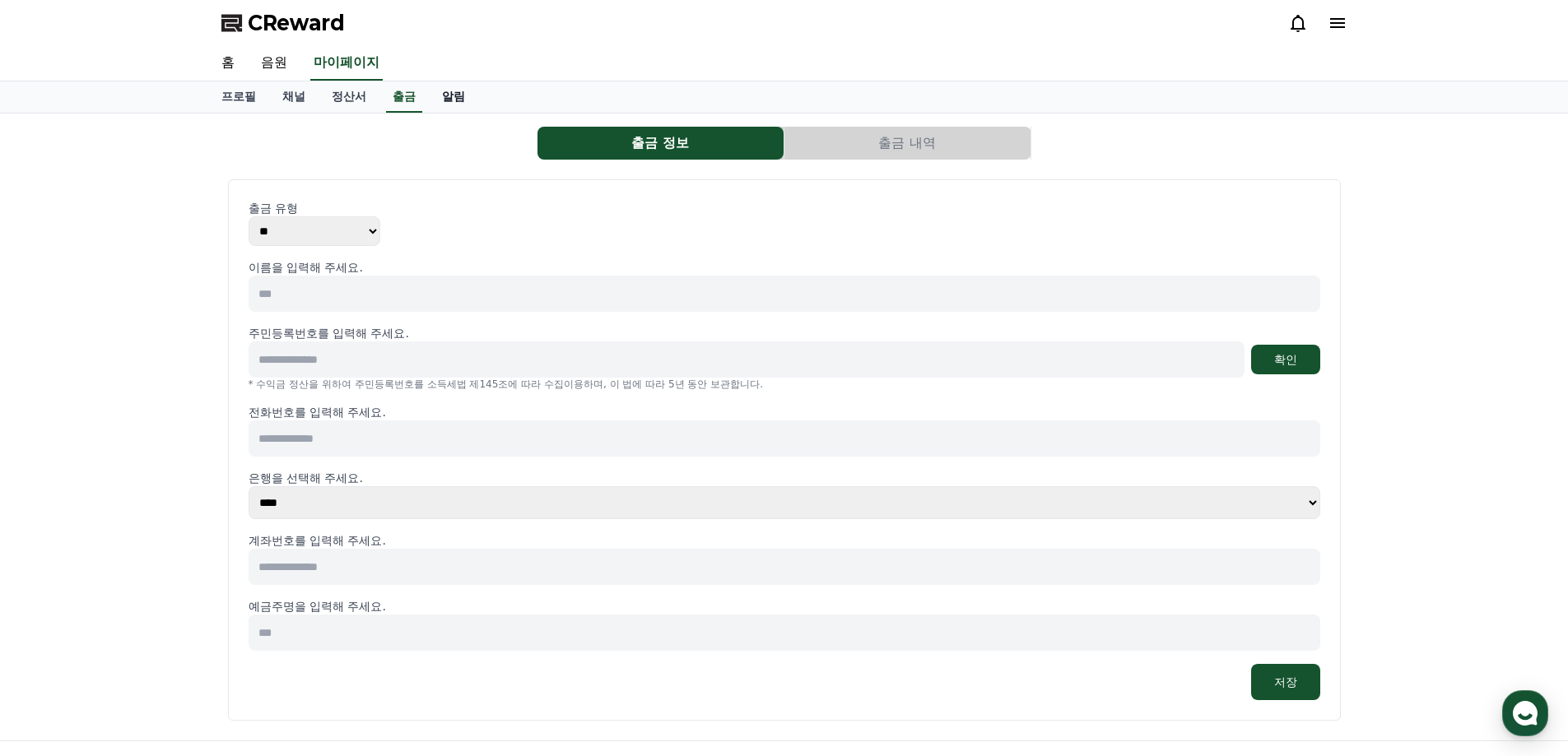
click at [458, 97] on link "알림" at bounding box center [454, 98] width 49 height 32
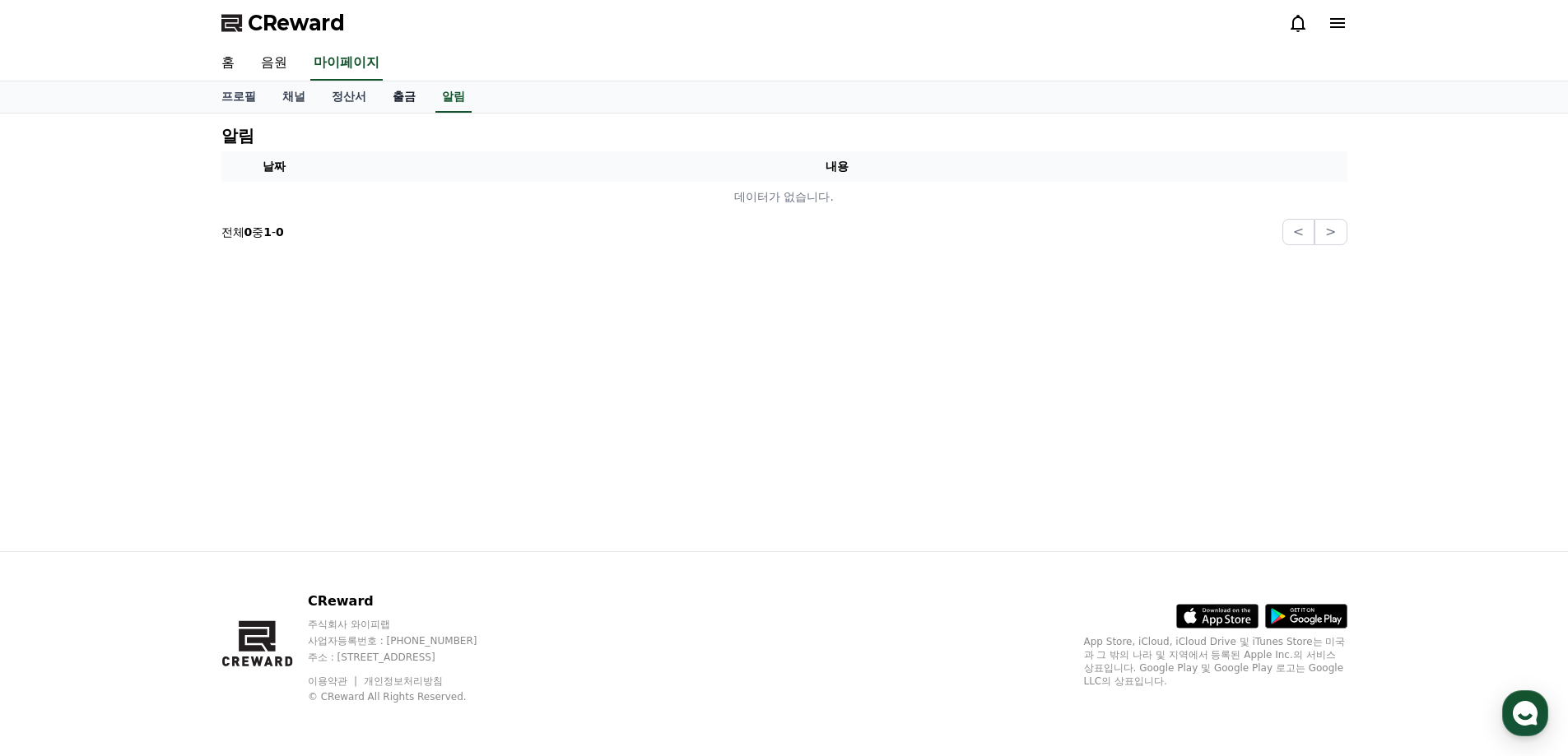
click at [413, 94] on link "출금" at bounding box center [404, 98] width 49 height 32
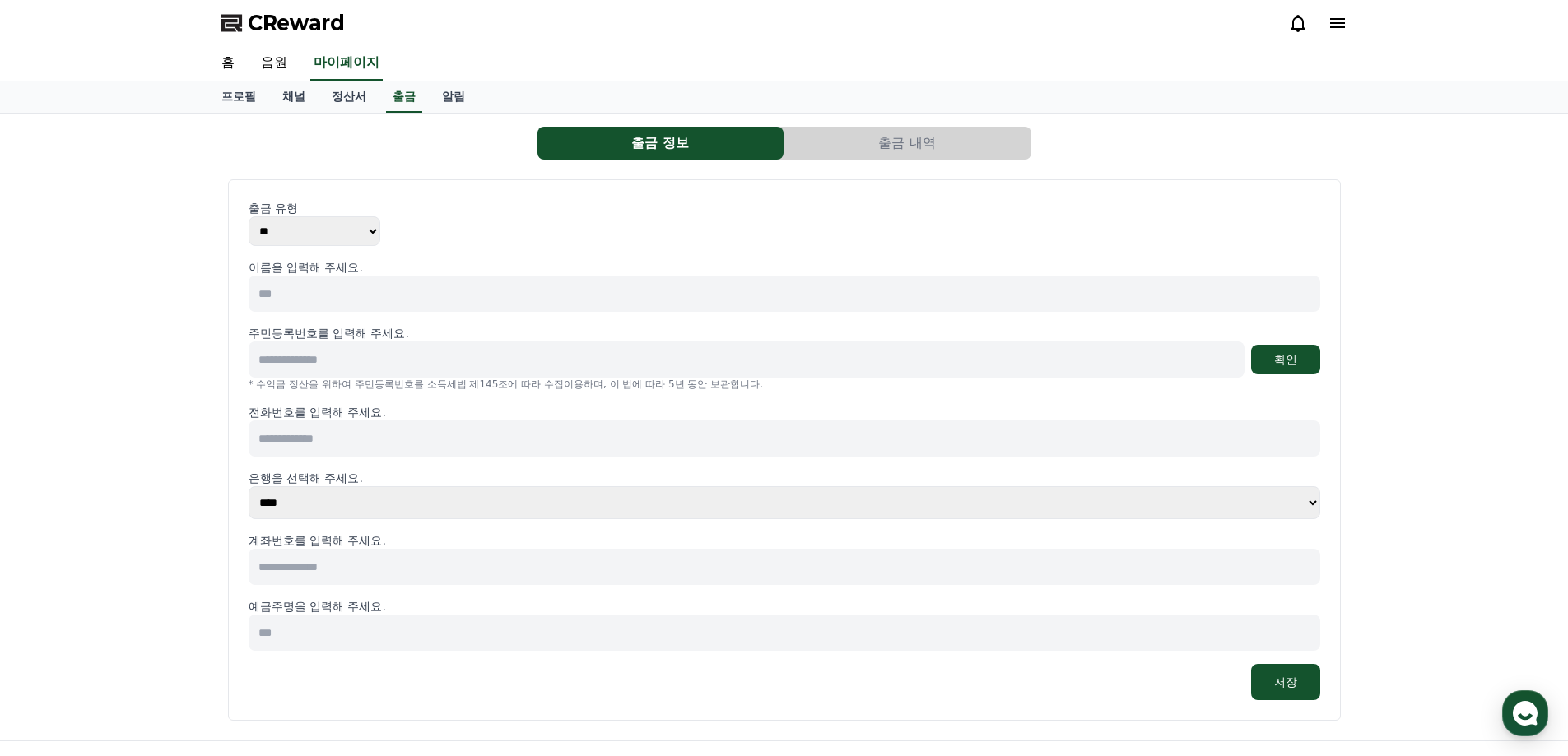
click at [321, 302] on input at bounding box center [784, 294] width 1072 height 36
type input "*"
type input "***"
click at [288, 374] on input at bounding box center [747, 359] width 995 height 36
type input "**********"
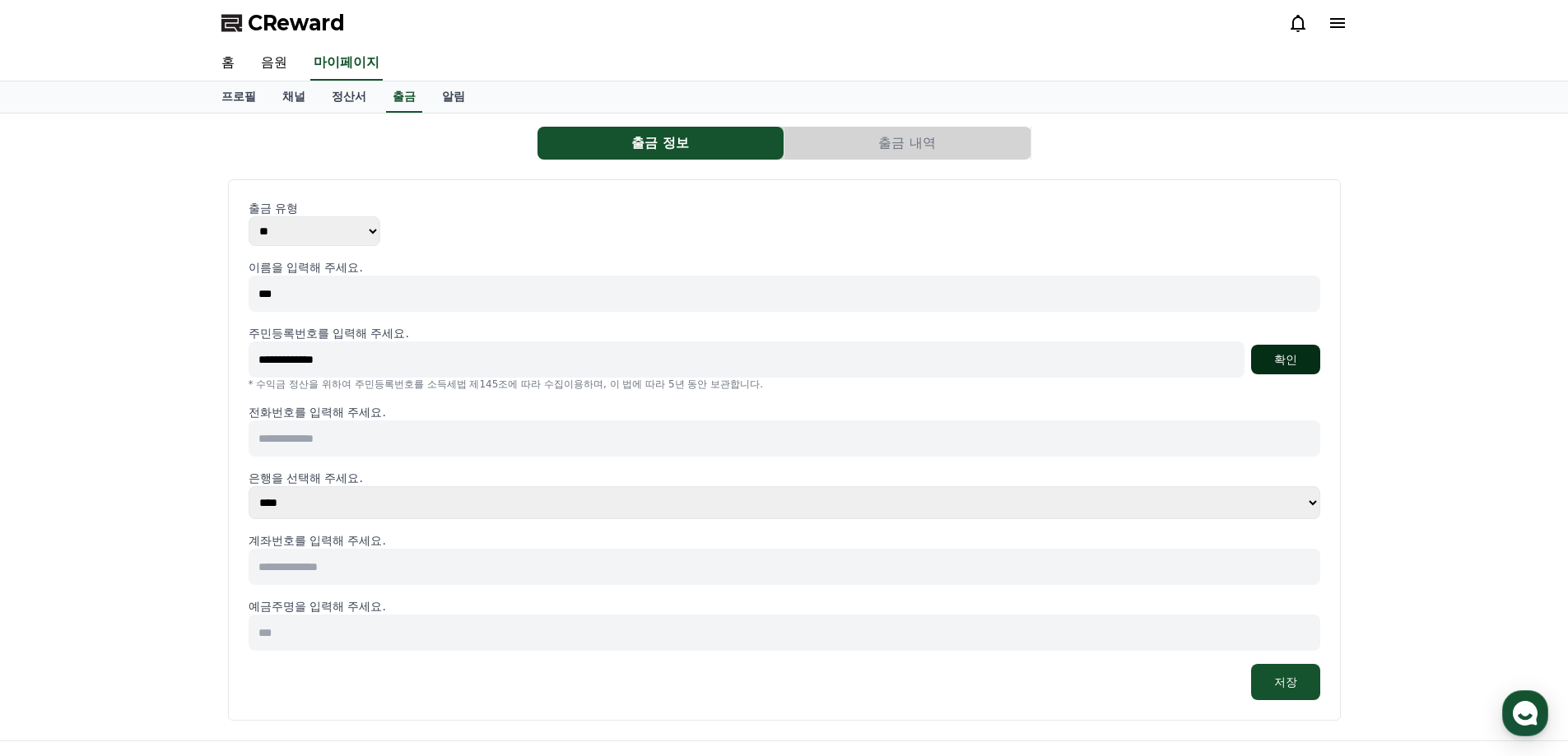
click at [1295, 355] on button "확인" at bounding box center [1286, 360] width 69 height 30
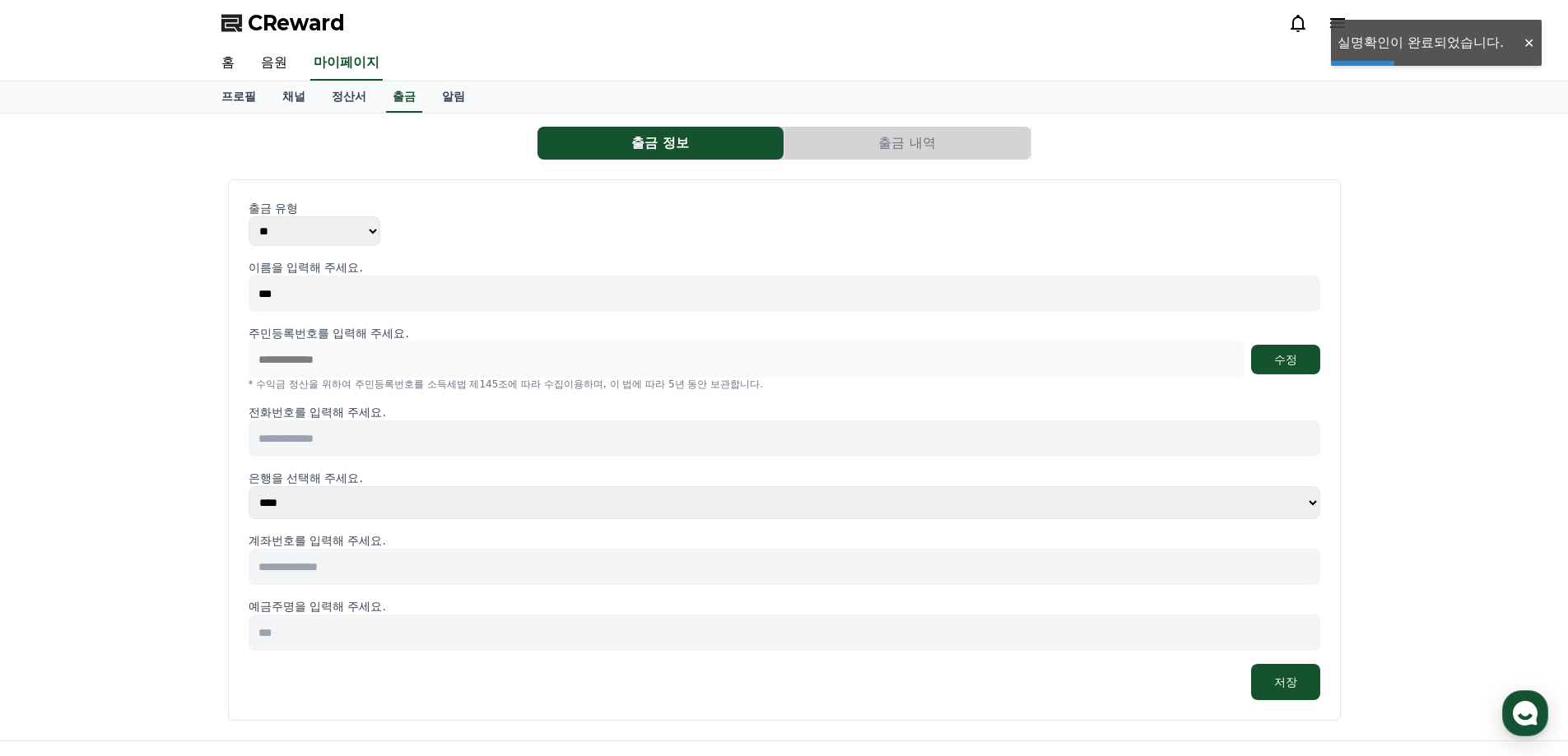
click at [339, 437] on input at bounding box center [784, 438] width 1072 height 36
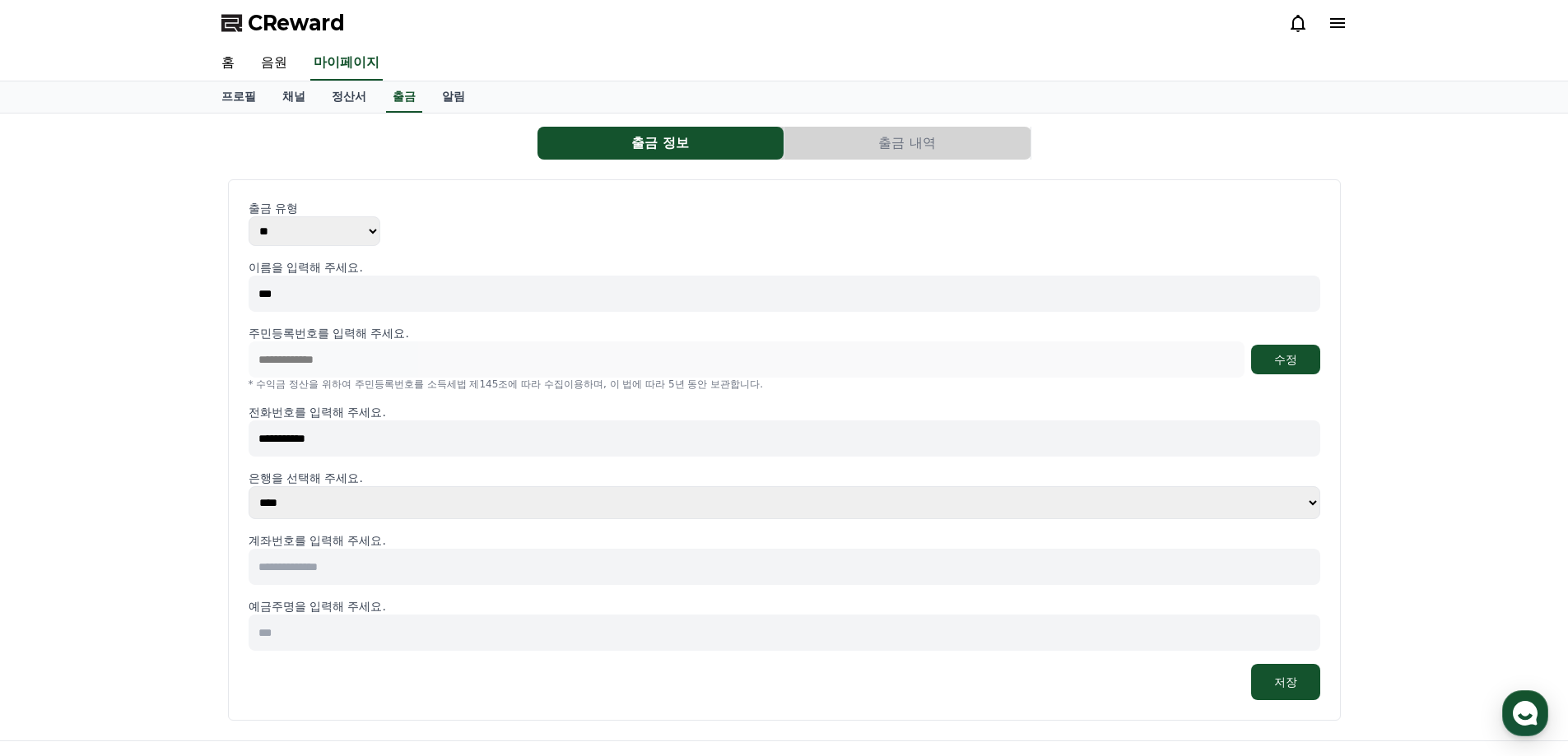
type input "**********"
click at [449, 486] on select "**** **** **** **** **** **** **** ** ** ** ** **** *** **** **** *****" at bounding box center [784, 502] width 1072 height 33
select select "********"
click at [249, 486] on select "**** **** **** **** **** **** **** ** ** ** ** **** *** **** **** *****" at bounding box center [784, 502] width 1072 height 33
click at [331, 568] on input at bounding box center [784, 566] width 1072 height 36
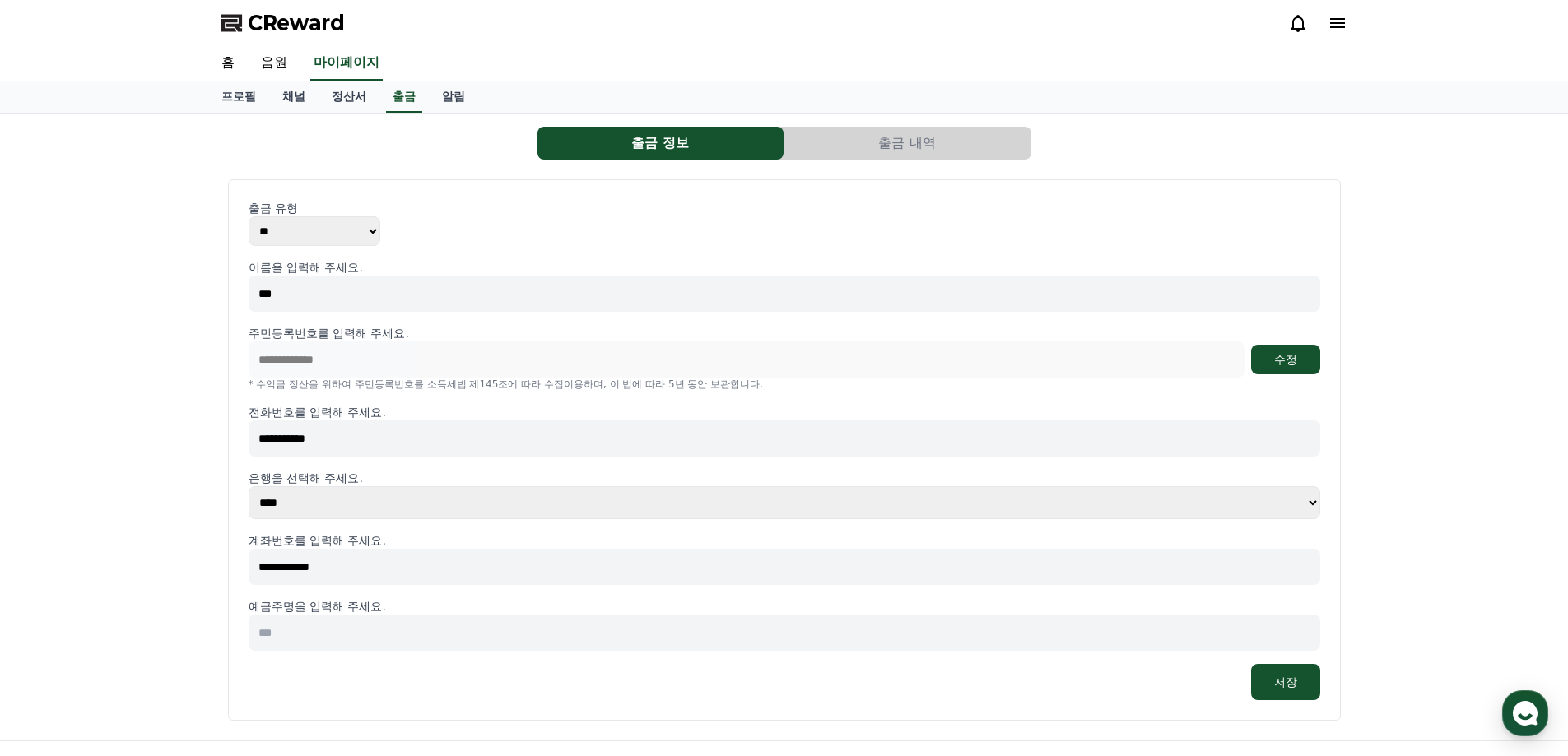
type input "**********"
click at [347, 647] on input at bounding box center [784, 632] width 1072 height 36
type input "***"
click at [1304, 690] on button "저장" at bounding box center [1286, 681] width 69 height 36
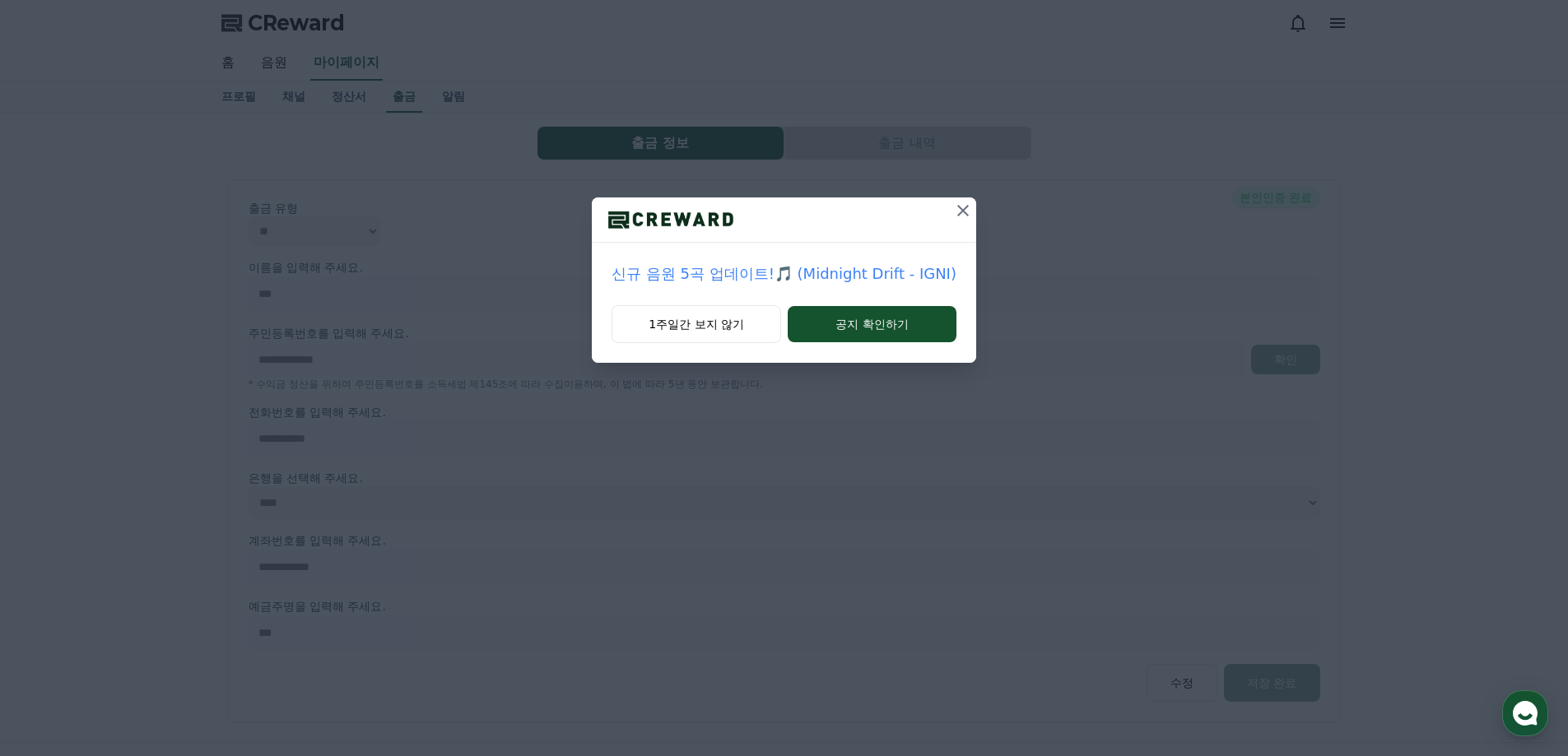
click at [957, 216] on icon at bounding box center [963, 210] width 19 height 19
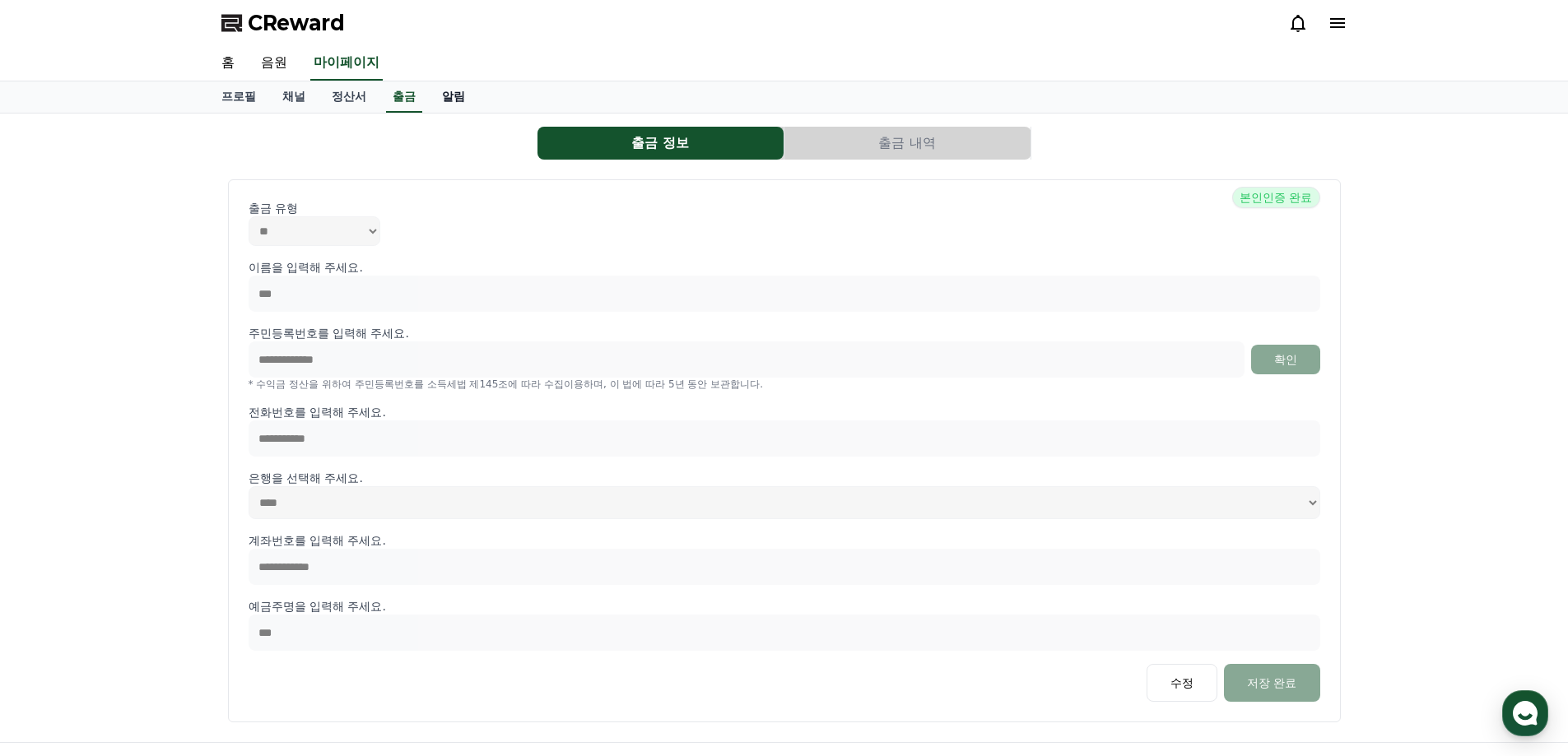
click at [455, 101] on link "알림" at bounding box center [454, 98] width 49 height 32
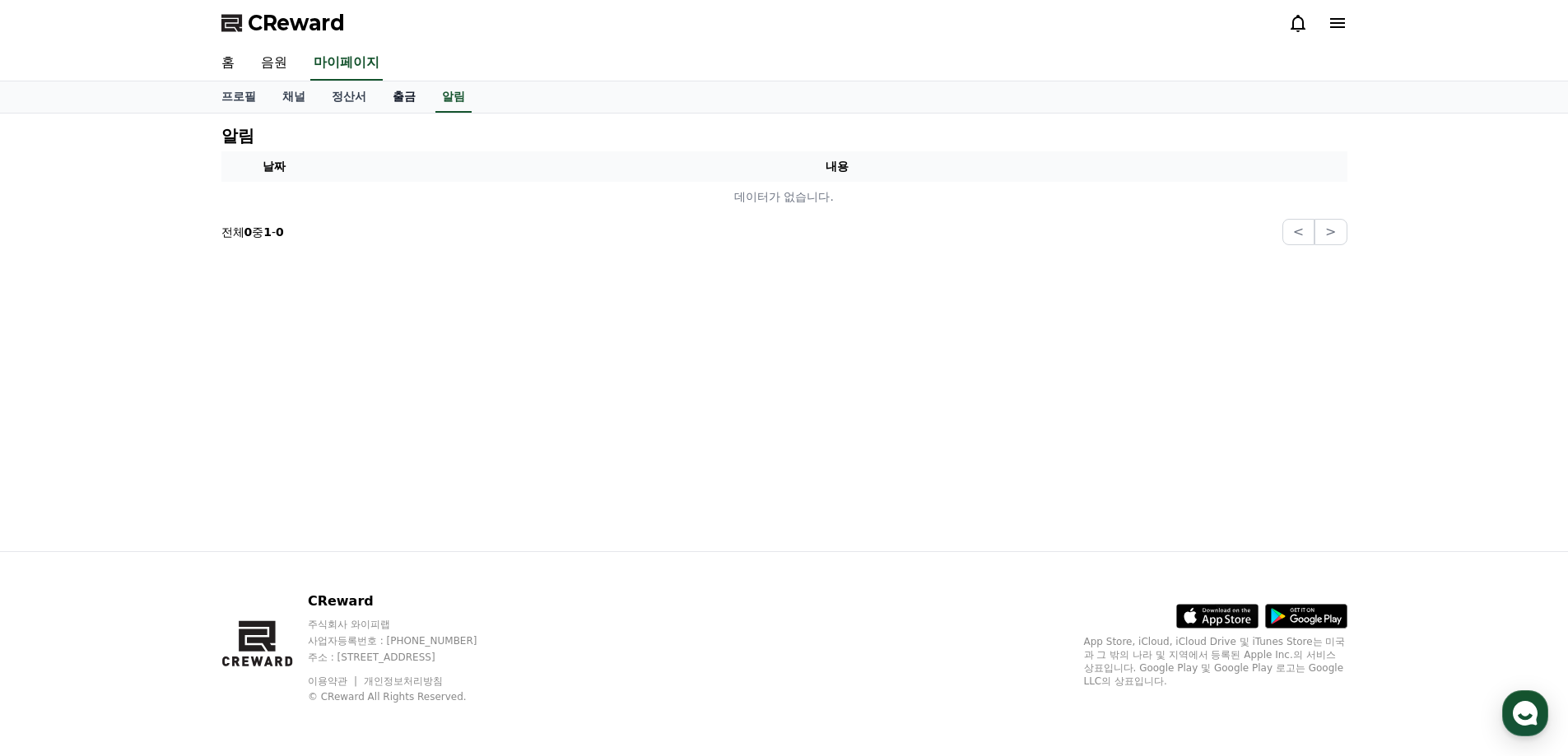
click at [414, 101] on link "출금" at bounding box center [404, 98] width 49 height 32
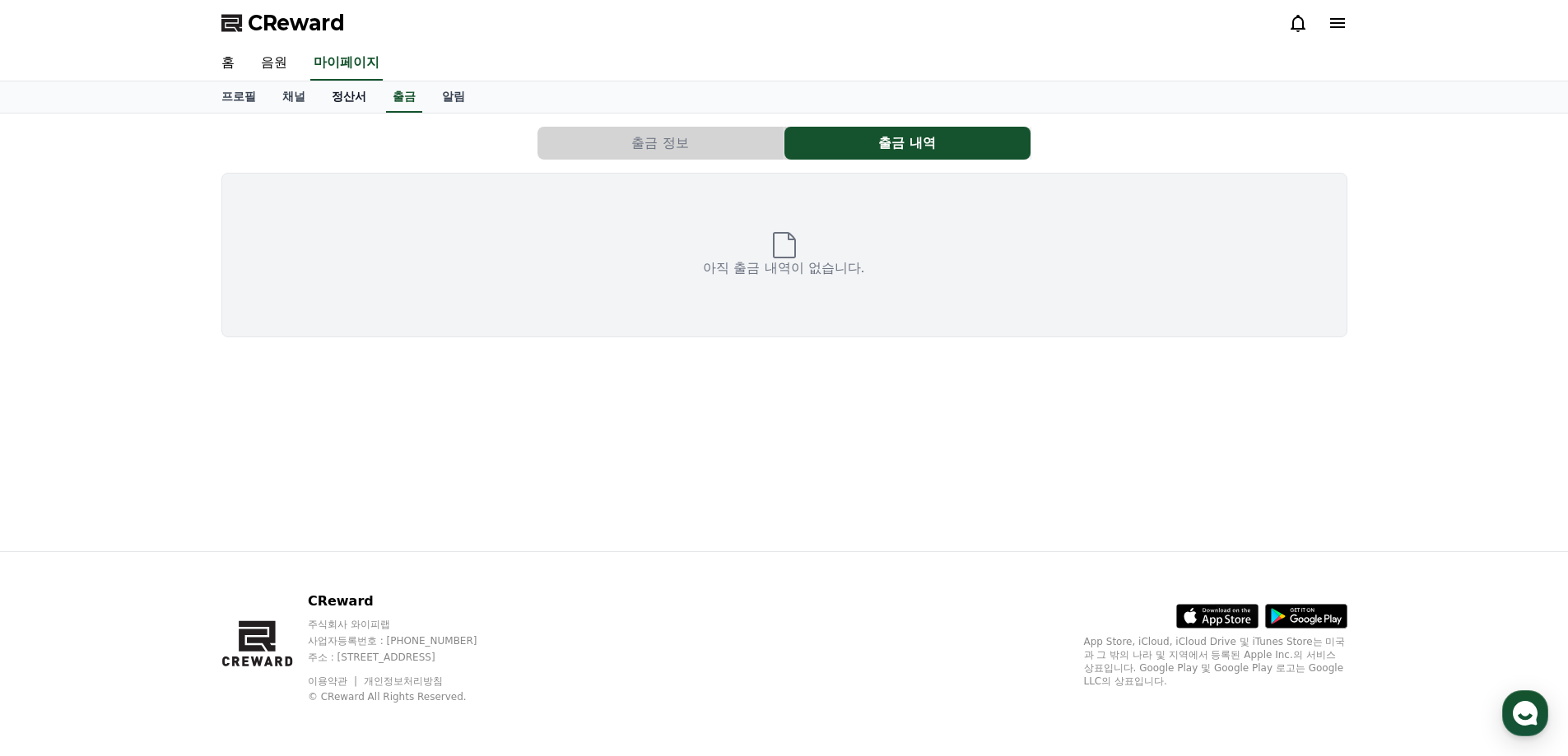
click at [349, 101] on link "정산서" at bounding box center [348, 98] width 61 height 32
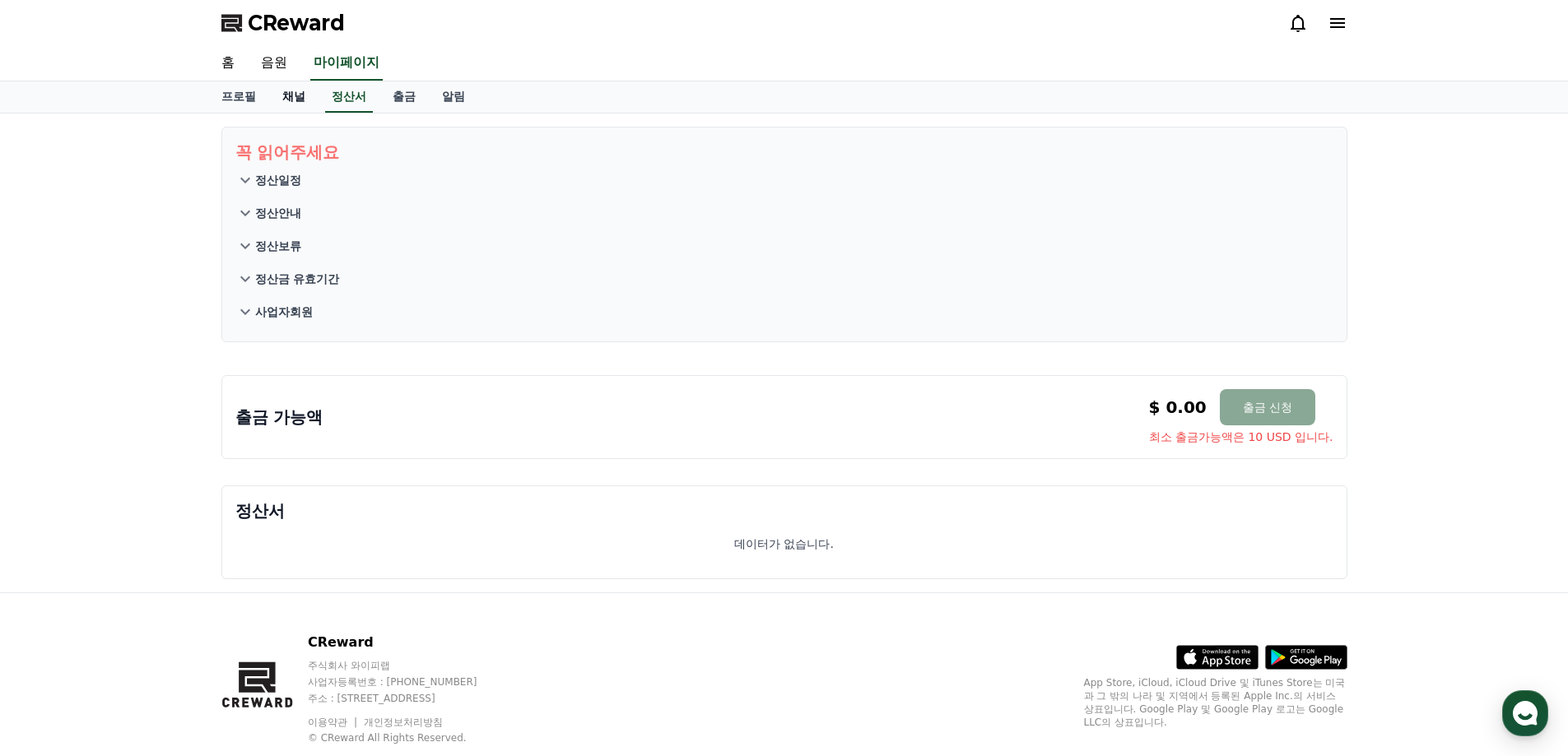
click at [277, 98] on link "채널" at bounding box center [294, 98] width 49 height 32
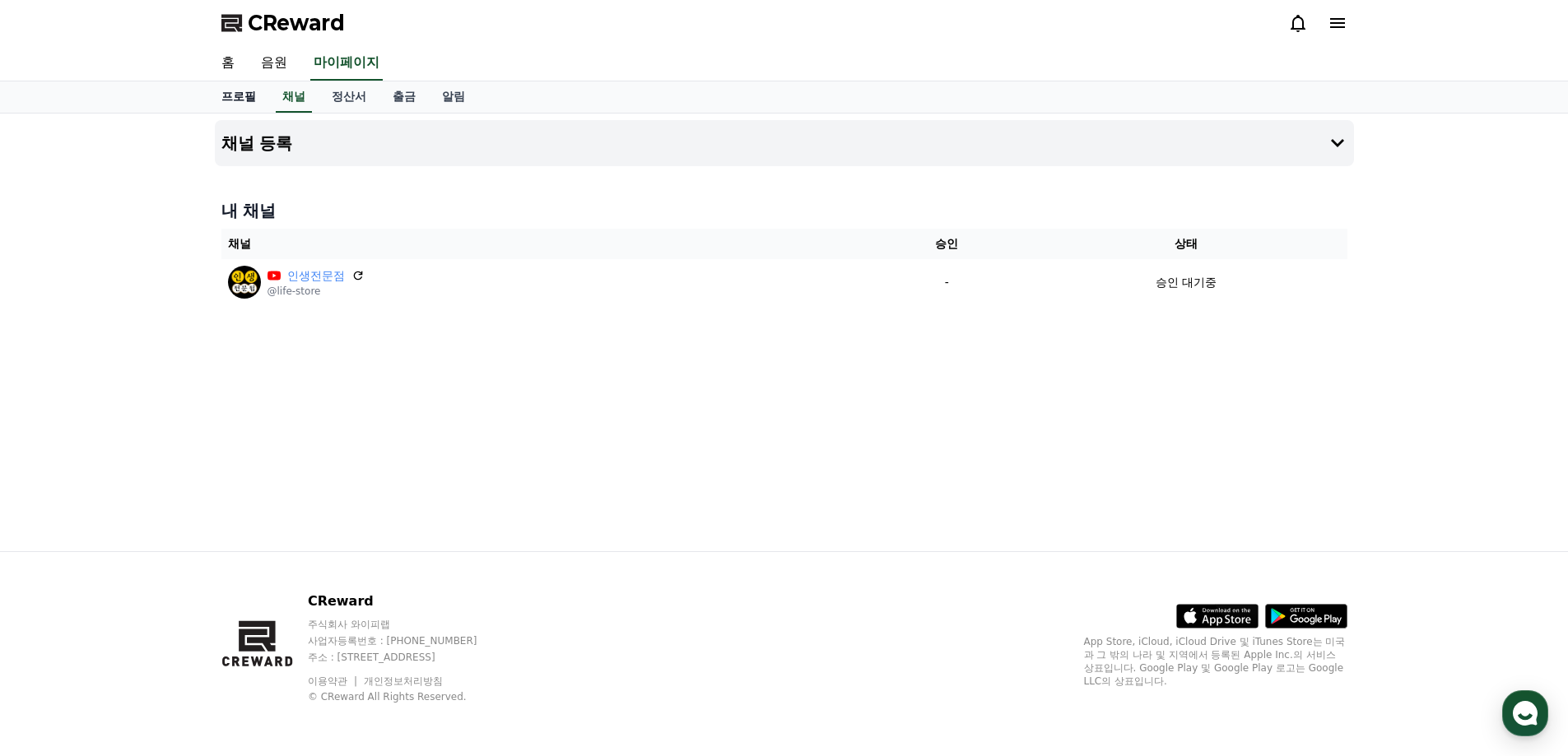
click at [229, 93] on link "프로필" at bounding box center [238, 98] width 61 height 32
select select "**********"
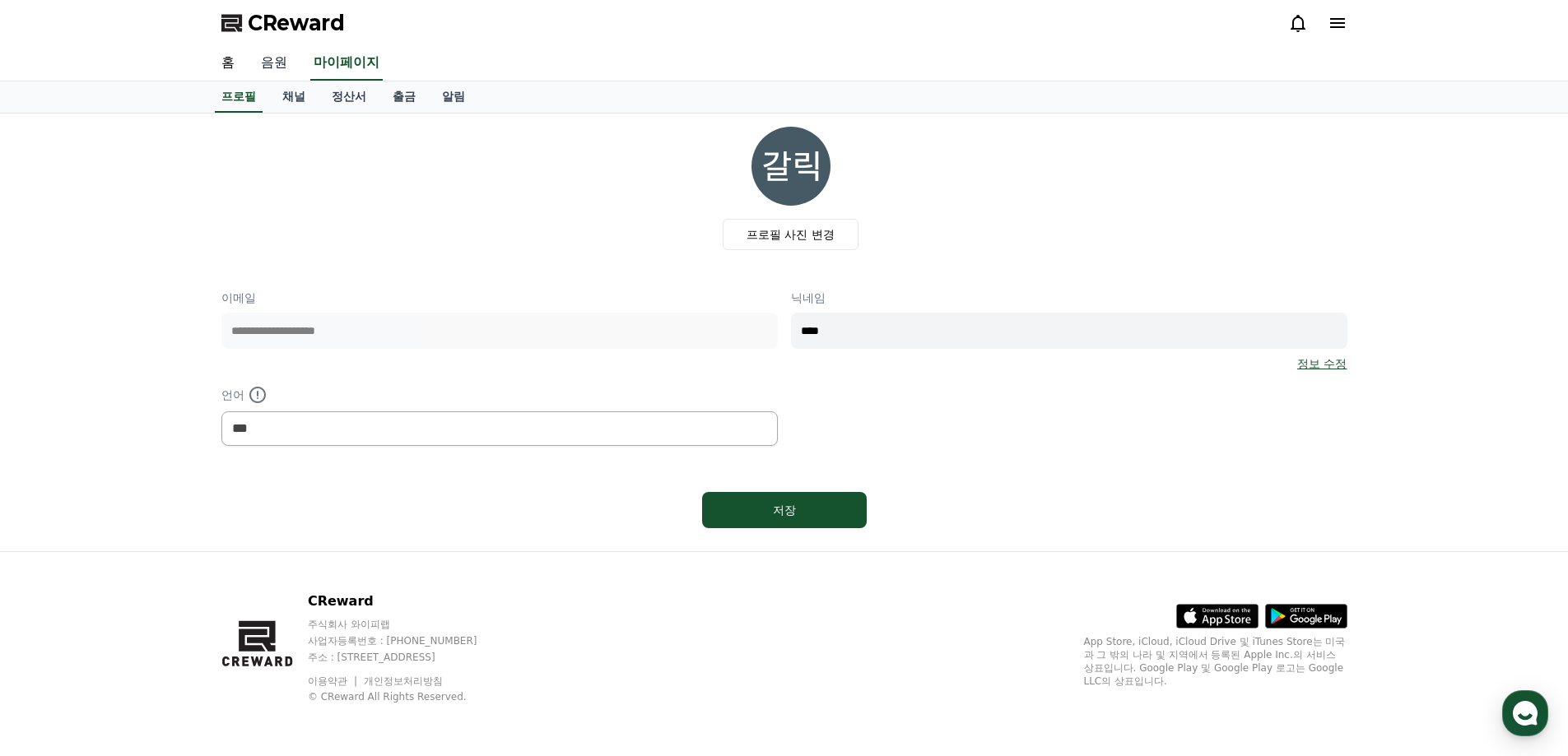
click at [276, 62] on link "음원" at bounding box center [274, 62] width 53 height 34
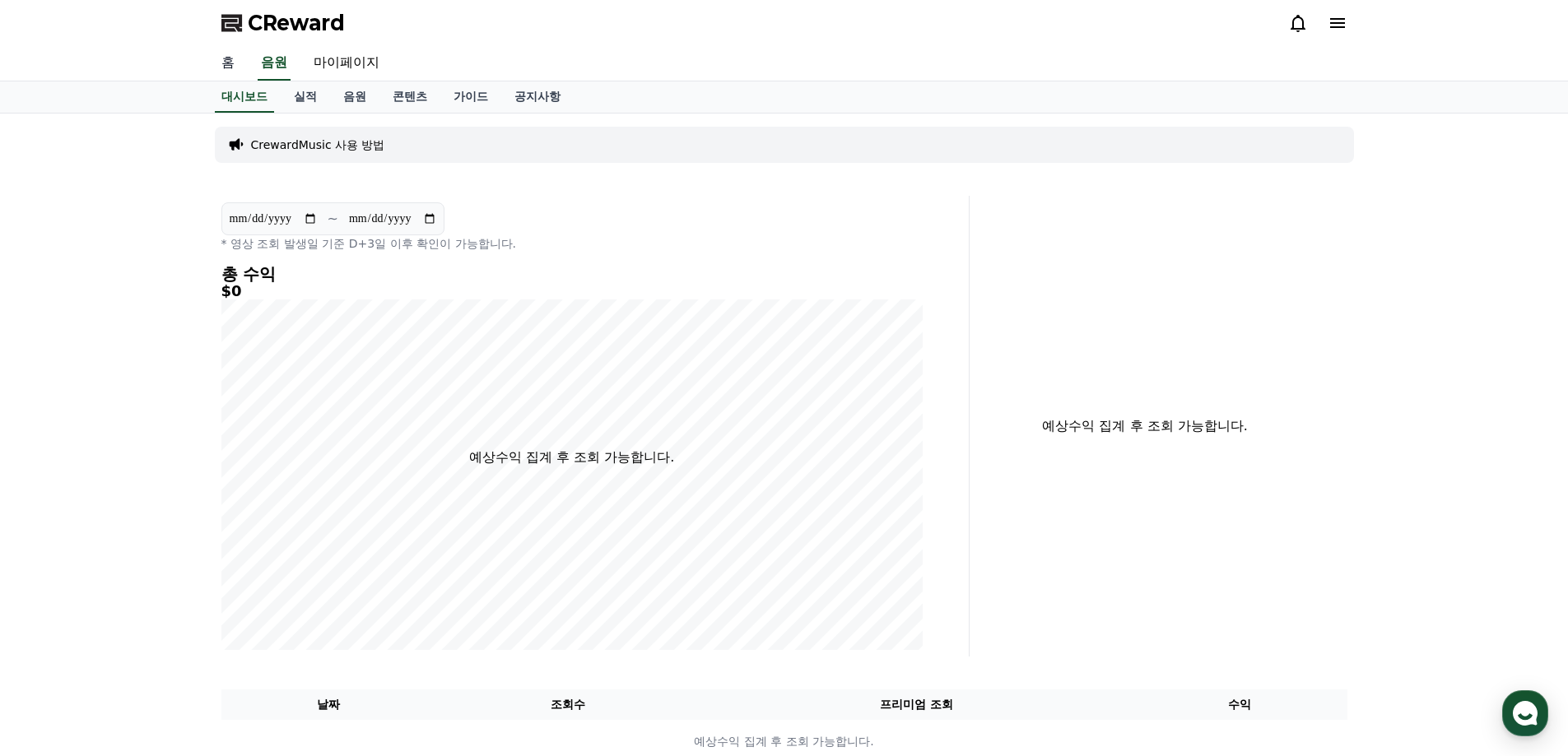
click at [229, 66] on link "홈" at bounding box center [228, 62] width 40 height 34
